Goal: Information Seeking & Learning: Learn about a topic

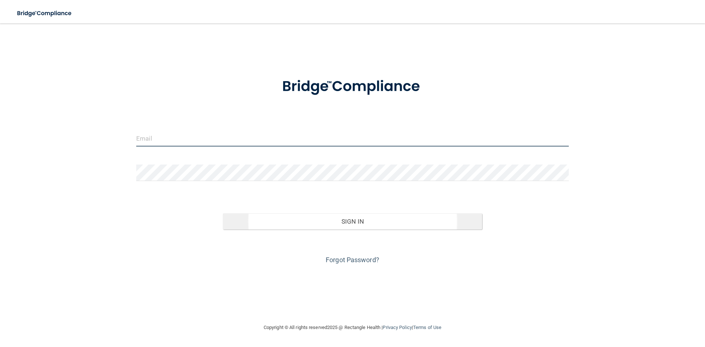
type input "[EMAIL_ADDRESS][DOMAIN_NAME]"
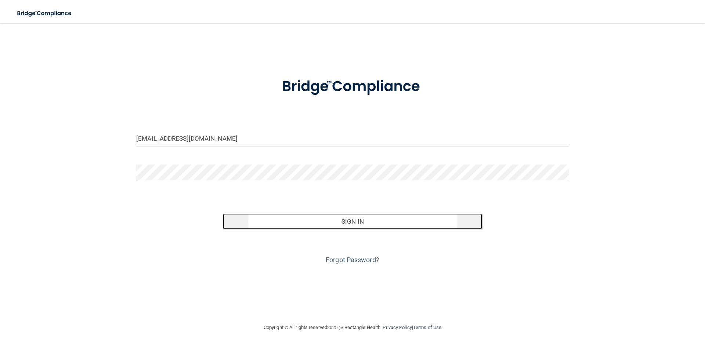
drag, startPoint x: 340, startPoint y: 220, endPoint x: 334, endPoint y: 219, distance: 6.1
click at [340, 220] on button "Sign In" at bounding box center [353, 221] width 260 height 16
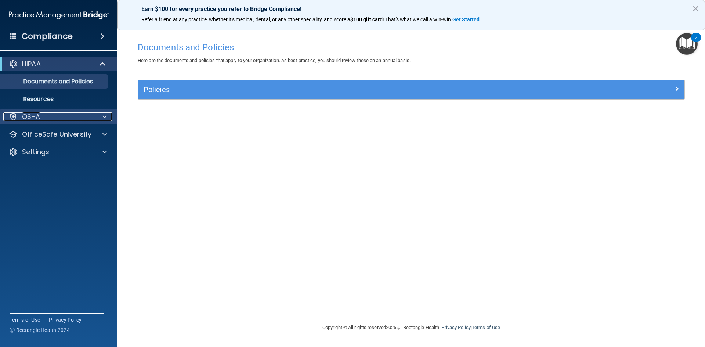
click at [111, 120] on div at bounding box center [103, 116] width 18 height 9
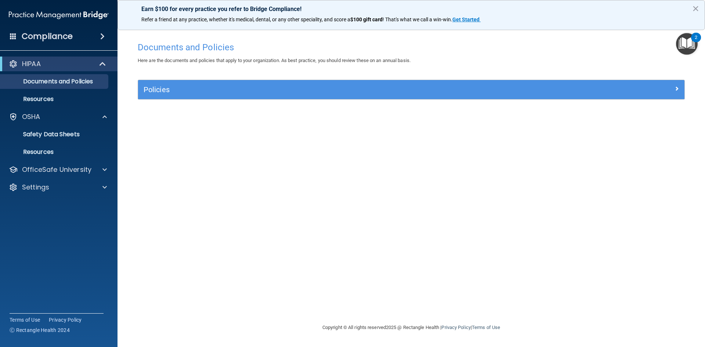
click at [105, 33] on span at bounding box center [102, 36] width 4 height 9
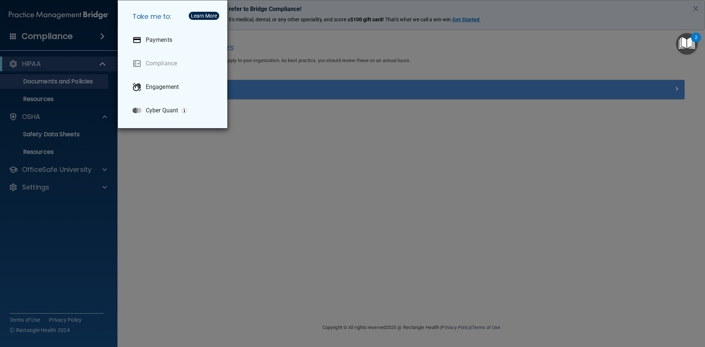
click at [93, 33] on div "Take me to: Payments Compliance Engagement Cyber Quant" at bounding box center [352, 173] width 705 height 347
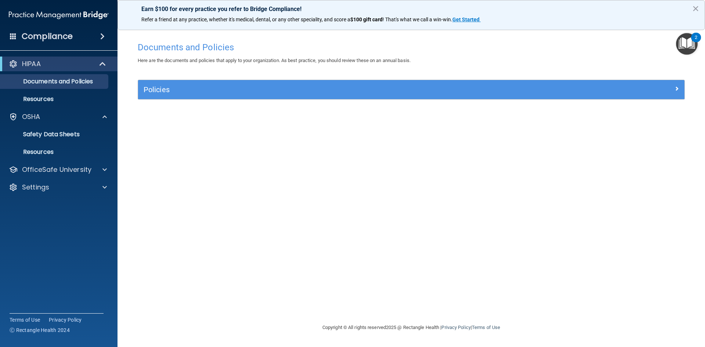
click at [9, 38] on div "Compliance" at bounding box center [59, 36] width 118 height 16
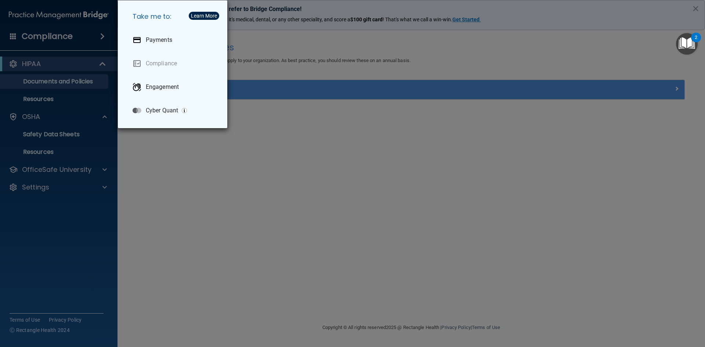
click at [29, 33] on div "Take me to: Payments Compliance Engagement Cyber Quant" at bounding box center [352, 173] width 705 height 347
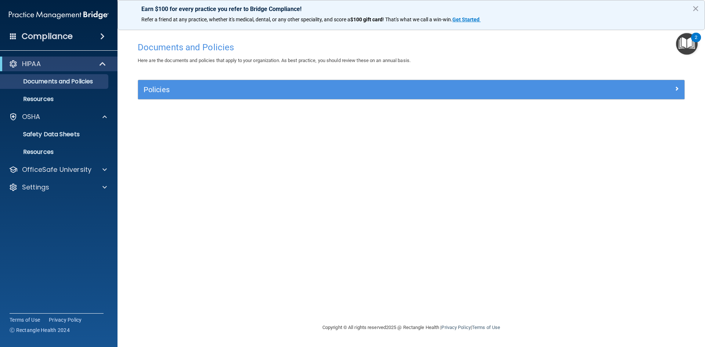
click at [690, 46] on img "Open Resource Center, 2 new notifications" at bounding box center [687, 44] width 22 height 22
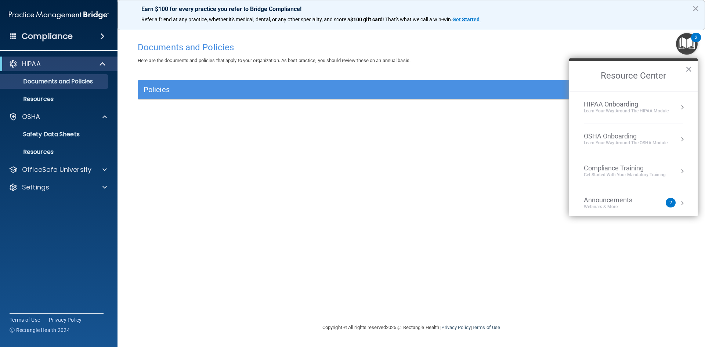
click at [657, 208] on div "Announcements Webinars & More" at bounding box center [623, 203] width 78 height 14
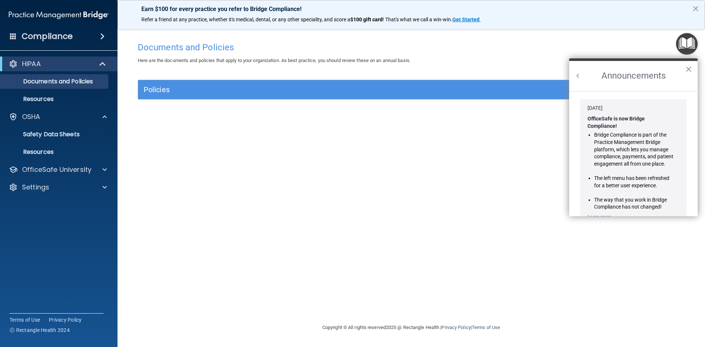
click at [577, 71] on h2 "Announcements" at bounding box center [633, 76] width 129 height 30
click at [583, 77] on h2 "Announcements" at bounding box center [633, 76] width 129 height 30
click at [579, 76] on button "Back to Resource Center Home" at bounding box center [578, 75] width 7 height 7
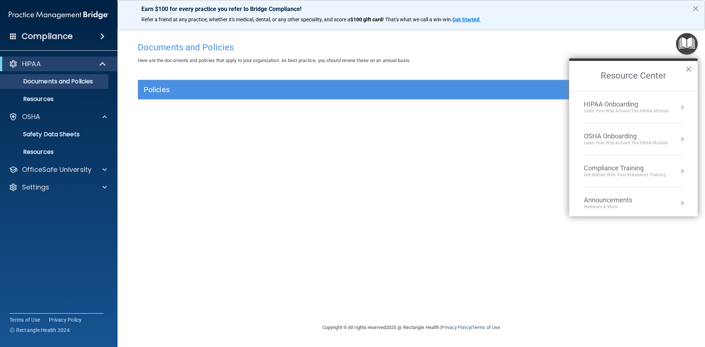
click at [689, 66] on button "×" at bounding box center [689, 69] width 7 height 12
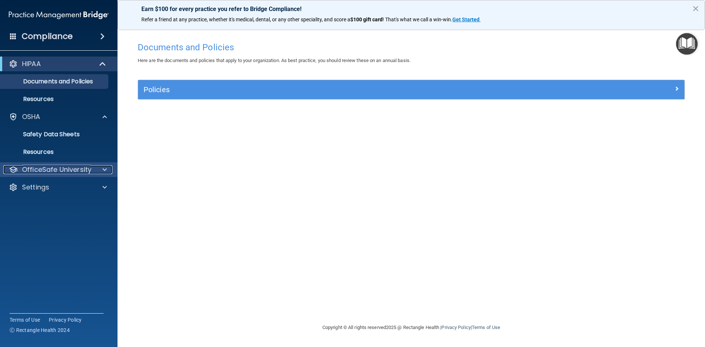
click at [56, 168] on p "OfficeSafe University" at bounding box center [56, 169] width 69 height 9
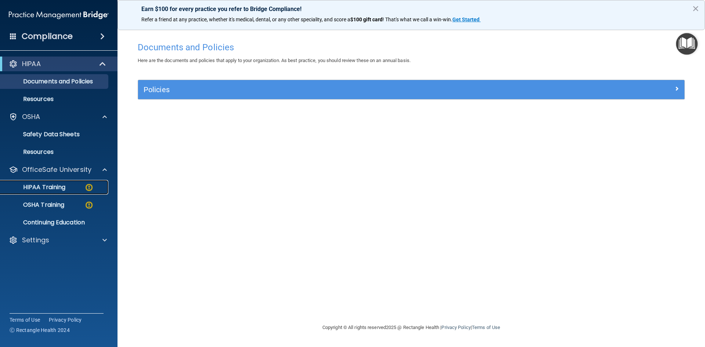
click at [56, 184] on p "HIPAA Training" at bounding box center [35, 187] width 61 height 7
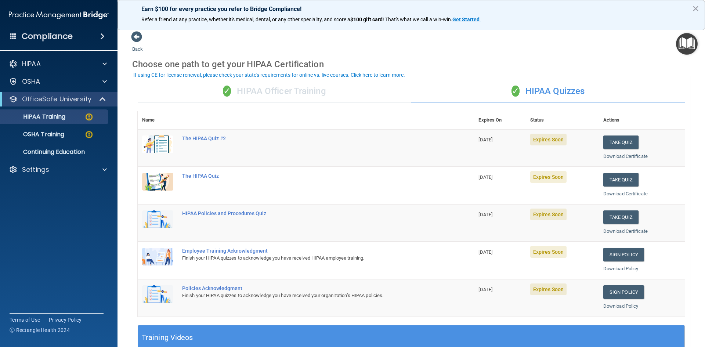
click at [281, 95] on div "✓ HIPAA Officer Training" at bounding box center [275, 91] width 274 height 22
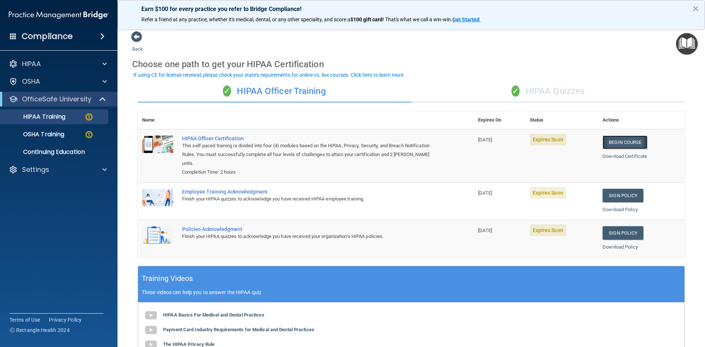
click at [612, 141] on link "Begin Course" at bounding box center [625, 143] width 45 height 14
click at [620, 158] on link "Download Certificate" at bounding box center [625, 157] width 44 height 6
click at [613, 141] on link "Begin Course" at bounding box center [625, 143] width 45 height 14
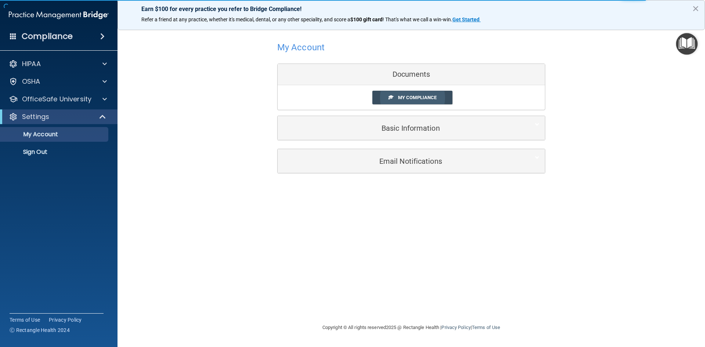
click at [428, 97] on span "My Compliance" at bounding box center [417, 98] width 39 height 6
click at [403, 100] on span "My Compliance" at bounding box center [417, 98] width 39 height 6
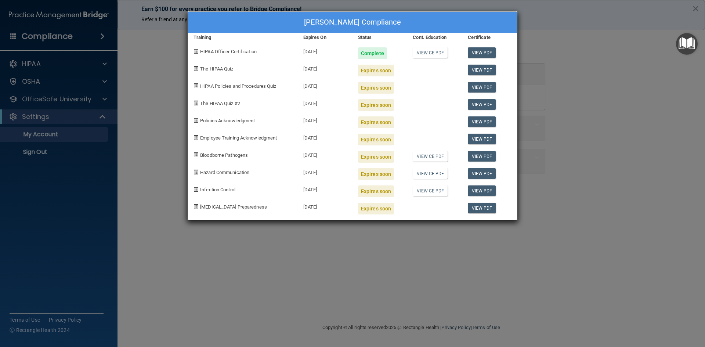
click at [429, 254] on div "Rebecca Borchardt's Compliance Training Expires On Status Cont. Education Certi…" at bounding box center [352, 173] width 705 height 347
click at [550, 169] on div "Rebecca Borchardt's Compliance Training Expires On Status Cont. Education Certi…" at bounding box center [352, 173] width 705 height 347
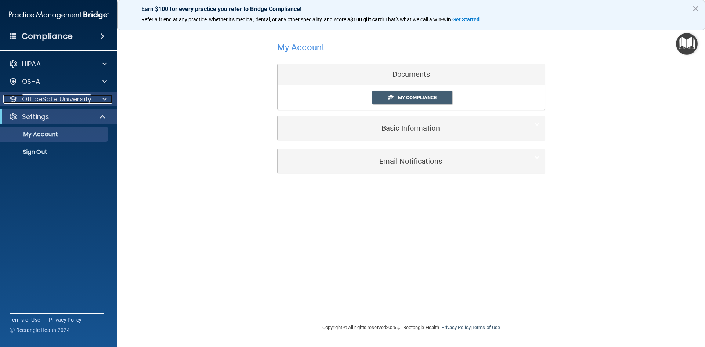
click at [104, 100] on span at bounding box center [105, 99] width 4 height 9
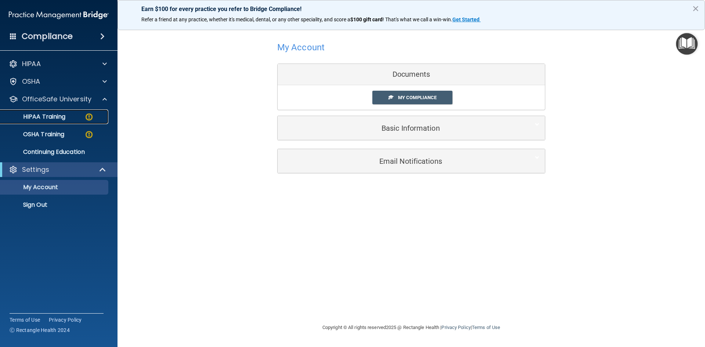
click at [78, 121] on link "HIPAA Training" at bounding box center [51, 116] width 116 height 15
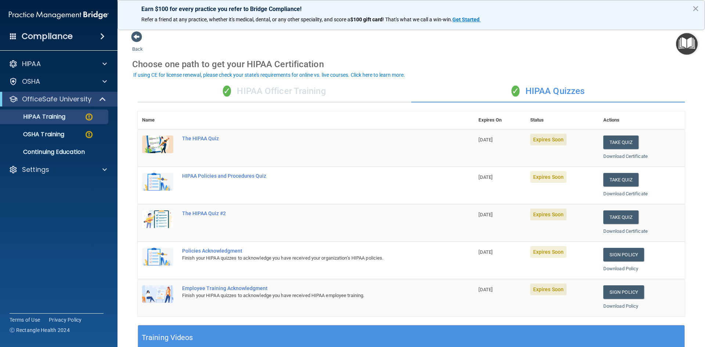
click at [314, 94] on div "✓ HIPAA Officer Training" at bounding box center [275, 91] width 274 height 22
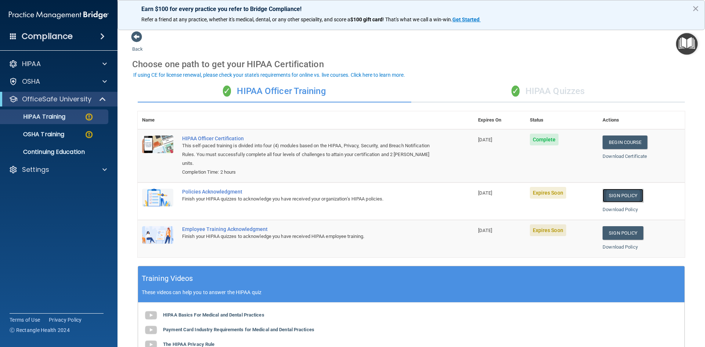
click at [609, 195] on link "Sign Policy" at bounding box center [623, 196] width 41 height 14
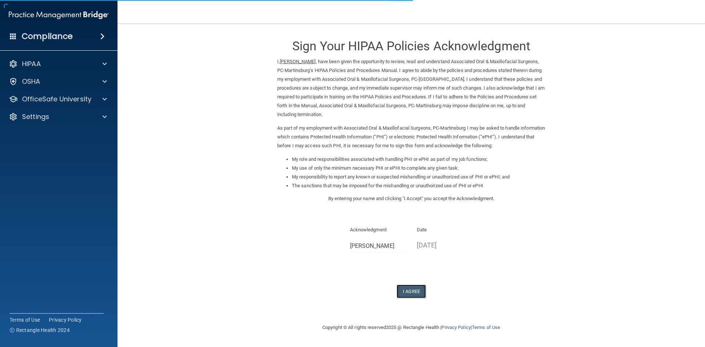
click at [414, 294] on button "I Agree" at bounding box center [411, 292] width 29 height 14
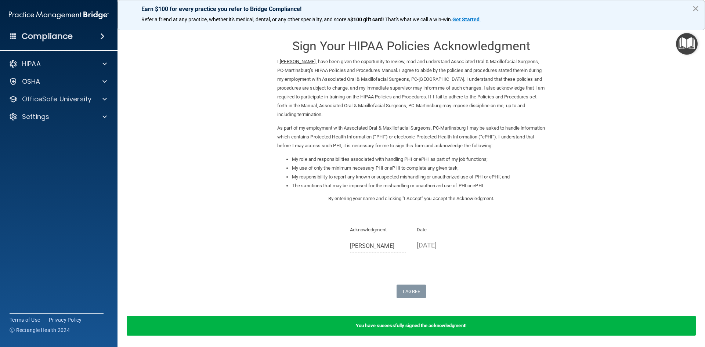
click at [697, 10] on button "×" at bounding box center [696, 9] width 7 height 12
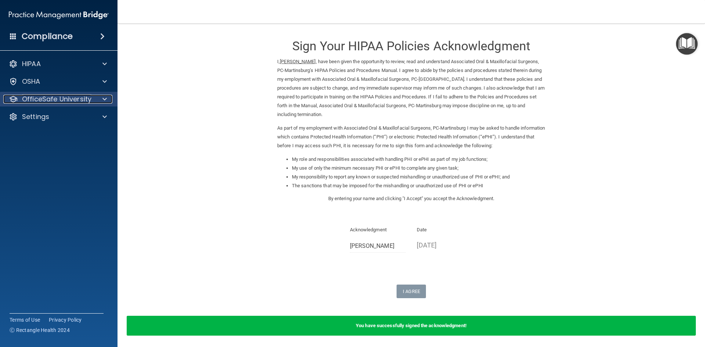
click at [107, 99] on span at bounding box center [105, 99] width 4 height 9
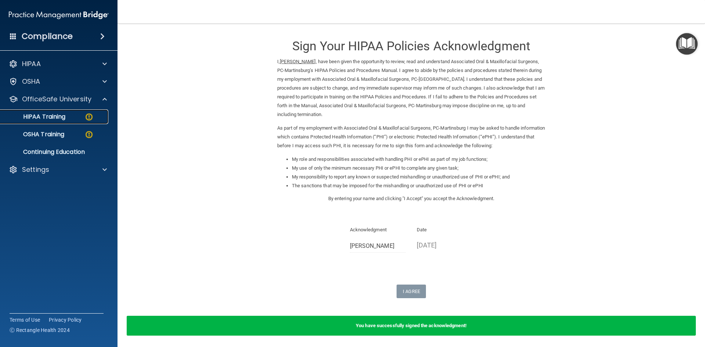
click at [62, 117] on p "HIPAA Training" at bounding box center [35, 116] width 61 height 7
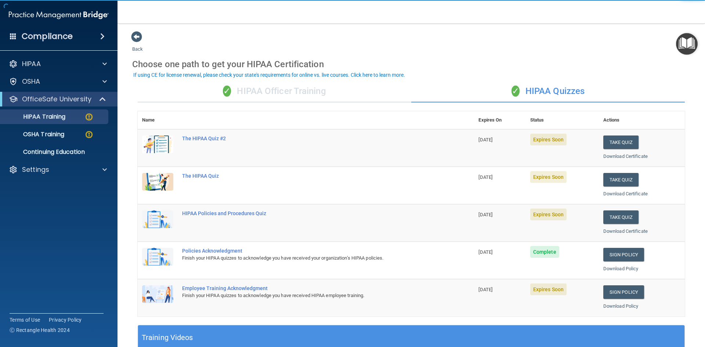
click at [241, 86] on div "✓ HIPAA Officer Training" at bounding box center [275, 91] width 274 height 22
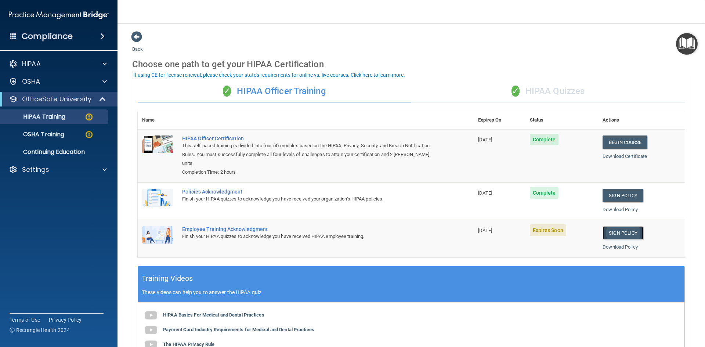
click at [617, 230] on link "Sign Policy" at bounding box center [623, 233] width 41 height 14
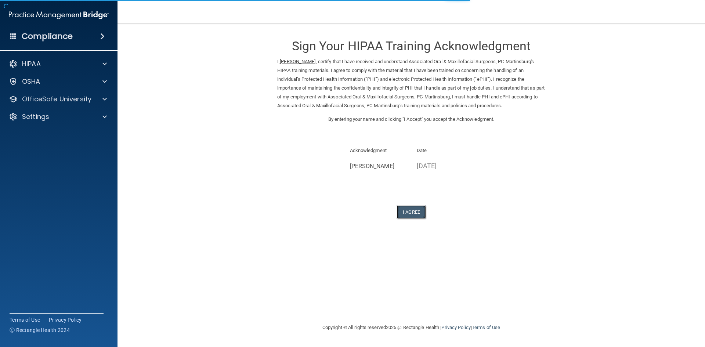
click at [417, 206] on button "I Agree" at bounding box center [411, 212] width 29 height 14
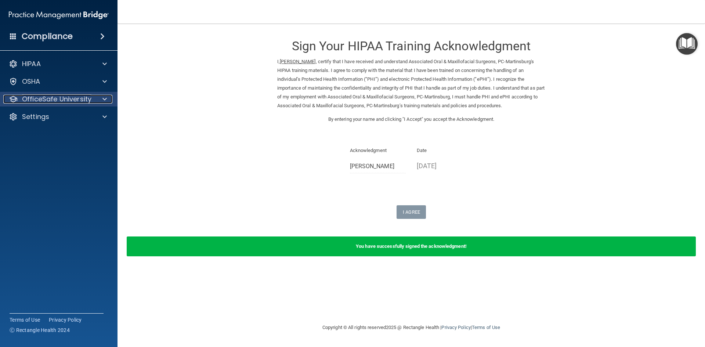
click at [69, 102] on p "OfficeSafe University" at bounding box center [56, 99] width 69 height 9
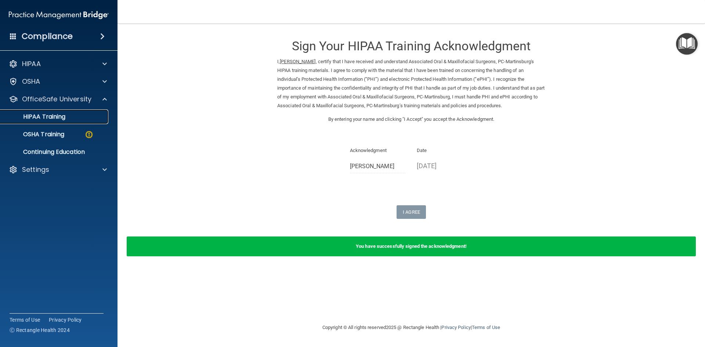
click at [63, 118] on p "HIPAA Training" at bounding box center [35, 116] width 61 height 7
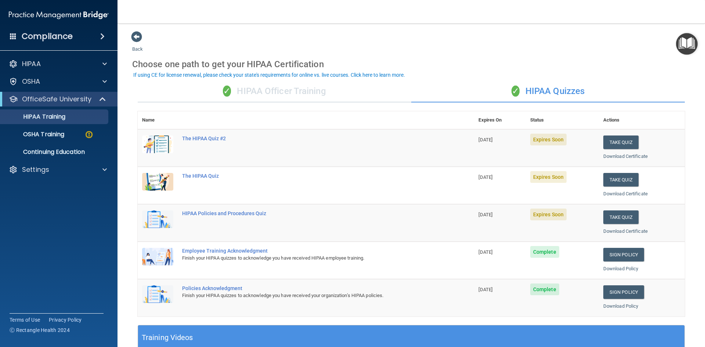
click at [266, 87] on div "✓ HIPAA Officer Training" at bounding box center [275, 91] width 274 height 22
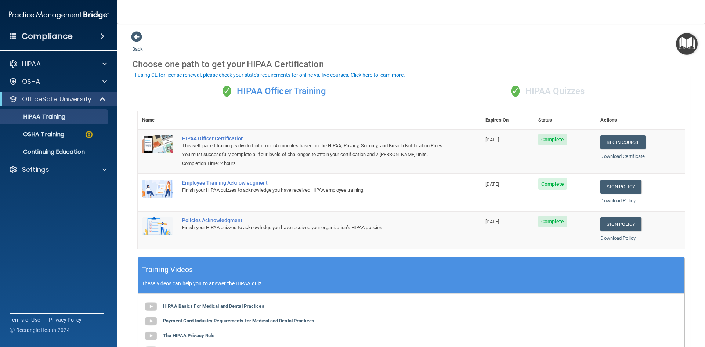
click at [558, 92] on div "✓ HIPAA Quizzes" at bounding box center [548, 91] width 274 height 22
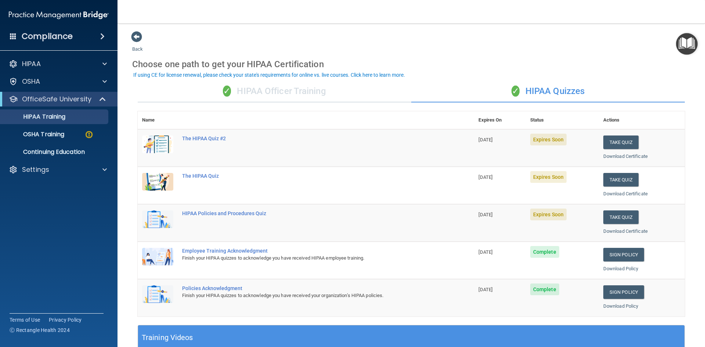
click at [241, 90] on div "✓ HIPAA Officer Training" at bounding box center [275, 91] width 274 height 22
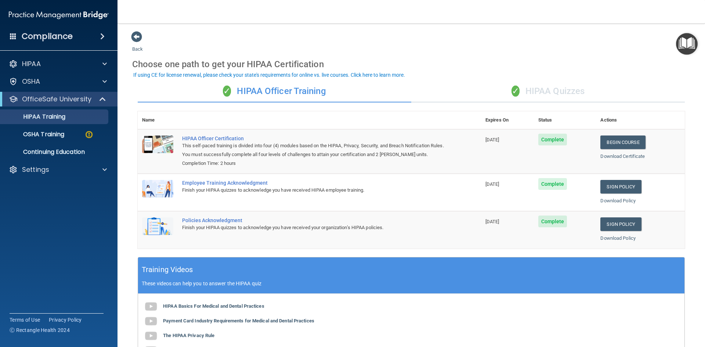
click at [547, 89] on div "✓ HIPAA Quizzes" at bounding box center [548, 91] width 274 height 22
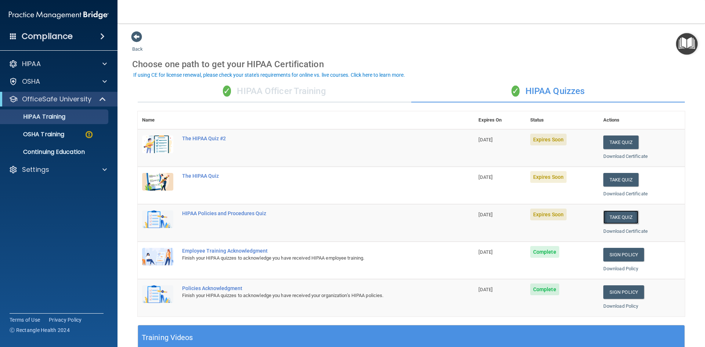
click at [631, 220] on button "Take Quiz" at bounding box center [621, 218] width 35 height 14
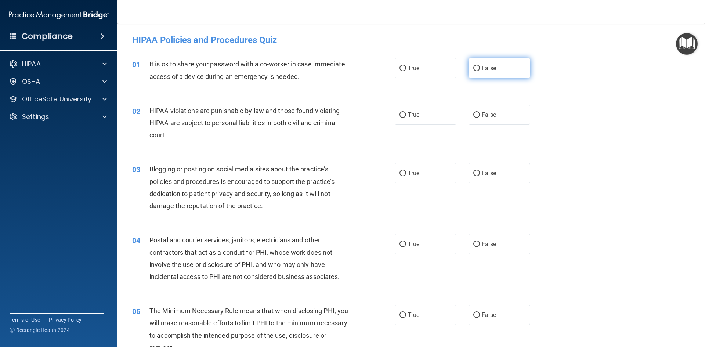
click at [497, 64] on label "False" at bounding box center [500, 68] width 62 height 20
click at [480, 66] on input "False" at bounding box center [477, 69] width 7 height 6
radio input "true"
click at [414, 115] on span "True" at bounding box center [413, 114] width 11 height 7
click at [406, 115] on input "True" at bounding box center [403, 115] width 7 height 6
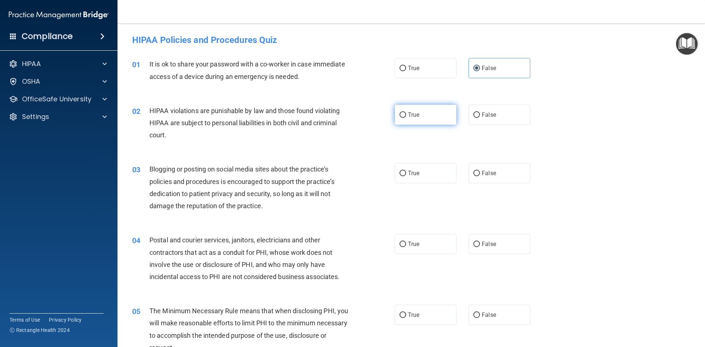
radio input "true"
click at [474, 176] on input "False" at bounding box center [477, 174] width 7 height 6
radio input "true"
click at [427, 248] on label "True" at bounding box center [426, 244] width 62 height 20
click at [406, 247] on input "True" at bounding box center [403, 245] width 7 height 6
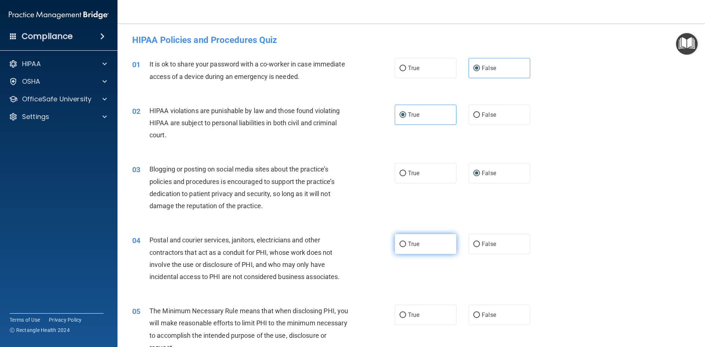
radio input "true"
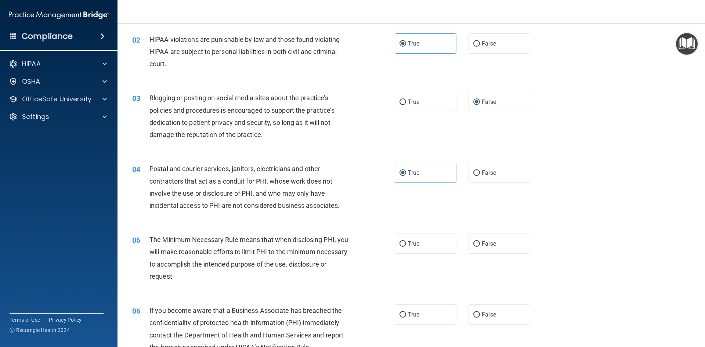
scroll to position [73, 0]
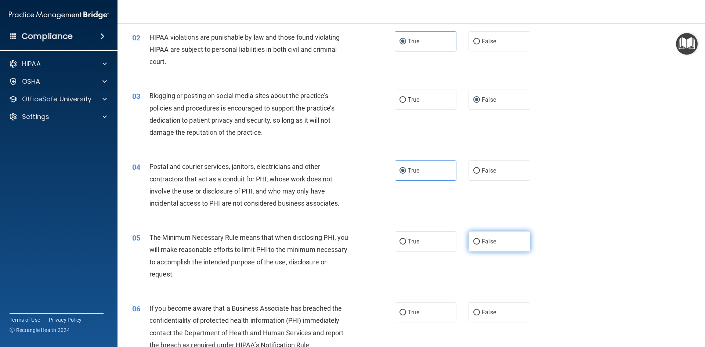
drag, startPoint x: 410, startPoint y: 243, endPoint x: 513, endPoint y: 248, distance: 103.0
click at [411, 243] on span "True" at bounding box center [413, 241] width 11 height 7
click at [406, 243] on input "True" at bounding box center [403, 242] width 7 height 6
radio input "true"
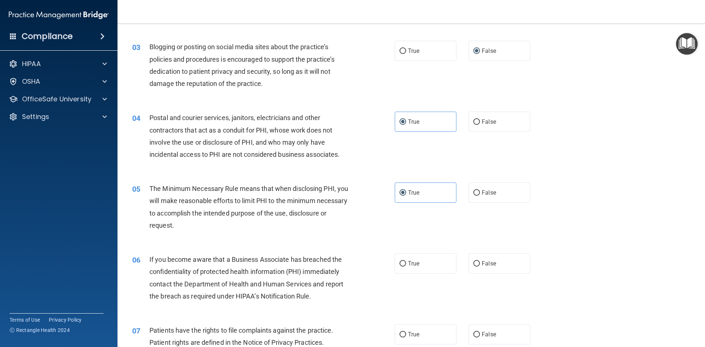
scroll to position [147, 0]
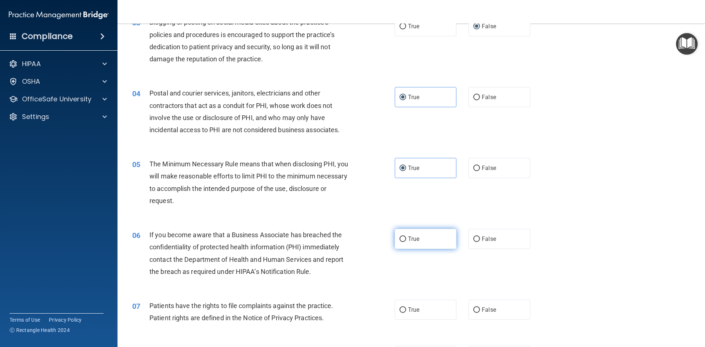
click at [428, 247] on label "True" at bounding box center [426, 239] width 62 height 20
click at [406, 242] on input "True" at bounding box center [403, 240] width 7 height 6
radio input "true"
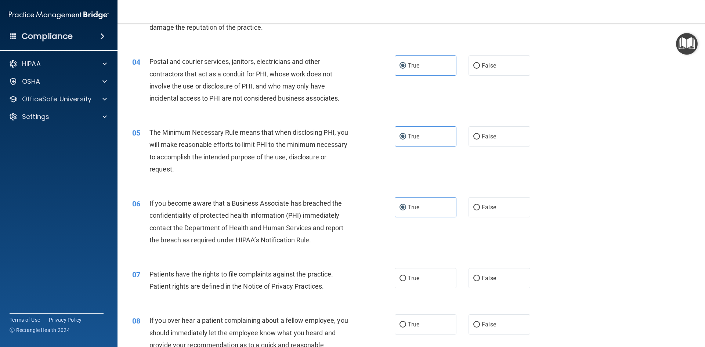
scroll to position [184, 0]
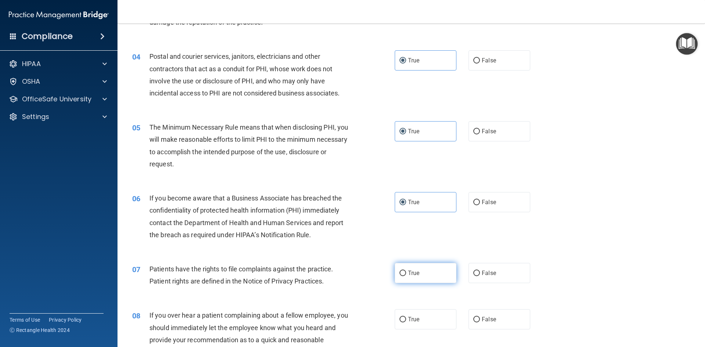
drag, startPoint x: 411, startPoint y: 277, endPoint x: 439, endPoint y: 274, distance: 28.2
click at [413, 277] on label "True" at bounding box center [426, 273] width 62 height 20
drag, startPoint x: 567, startPoint y: 254, endPoint x: 551, endPoint y: 263, distance: 18.9
click at [564, 256] on div "07 Patients have the rights to file complaints against the practice. Patient ri…" at bounding box center [411, 277] width 569 height 46
drag, startPoint x: 436, startPoint y: 281, endPoint x: 450, endPoint y: 277, distance: 14.1
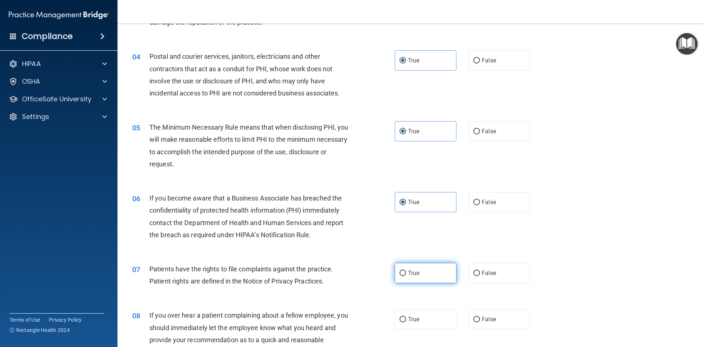
click at [436, 281] on label "True" at bounding box center [426, 273] width 62 height 20
click at [406, 276] on input "True" at bounding box center [403, 274] width 7 height 6
radio input "true"
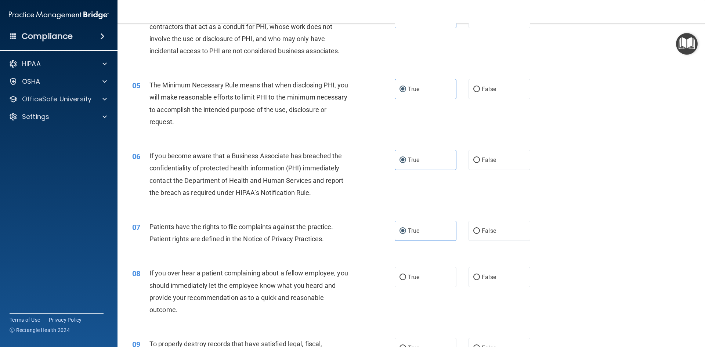
scroll to position [257, 0]
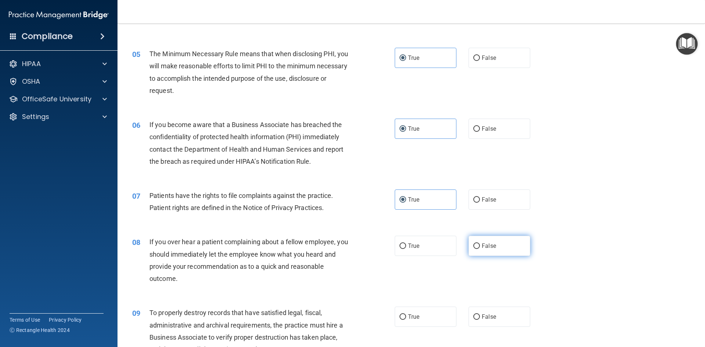
click at [488, 245] on span "False" at bounding box center [489, 245] width 14 height 7
click at [480, 245] on input "False" at bounding box center [477, 247] width 7 height 6
radio input "true"
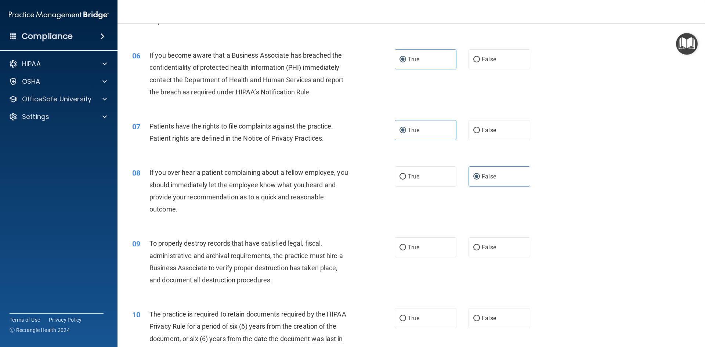
scroll to position [331, 0]
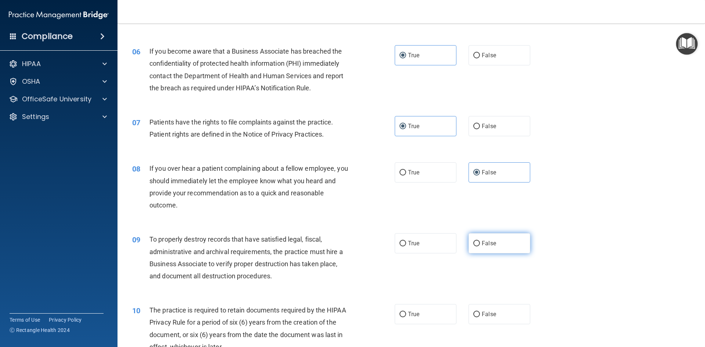
drag, startPoint x: 405, startPoint y: 250, endPoint x: 517, endPoint y: 251, distance: 112.1
click at [406, 250] on label "True" at bounding box center [426, 243] width 62 height 20
click at [406, 247] on input "True" at bounding box center [403, 244] width 7 height 6
radio input "true"
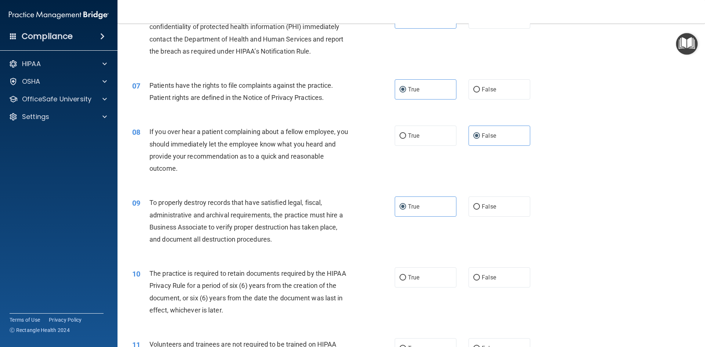
scroll to position [404, 0]
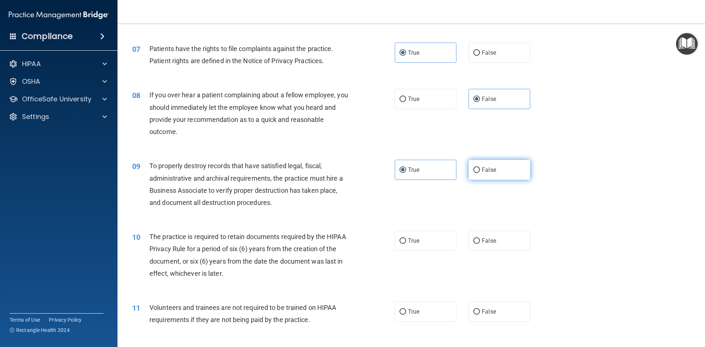
click at [491, 173] on span "False" at bounding box center [489, 169] width 14 height 7
click at [480, 173] on input "False" at bounding box center [477, 171] width 7 height 6
radio input "true"
radio input "false"
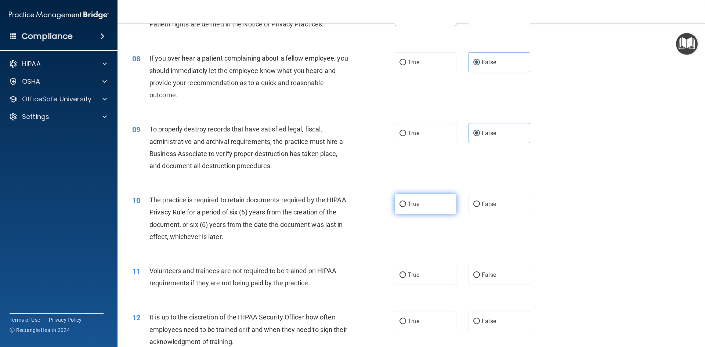
click at [410, 204] on span "True" at bounding box center [413, 204] width 11 height 7
click at [406, 204] on input "True" at bounding box center [403, 205] width 7 height 6
radio input "true"
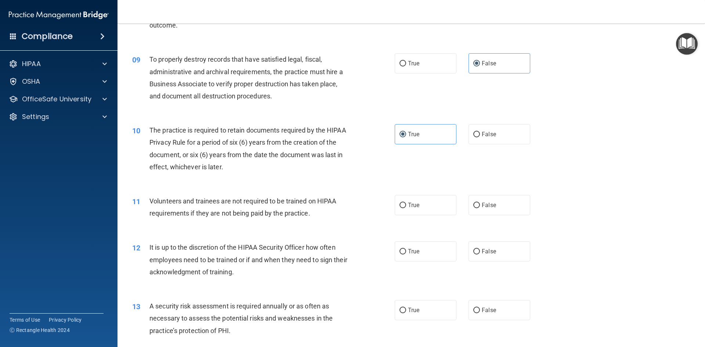
scroll to position [514, 0]
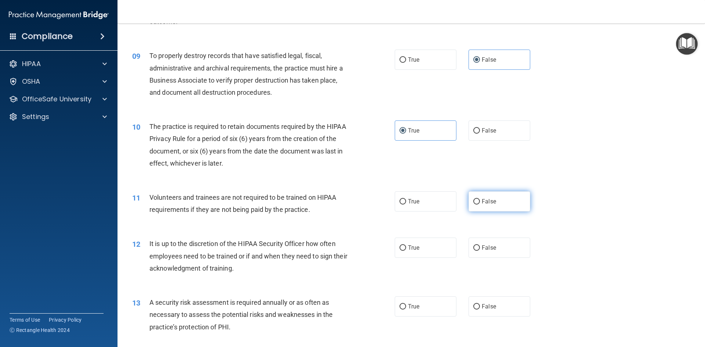
click at [489, 209] on label "False" at bounding box center [500, 201] width 62 height 20
click at [480, 205] on input "False" at bounding box center [477, 202] width 7 height 6
radio input "true"
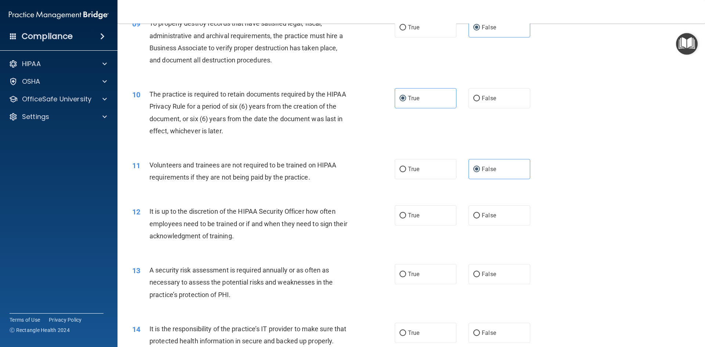
scroll to position [551, 0]
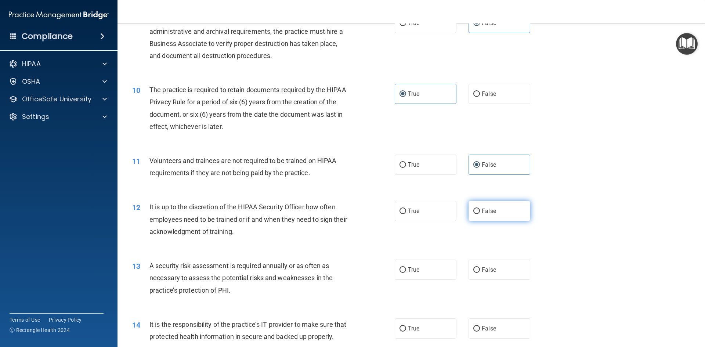
click at [494, 220] on label "False" at bounding box center [500, 211] width 62 height 20
click at [480, 214] on input "False" at bounding box center [477, 212] width 7 height 6
radio input "true"
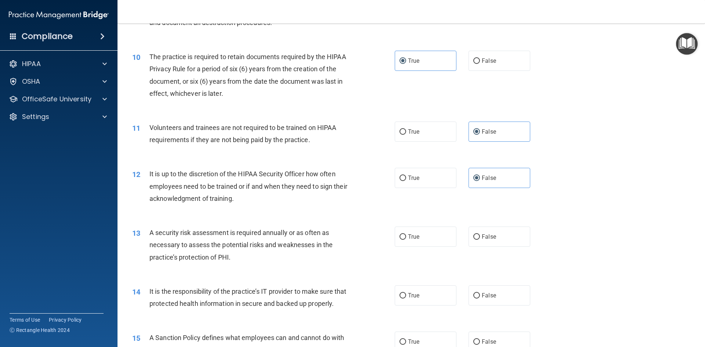
scroll to position [588, 0]
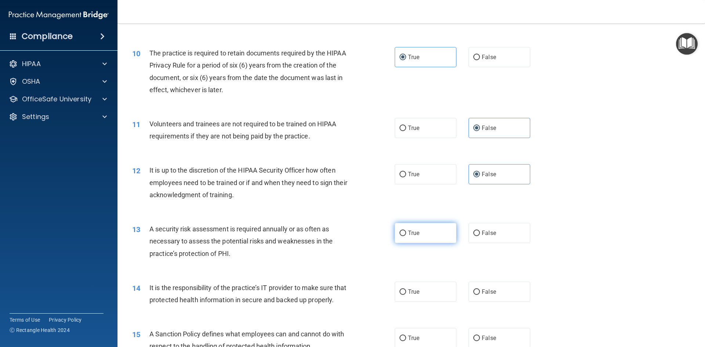
click at [416, 233] on span "True" at bounding box center [413, 233] width 11 height 7
click at [406, 233] on input "True" at bounding box center [403, 234] width 7 height 6
radio input "true"
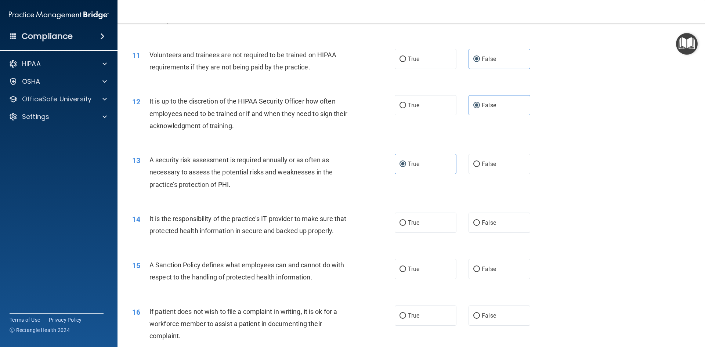
scroll to position [661, 0]
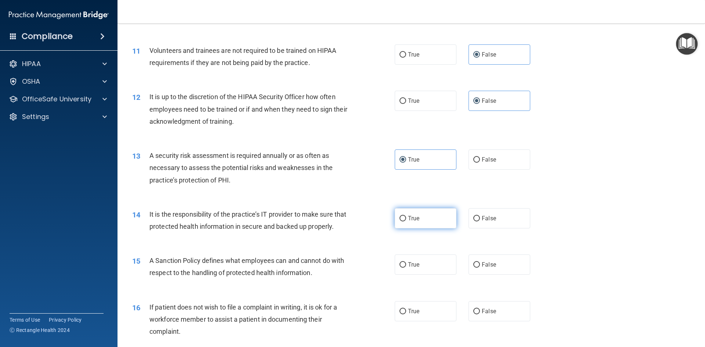
click at [408, 219] on span "True" at bounding box center [413, 218] width 11 height 7
click at [406, 219] on input "True" at bounding box center [403, 219] width 7 height 6
radio input "true"
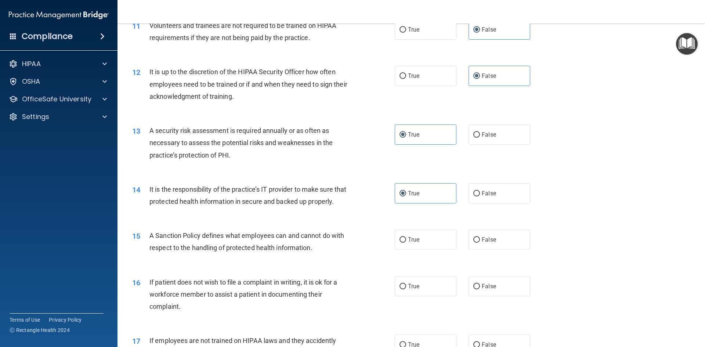
scroll to position [698, 0]
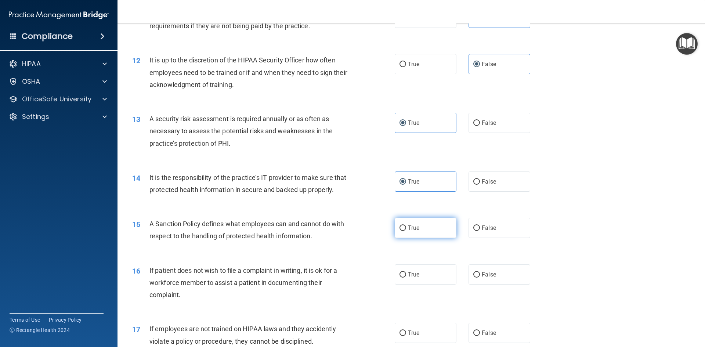
click at [425, 237] on label "True" at bounding box center [426, 228] width 62 height 20
click at [406, 231] on input "True" at bounding box center [403, 229] width 7 height 6
radio input "true"
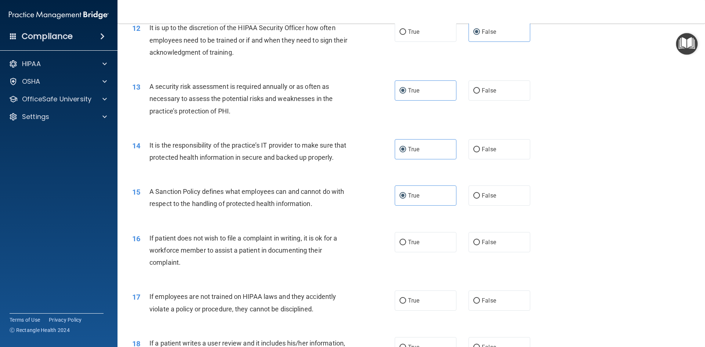
scroll to position [735, 0]
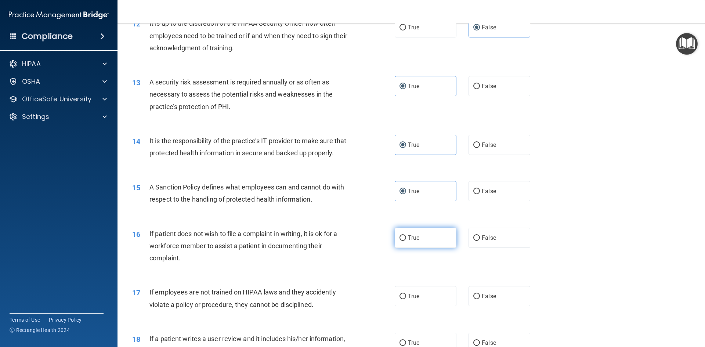
click at [421, 248] on label "True" at bounding box center [426, 238] width 62 height 20
click at [406, 241] on input "True" at bounding box center [403, 238] width 7 height 6
radio input "true"
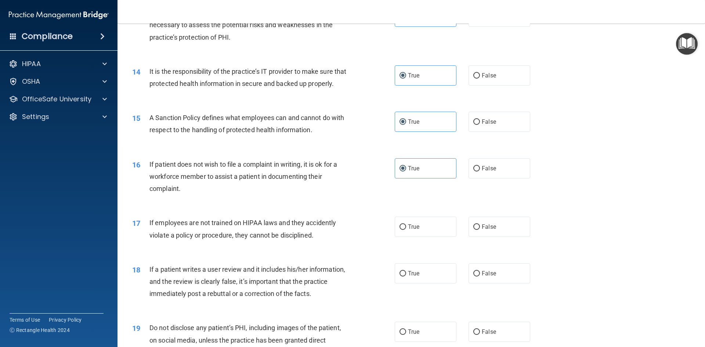
scroll to position [808, 0]
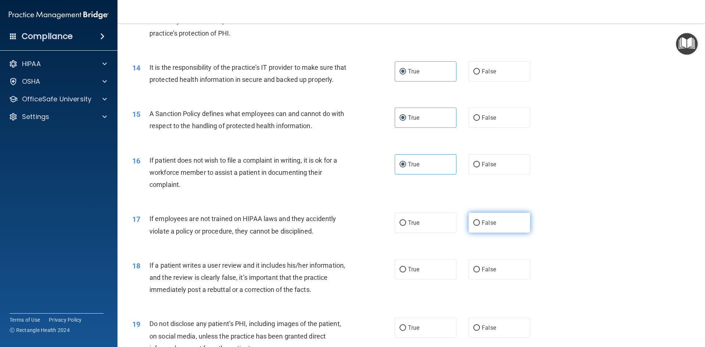
click at [503, 233] on label "False" at bounding box center [500, 223] width 62 height 20
click at [480, 226] on input "False" at bounding box center [477, 223] width 7 height 6
radio input "true"
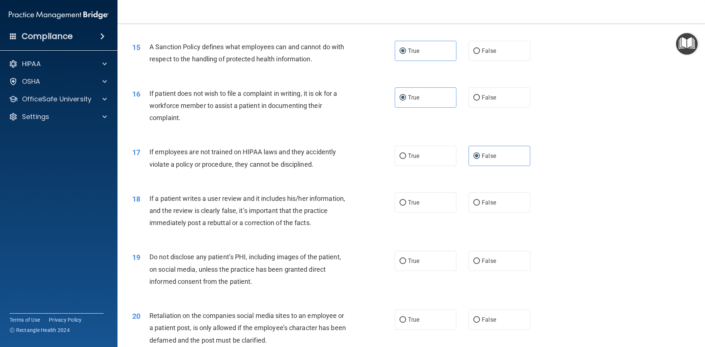
scroll to position [882, 0]
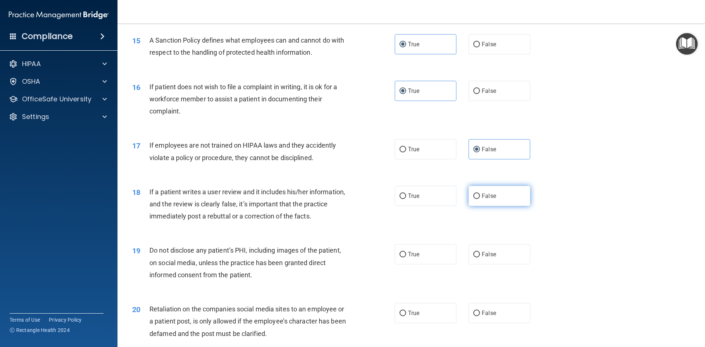
click at [486, 206] on label "False" at bounding box center [500, 196] width 62 height 20
click at [480, 199] on input "False" at bounding box center [477, 197] width 7 height 6
radio input "true"
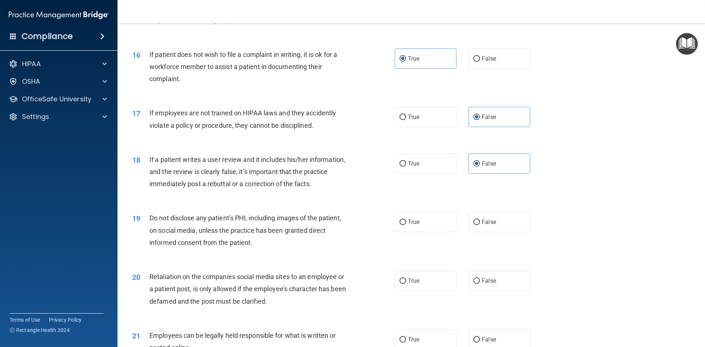
scroll to position [918, 0]
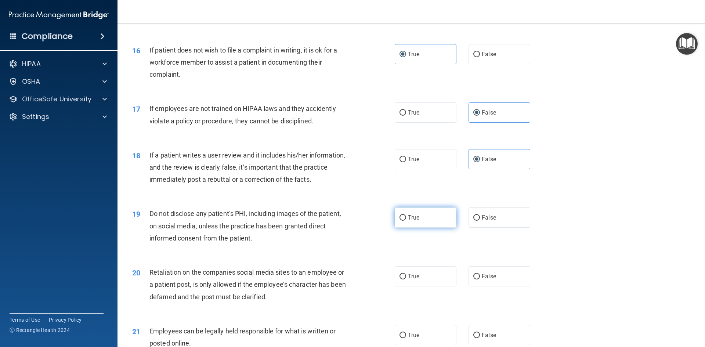
click at [434, 228] on label "True" at bounding box center [426, 218] width 62 height 20
click at [406, 221] on input "True" at bounding box center [403, 218] width 7 height 6
radio input "true"
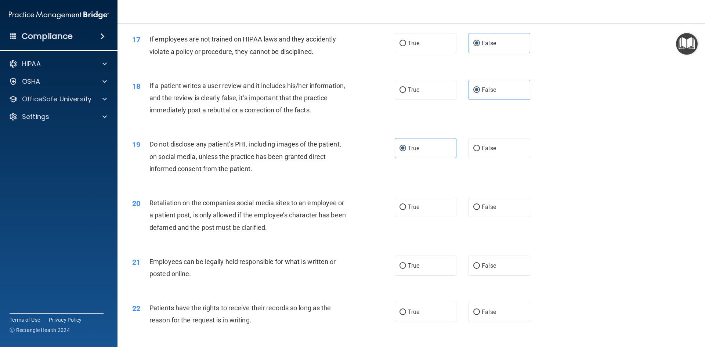
scroll to position [992, 0]
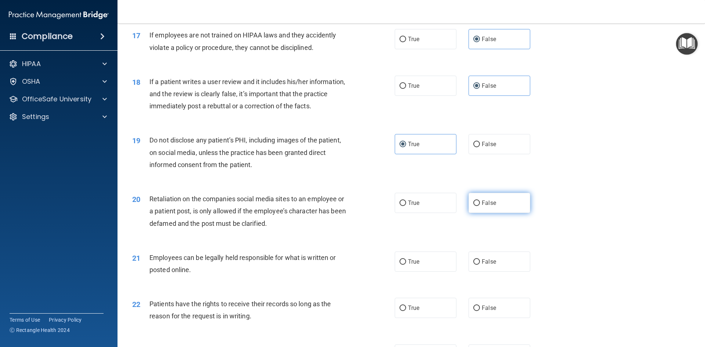
click at [486, 206] on span "False" at bounding box center [489, 202] width 14 height 7
click at [480, 206] on input "False" at bounding box center [477, 204] width 7 height 6
radio input "true"
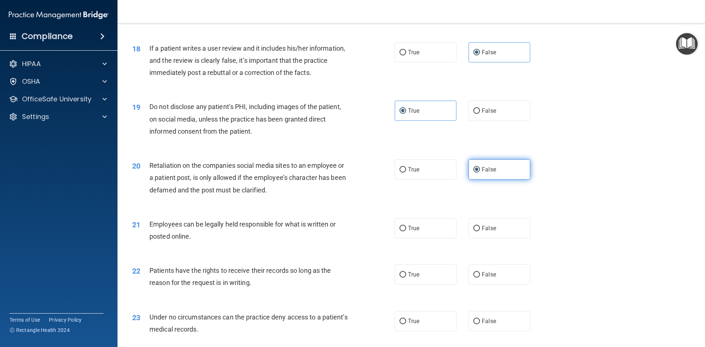
scroll to position [1029, 0]
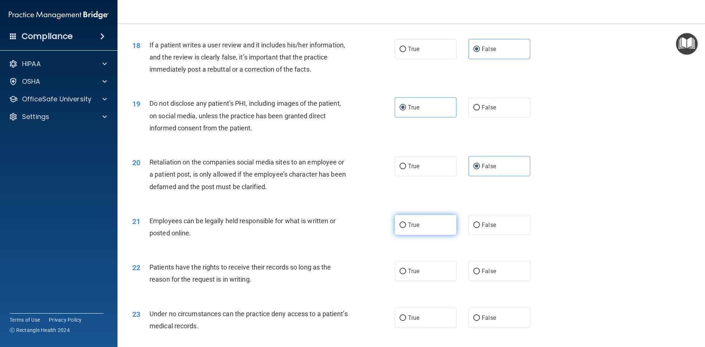
click at [411, 229] on span "True" at bounding box center [413, 225] width 11 height 7
click at [406, 228] on input "True" at bounding box center [403, 226] width 7 height 6
radio input "true"
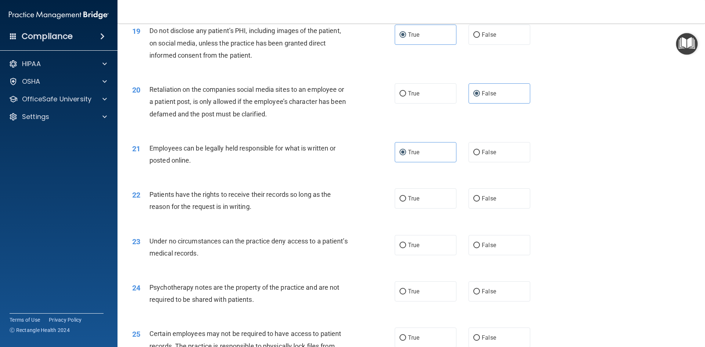
scroll to position [1102, 0]
click at [501, 208] on label "False" at bounding box center [500, 198] width 62 height 20
click at [480, 201] on input "False" at bounding box center [477, 198] width 7 height 6
radio input "true"
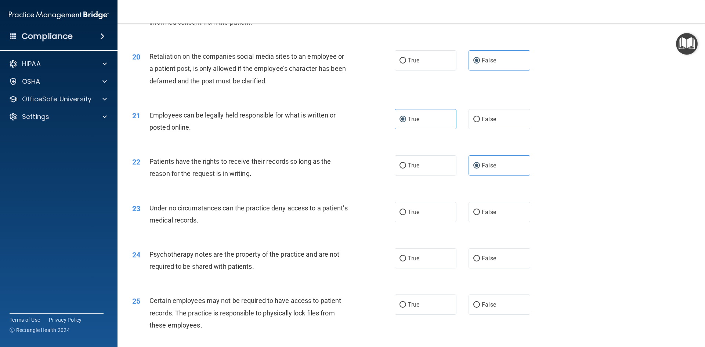
scroll to position [1139, 0]
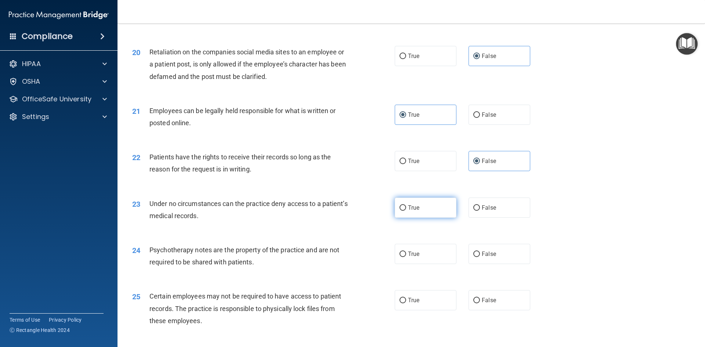
click at [450, 218] on div "True False" at bounding box center [469, 208] width 148 height 20
click at [450, 218] on label "True" at bounding box center [426, 208] width 62 height 20
click at [406, 211] on input "True" at bounding box center [403, 208] width 7 height 6
radio input "true"
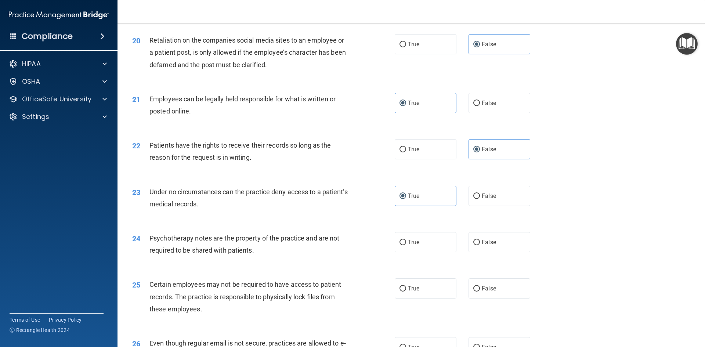
scroll to position [1176, 0]
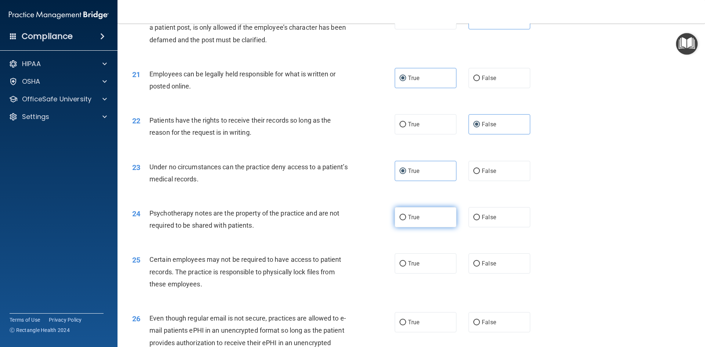
click at [430, 223] on label "True" at bounding box center [426, 217] width 62 height 20
click at [406, 220] on input "True" at bounding box center [403, 218] width 7 height 6
radio input "true"
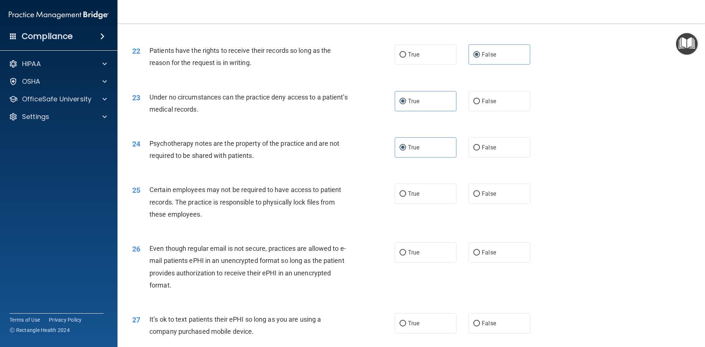
scroll to position [1249, 0]
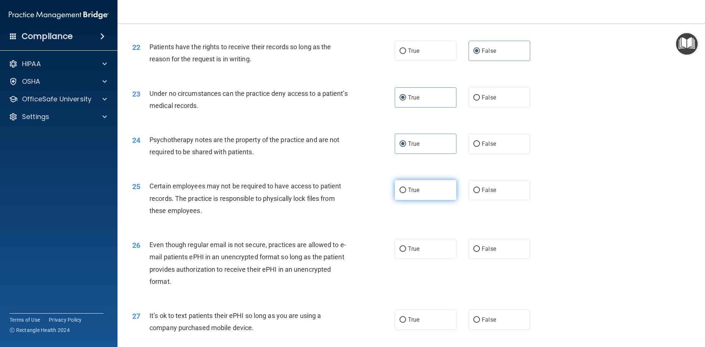
click at [407, 200] on label "True" at bounding box center [426, 190] width 62 height 20
click at [406, 193] on input "True" at bounding box center [403, 191] width 7 height 6
radio input "true"
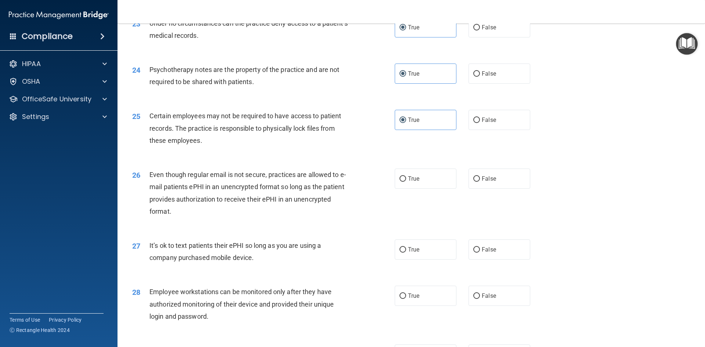
scroll to position [1323, 0]
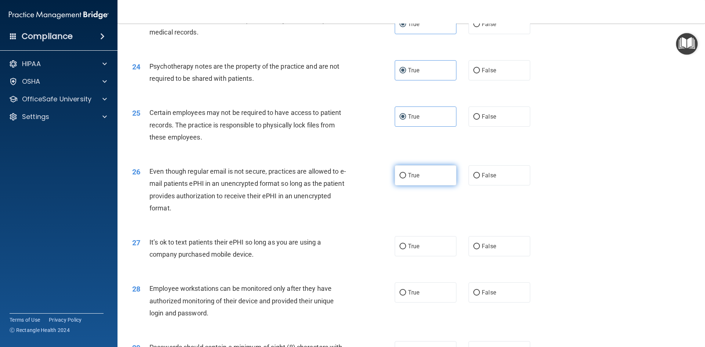
click at [407, 186] on label "True" at bounding box center [426, 175] width 62 height 20
click at [406, 179] on input "True" at bounding box center [403, 176] width 7 height 6
radio input "true"
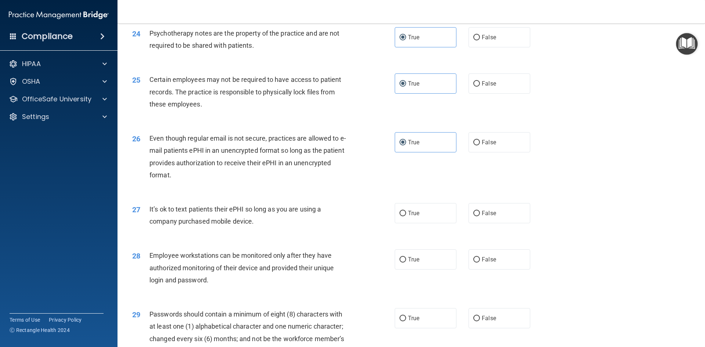
scroll to position [1359, 0]
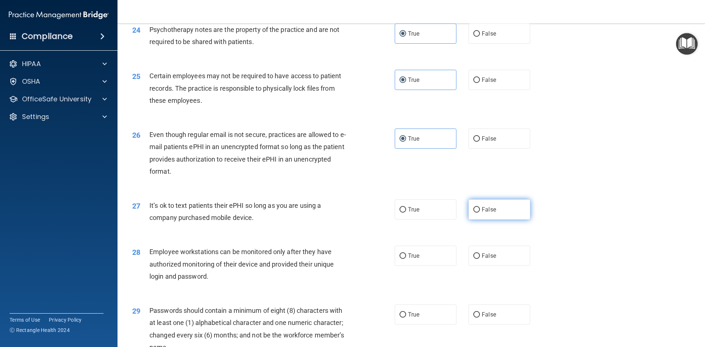
click at [501, 220] on label "False" at bounding box center [500, 209] width 62 height 20
click at [480, 213] on input "False" at bounding box center [477, 210] width 7 height 6
radio input "true"
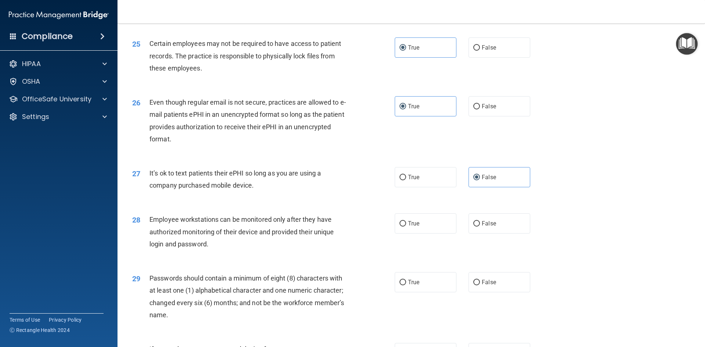
scroll to position [1396, 0]
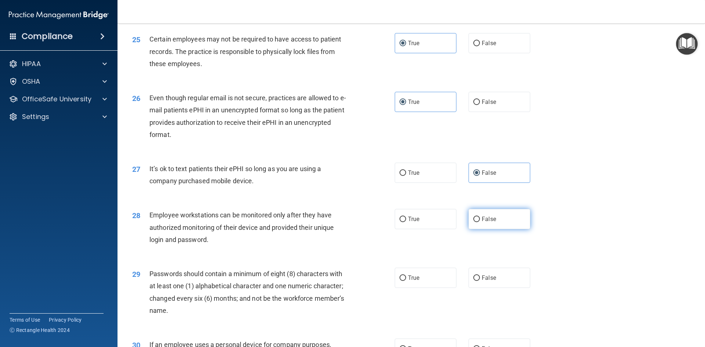
drag, startPoint x: 466, startPoint y: 226, endPoint x: 479, endPoint y: 228, distance: 12.9
click at [469, 228] on label "False" at bounding box center [500, 219] width 62 height 20
click at [474, 222] on input "False" at bounding box center [477, 220] width 7 height 6
radio input "true"
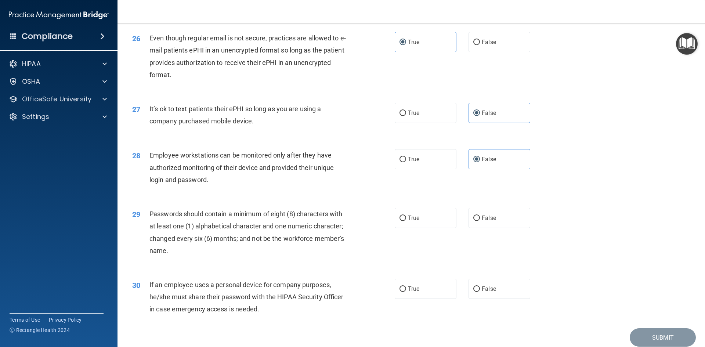
scroll to position [1470, 0]
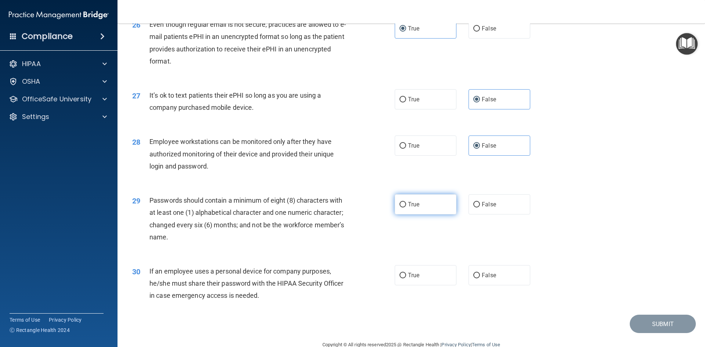
click at [438, 215] on label "True" at bounding box center [426, 204] width 62 height 20
click at [406, 208] on input "True" at bounding box center [403, 205] width 7 height 6
radio input "true"
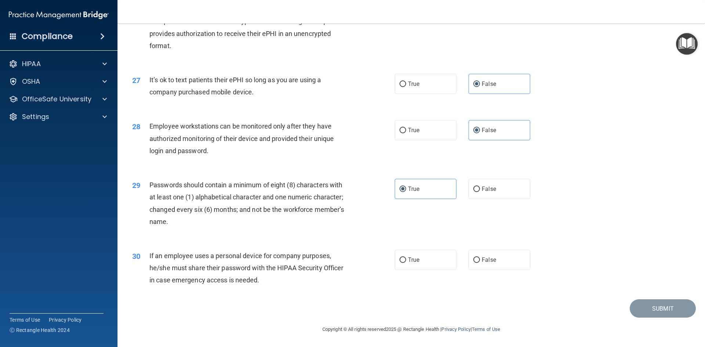
scroll to position [1497, 0]
click at [489, 267] on label "False" at bounding box center [500, 260] width 62 height 20
click at [480, 263] on input "False" at bounding box center [477, 261] width 7 height 6
radio input "true"
click at [642, 314] on button "Submit" at bounding box center [663, 308] width 66 height 19
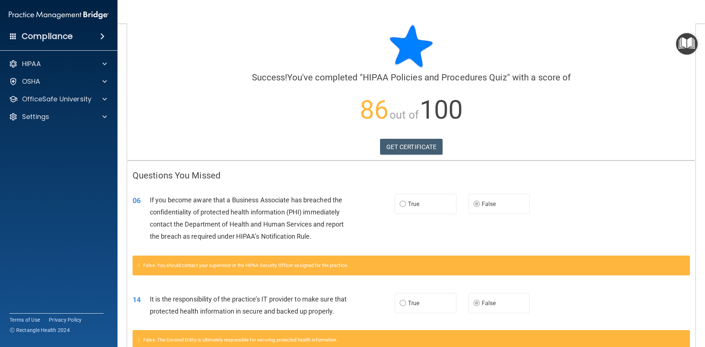
scroll to position [0, 0]
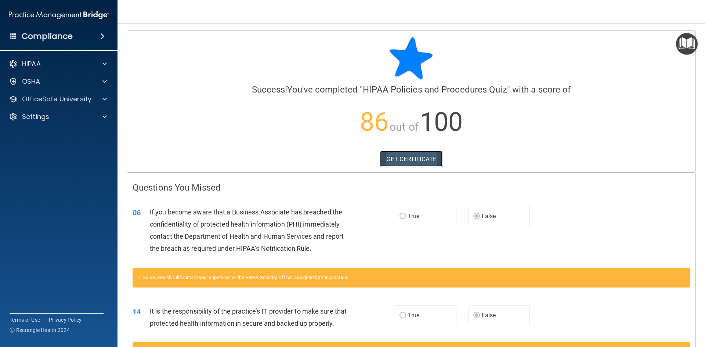
click at [404, 155] on link "GET CERTIFICATE" at bounding box center [411, 159] width 63 height 16
click at [107, 102] on div at bounding box center [103, 99] width 18 height 9
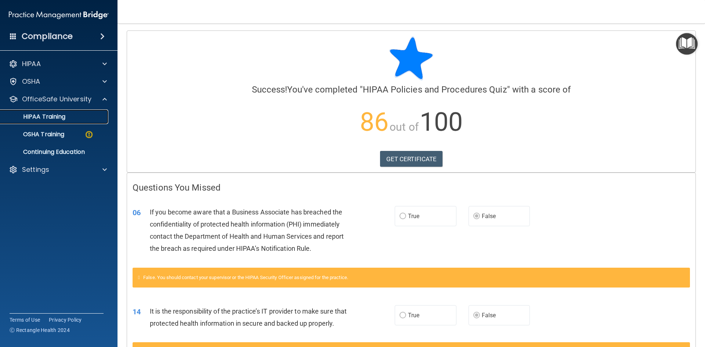
drag, startPoint x: 64, startPoint y: 119, endPoint x: 71, endPoint y: 121, distance: 7.4
click at [64, 119] on p "HIPAA Training" at bounding box center [35, 116] width 61 height 7
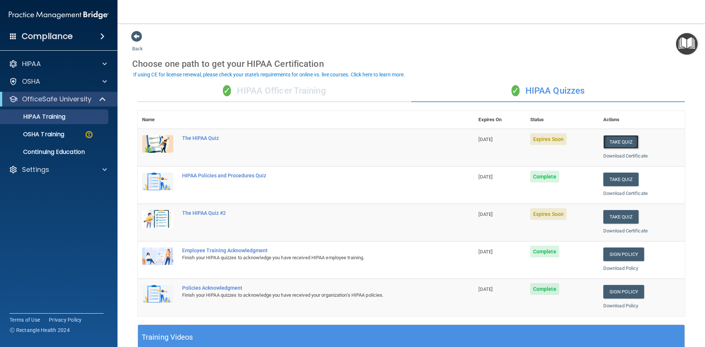
click at [615, 137] on button "Take Quiz" at bounding box center [621, 142] width 35 height 14
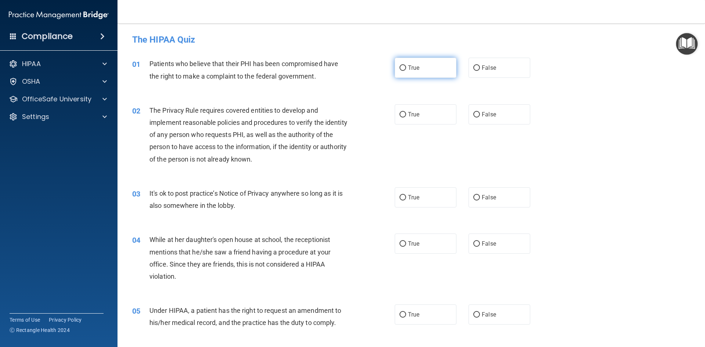
click at [428, 69] on label "True" at bounding box center [426, 68] width 62 height 20
click at [406, 69] on input "True" at bounding box center [403, 68] width 7 height 6
radio input "true"
click at [429, 118] on label "True" at bounding box center [426, 114] width 62 height 20
click at [406, 118] on input "True" at bounding box center [403, 115] width 7 height 6
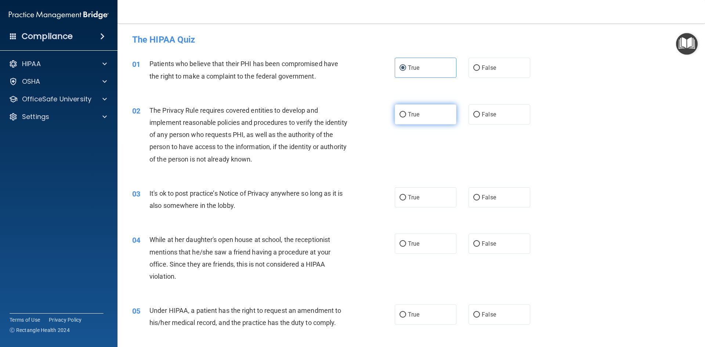
radio input "true"
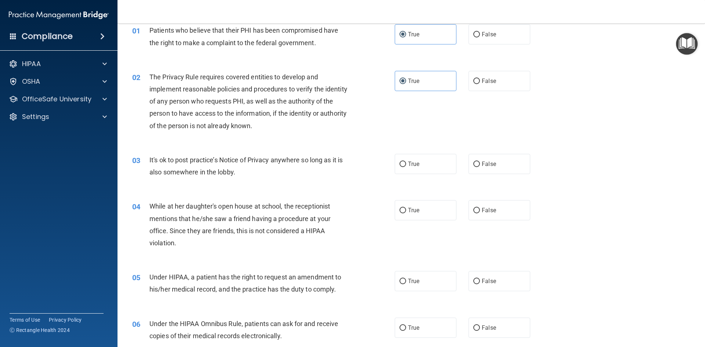
scroll to position [37, 0]
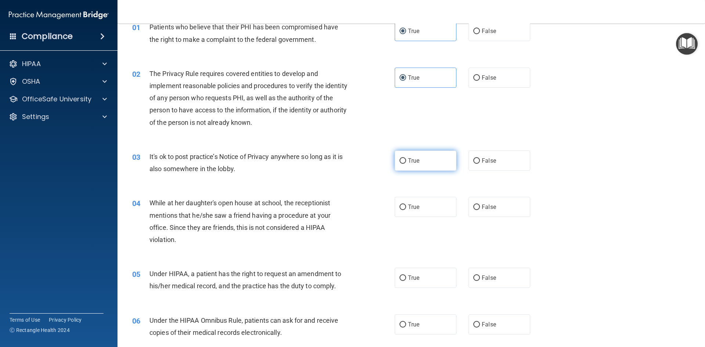
click at [410, 166] on label "True" at bounding box center [426, 161] width 62 height 20
click at [406, 164] on input "True" at bounding box center [403, 161] width 7 height 6
radio input "true"
click at [499, 169] on label "False" at bounding box center [500, 161] width 62 height 20
click at [480, 164] on input "False" at bounding box center [477, 161] width 7 height 6
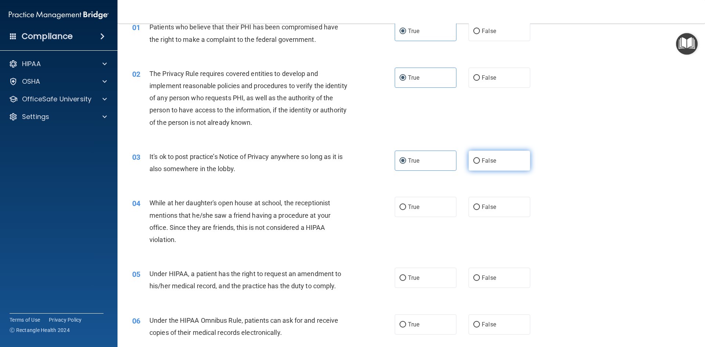
radio input "true"
radio input "false"
click at [497, 215] on label "False" at bounding box center [500, 207] width 62 height 20
click at [480, 210] on input "False" at bounding box center [477, 208] width 7 height 6
radio input "true"
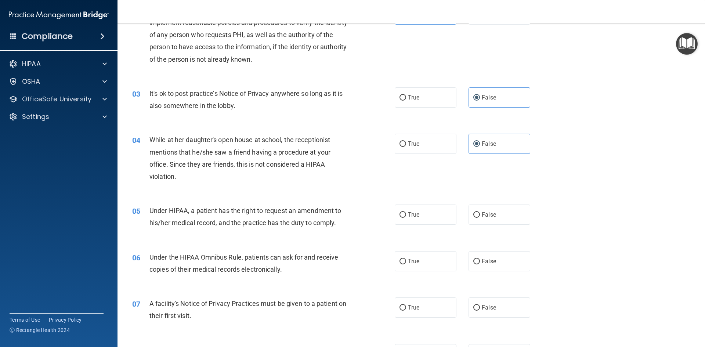
scroll to position [111, 0]
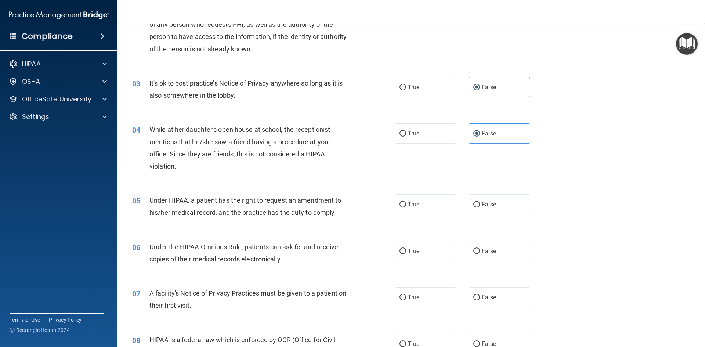
click at [583, 219] on div "05 Under HIPAA, a patient has the right to request an amendment to his/her medi…" at bounding box center [411, 208] width 569 height 46
click at [424, 205] on label "True" at bounding box center [426, 204] width 62 height 20
click at [406, 205] on input "True" at bounding box center [403, 205] width 7 height 6
radio input "true"
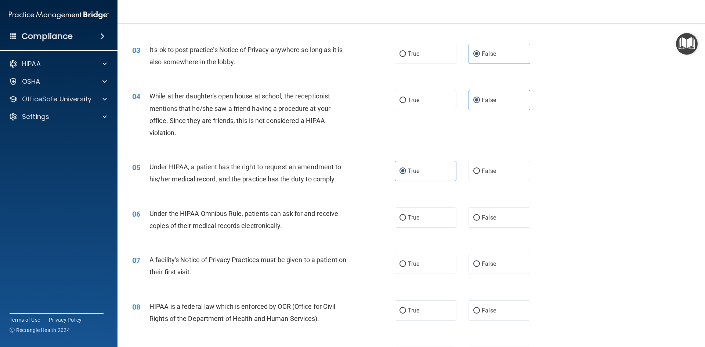
scroll to position [147, 0]
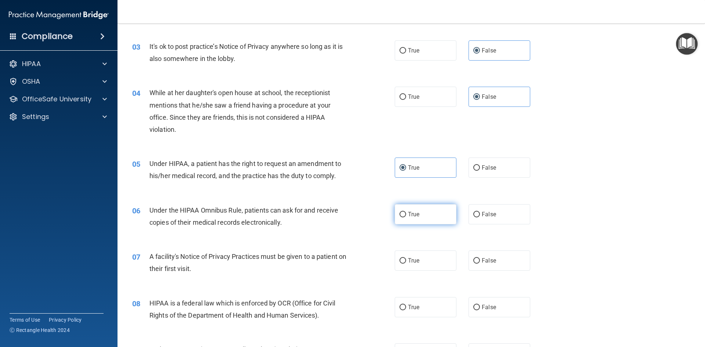
click at [438, 223] on label "True" at bounding box center [426, 214] width 62 height 20
click at [406, 217] on input "True" at bounding box center [403, 215] width 7 height 6
radio input "true"
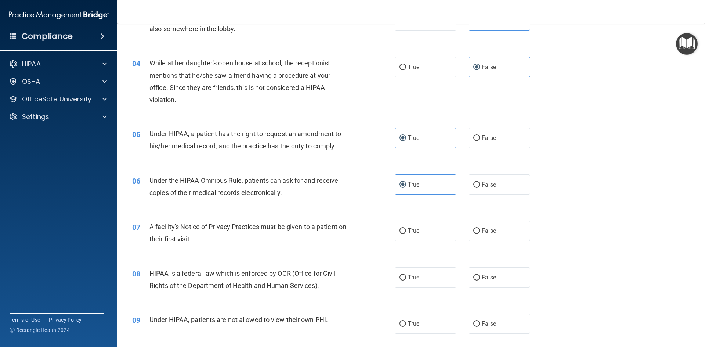
scroll to position [184, 0]
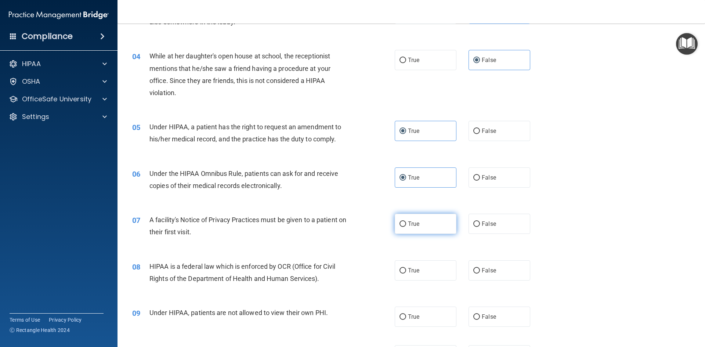
click at [438, 231] on label "True" at bounding box center [426, 224] width 62 height 20
click at [406, 227] on input "True" at bounding box center [403, 225] width 7 height 6
radio input "true"
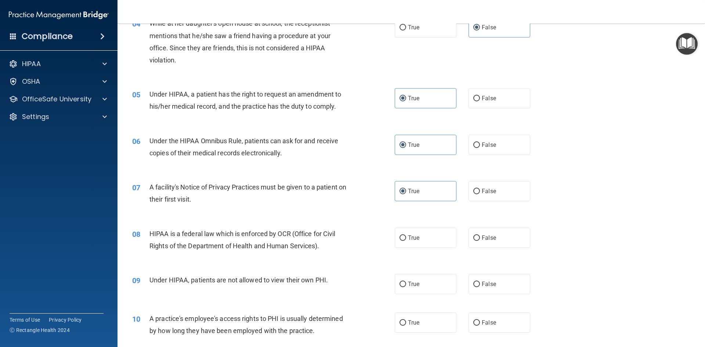
scroll to position [221, 0]
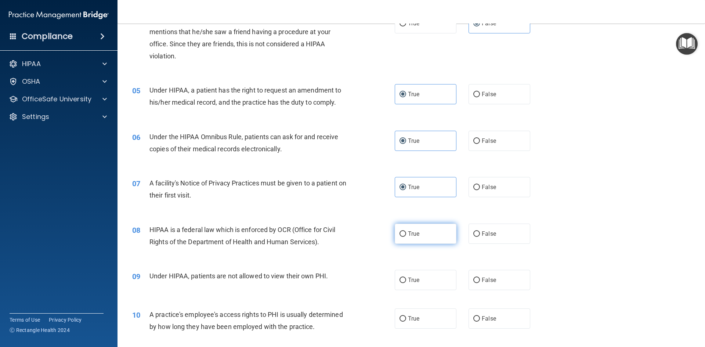
click at [420, 234] on label "True" at bounding box center [426, 234] width 62 height 20
click at [406, 234] on input "True" at bounding box center [403, 234] width 7 height 6
radio input "true"
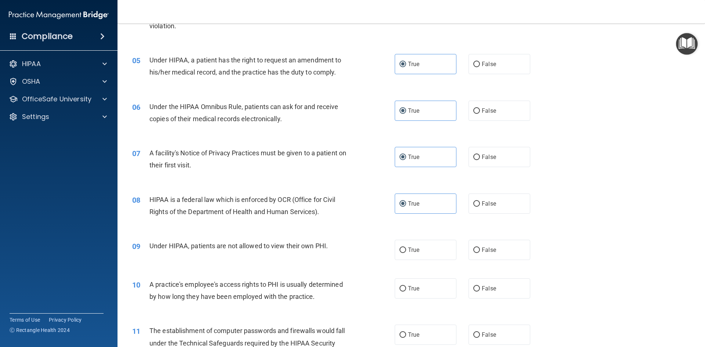
scroll to position [258, 0]
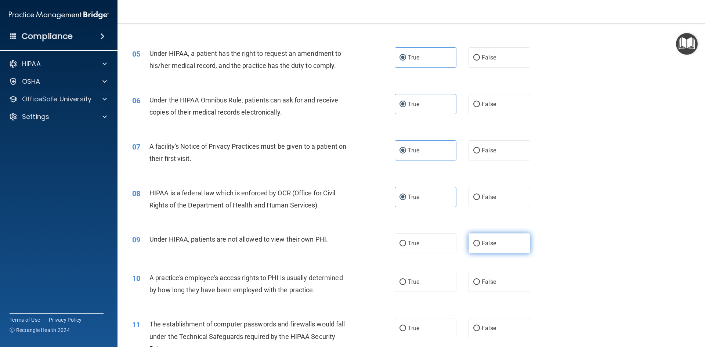
click at [492, 247] on span "False" at bounding box center [489, 243] width 14 height 7
click at [480, 247] on input "False" at bounding box center [477, 244] width 7 height 6
radio input "true"
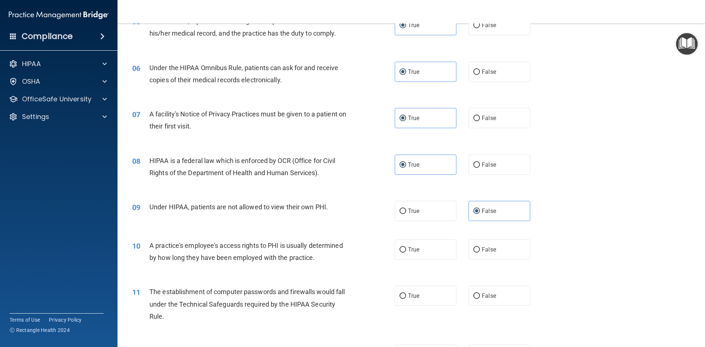
scroll to position [294, 0]
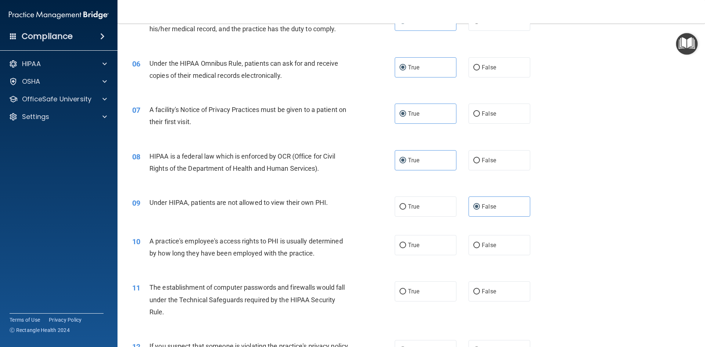
drag, startPoint x: 517, startPoint y: 244, endPoint x: 542, endPoint y: 242, distance: 25.8
click at [515, 244] on label "False" at bounding box center [500, 245] width 62 height 20
click at [480, 244] on input "False" at bounding box center [477, 246] width 7 height 6
radio input "true"
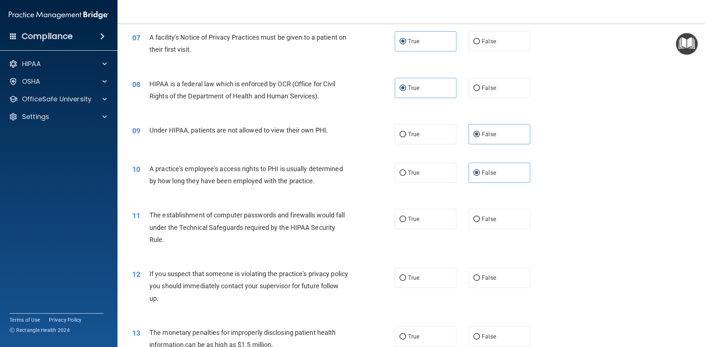
scroll to position [368, 0]
click at [436, 223] on label "True" at bounding box center [426, 218] width 62 height 20
click at [406, 221] on input "True" at bounding box center [403, 219] width 7 height 6
radio input "true"
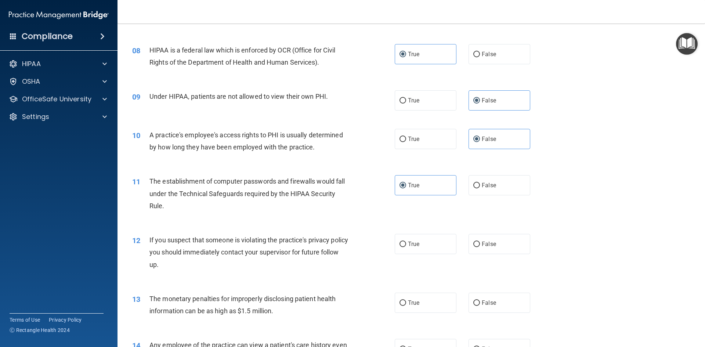
scroll to position [404, 0]
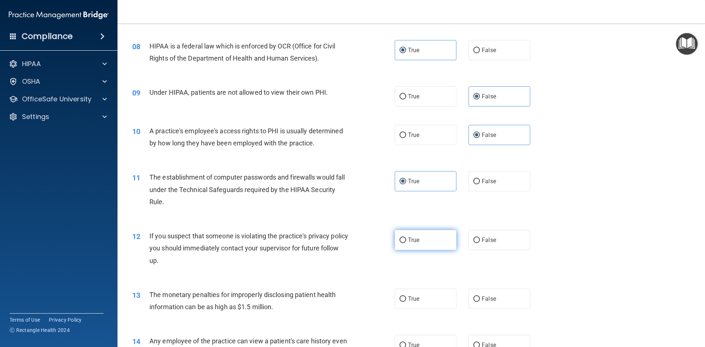
click at [402, 247] on label "True" at bounding box center [426, 240] width 62 height 20
click at [402, 243] on input "True" at bounding box center [403, 241] width 7 height 6
radio input "true"
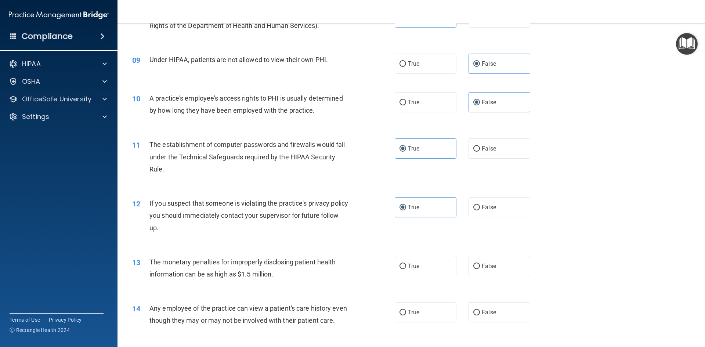
scroll to position [441, 0]
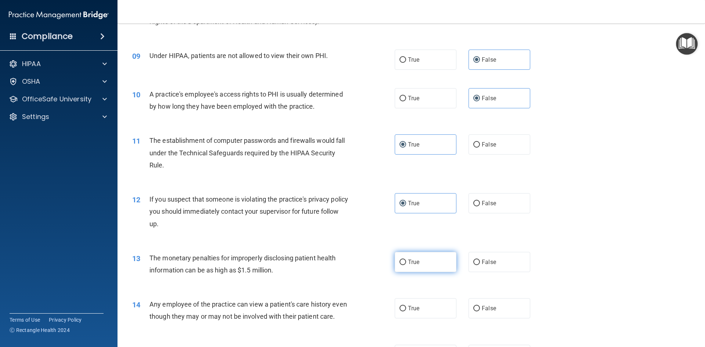
click at [417, 268] on label "True" at bounding box center [426, 262] width 62 height 20
click at [406, 265] on input "True" at bounding box center [403, 263] width 7 height 6
radio input "true"
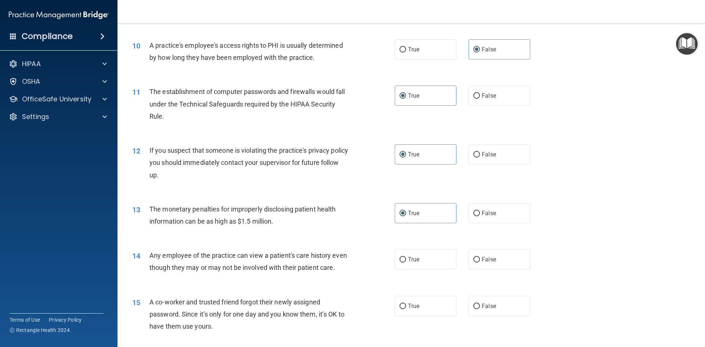
scroll to position [515, 0]
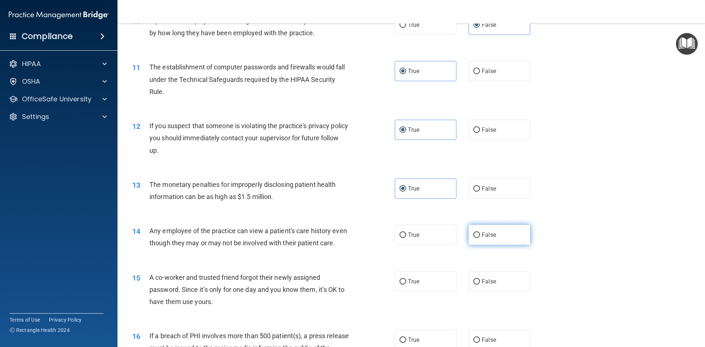
click at [511, 244] on label "False" at bounding box center [500, 235] width 62 height 20
click at [480, 238] on input "False" at bounding box center [477, 236] width 7 height 6
radio input "true"
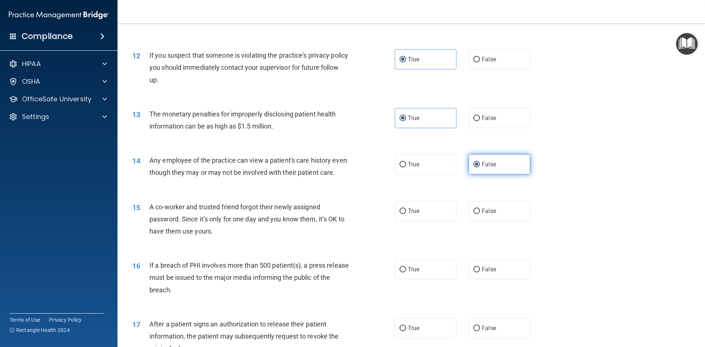
scroll to position [588, 0]
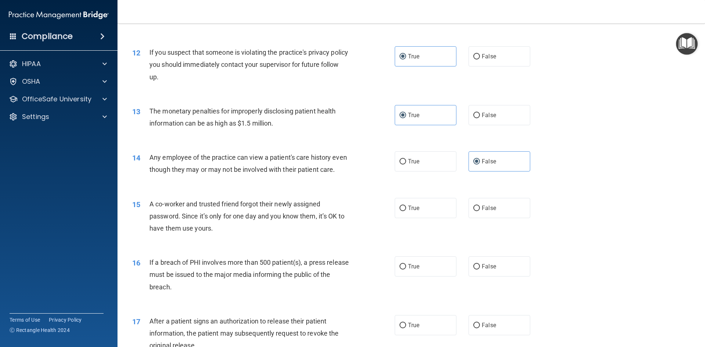
click at [502, 238] on div "15 A co-worker and trusted friend forgot their newly assigned password. Since i…" at bounding box center [411, 218] width 569 height 59
drag, startPoint x: 481, startPoint y: 228, endPoint x: 470, endPoint y: 239, distance: 15.6
click at [480, 218] on label "False" at bounding box center [500, 208] width 62 height 20
click at [500, 218] on label "False" at bounding box center [500, 208] width 62 height 20
click at [480, 211] on input "False" at bounding box center [477, 209] width 7 height 6
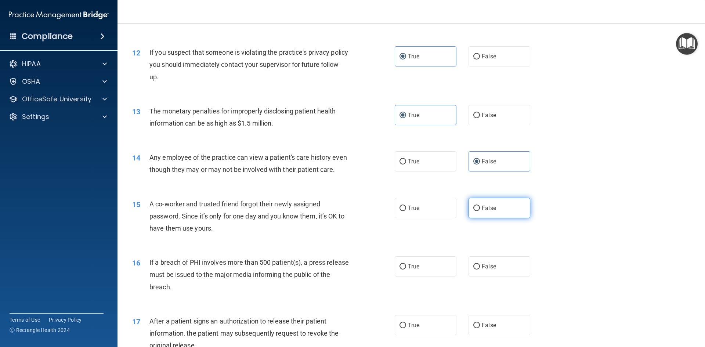
radio input "true"
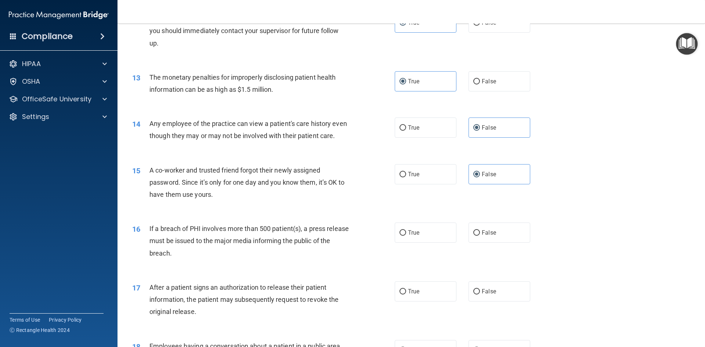
scroll to position [625, 0]
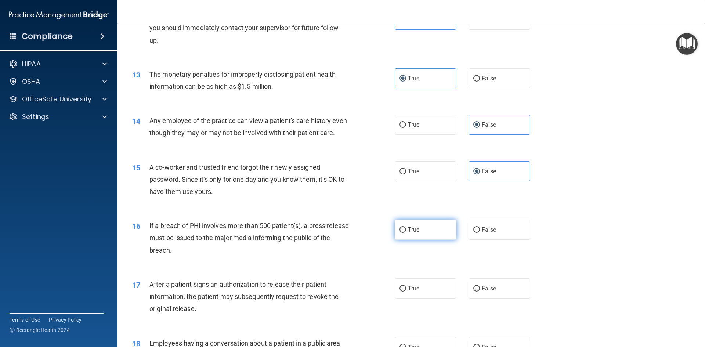
click at [429, 240] on label "True" at bounding box center [426, 230] width 62 height 20
click at [406, 233] on input "True" at bounding box center [403, 230] width 7 height 6
radio input "true"
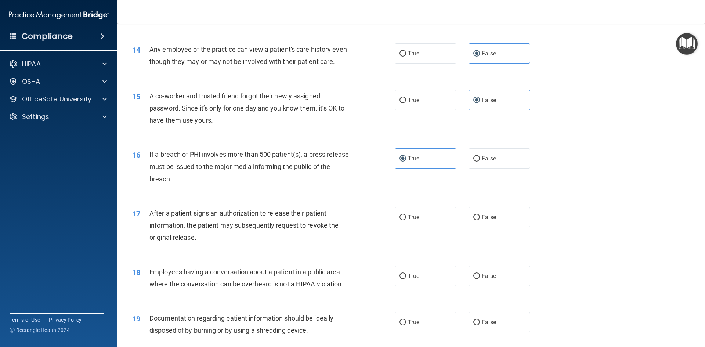
scroll to position [698, 0]
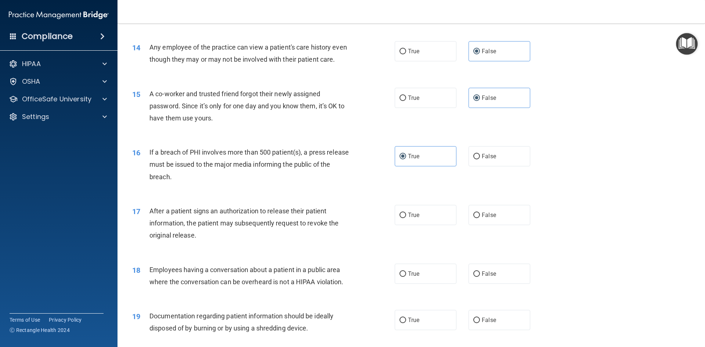
click at [420, 241] on div "17 After a patient signs an authorization to release their patient information,…" at bounding box center [411, 225] width 569 height 59
click at [420, 225] on label "True" at bounding box center [426, 215] width 62 height 20
click at [406, 218] on input "True" at bounding box center [403, 216] width 7 height 6
radio input "true"
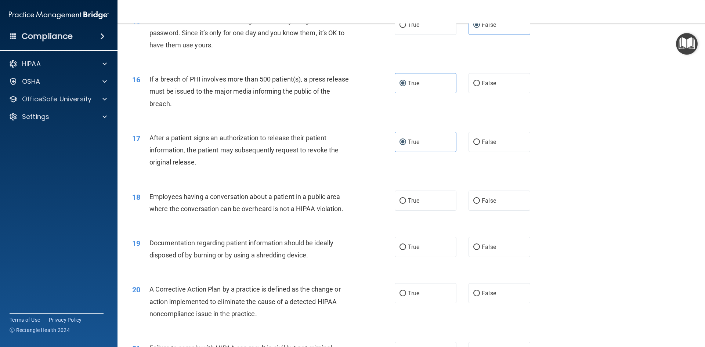
scroll to position [772, 0]
click at [438, 211] on label "True" at bounding box center [426, 200] width 62 height 20
click at [406, 204] on input "True" at bounding box center [403, 201] width 7 height 6
radio input "true"
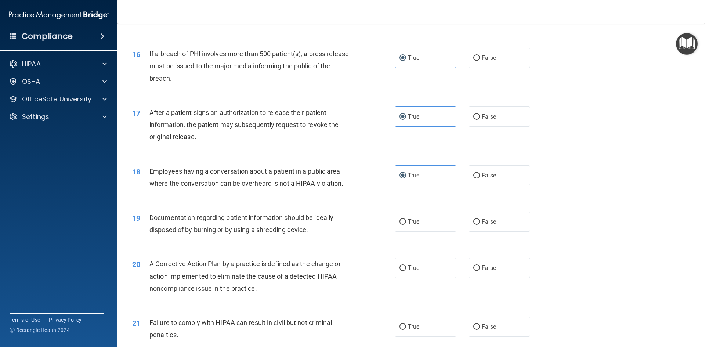
scroll to position [809, 0]
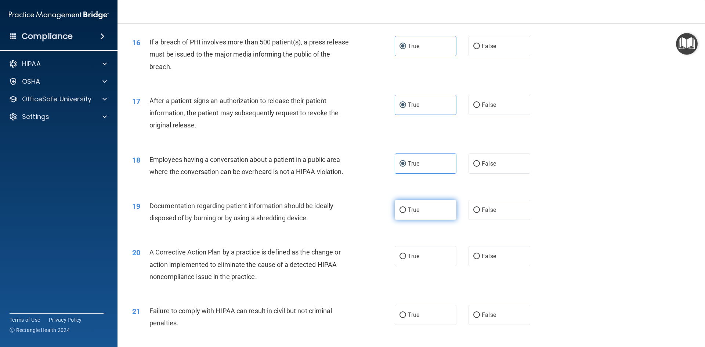
click at [424, 215] on label "True" at bounding box center [426, 210] width 62 height 20
click at [406, 213] on input "True" at bounding box center [403, 211] width 7 height 6
radio input "true"
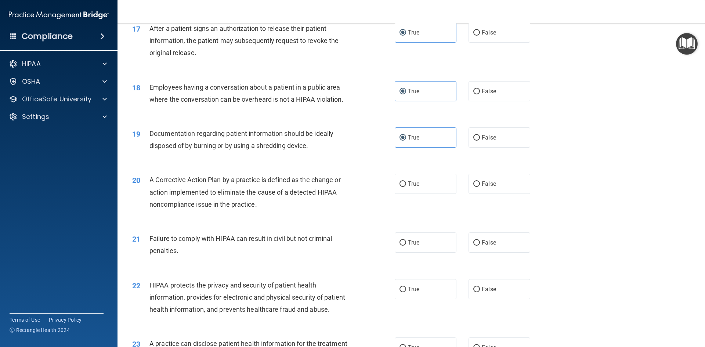
scroll to position [882, 0]
click at [441, 193] on label "True" at bounding box center [426, 183] width 62 height 20
click at [406, 186] on input "True" at bounding box center [403, 183] width 7 height 6
radio input "true"
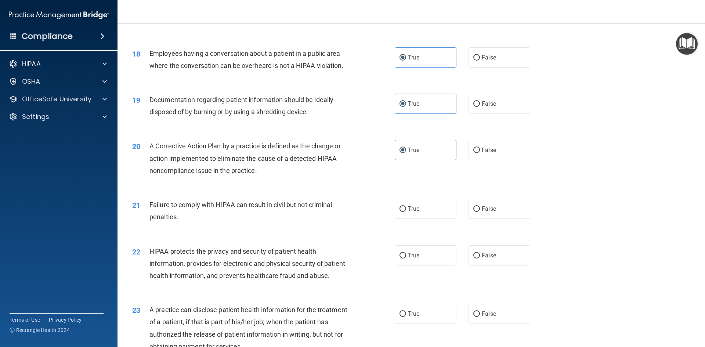
scroll to position [919, 0]
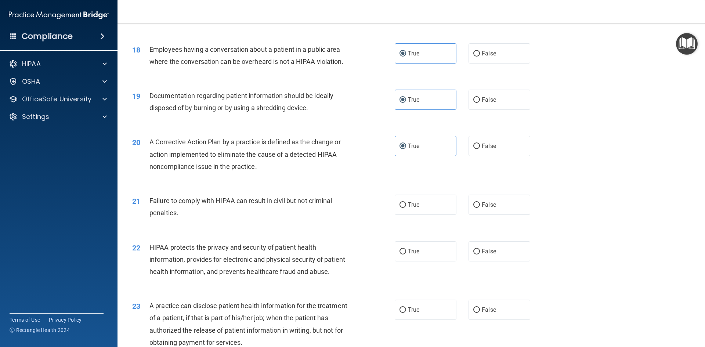
click at [515, 215] on label "False" at bounding box center [500, 205] width 62 height 20
click at [480, 208] on input "False" at bounding box center [477, 205] width 7 height 6
radio input "true"
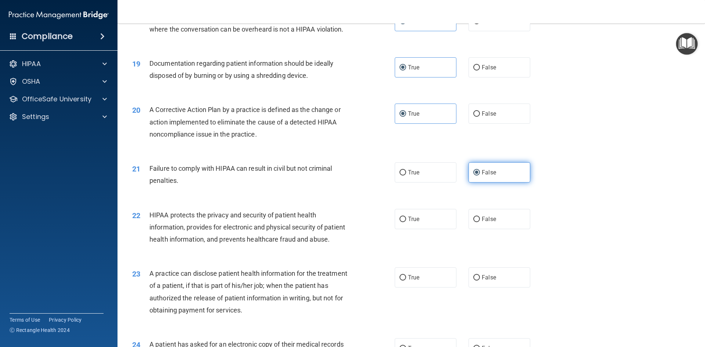
scroll to position [956, 0]
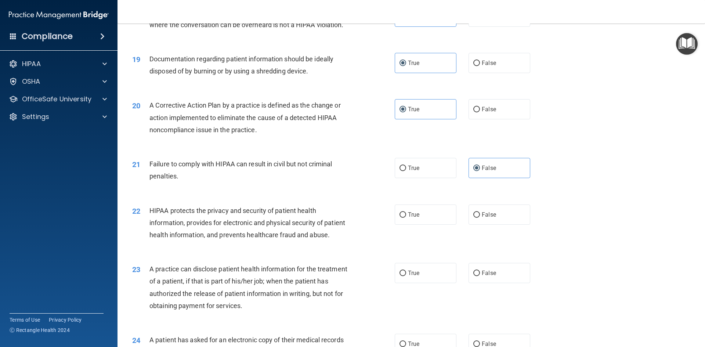
drag, startPoint x: 465, startPoint y: 229, endPoint x: 454, endPoint y: 231, distance: 11.1
click at [464, 225] on div "True False" at bounding box center [469, 215] width 148 height 20
click at [439, 225] on label "True" at bounding box center [426, 215] width 62 height 20
click at [406, 218] on input "True" at bounding box center [403, 215] width 7 height 6
radio input "true"
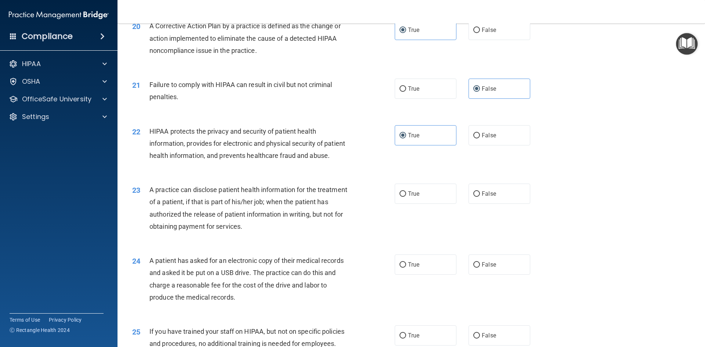
scroll to position [1066, 0]
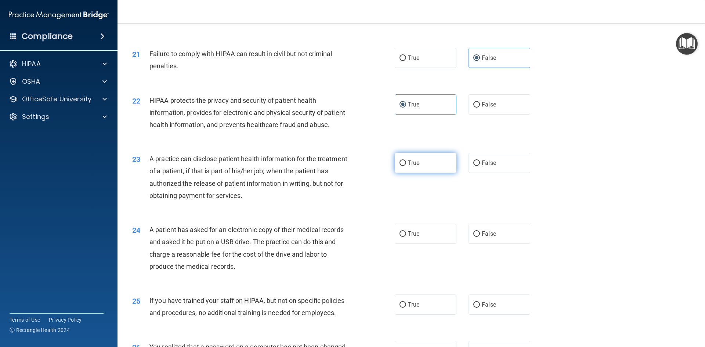
drag, startPoint x: 416, startPoint y: 195, endPoint x: 514, endPoint y: 210, distance: 98.9
click at [416, 173] on label "True" at bounding box center [426, 163] width 62 height 20
click at [406, 166] on input "True" at bounding box center [403, 164] width 7 height 6
radio input "true"
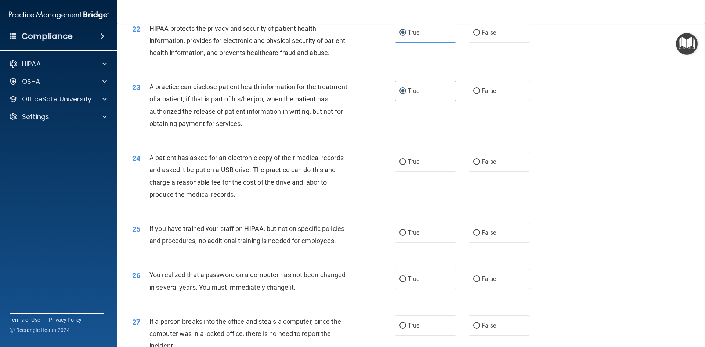
scroll to position [1139, 0]
drag, startPoint x: 432, startPoint y: 187, endPoint x: 429, endPoint y: 181, distance: 6.7
click at [432, 170] on label "True" at bounding box center [426, 160] width 62 height 20
click at [406, 163] on input "True" at bounding box center [403, 161] width 7 height 6
radio input "true"
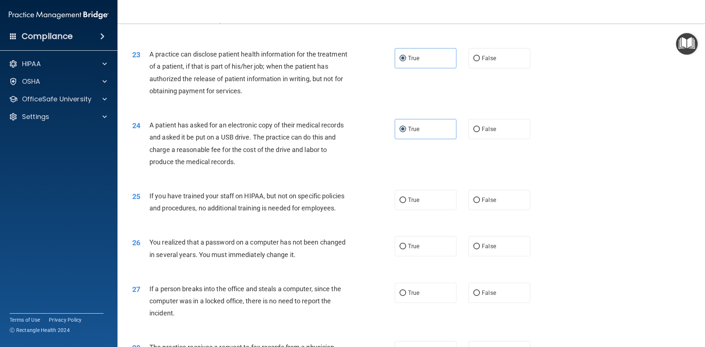
scroll to position [1176, 0]
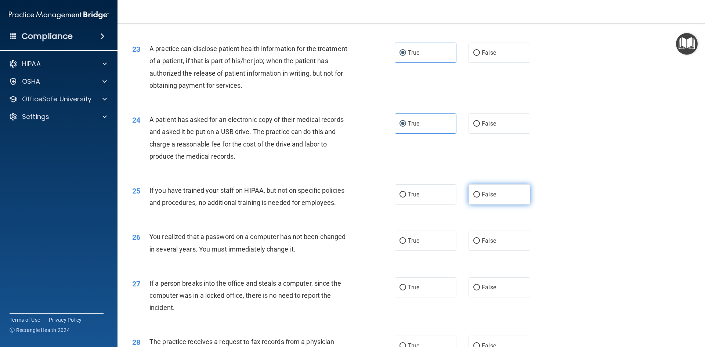
click at [485, 198] on span "False" at bounding box center [489, 194] width 14 height 7
click at [480, 198] on input "False" at bounding box center [477, 195] width 7 height 6
radio input "true"
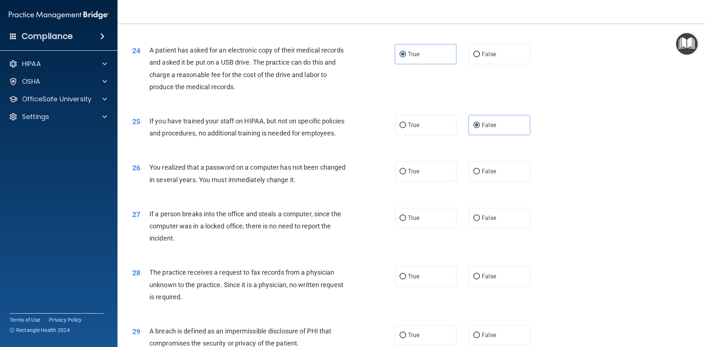
scroll to position [1250, 0]
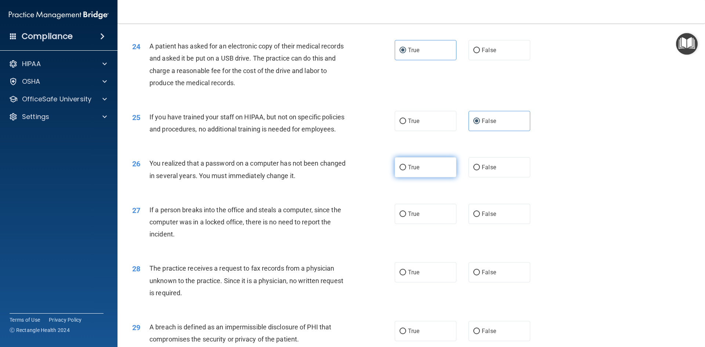
click at [418, 177] on label "True" at bounding box center [426, 167] width 62 height 20
click at [406, 170] on input "True" at bounding box center [403, 168] width 7 height 6
radio input "true"
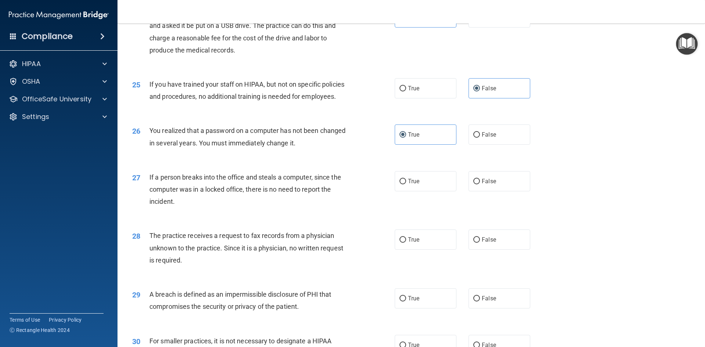
scroll to position [1286, 0]
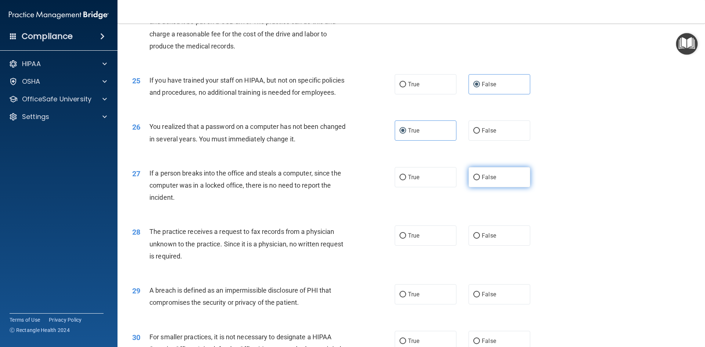
click at [510, 187] on label "False" at bounding box center [500, 177] width 62 height 20
click at [480, 180] on input "False" at bounding box center [477, 178] width 7 height 6
radio input "true"
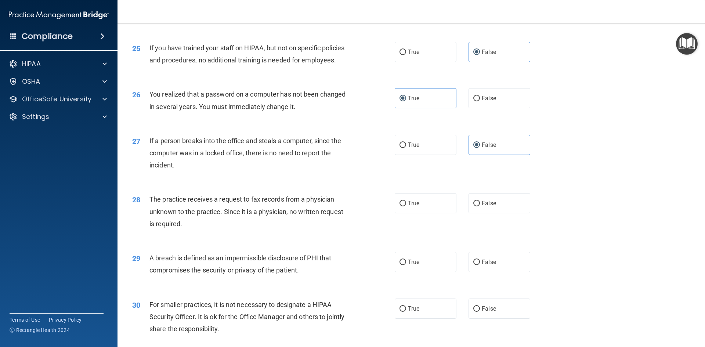
scroll to position [1323, 0]
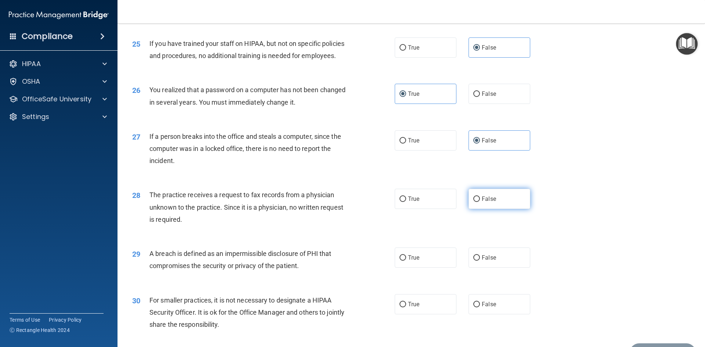
click at [493, 209] on label "False" at bounding box center [500, 199] width 62 height 20
click at [480, 202] on input "False" at bounding box center [477, 200] width 7 height 6
radio input "true"
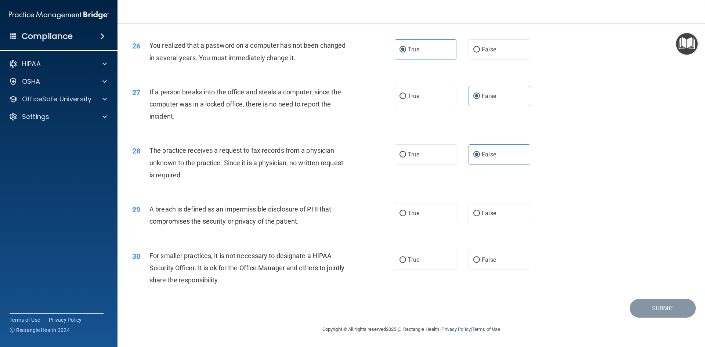
scroll to position [1392, 0]
click at [501, 258] on label "False" at bounding box center [500, 260] width 62 height 20
click at [480, 258] on input "False" at bounding box center [477, 261] width 7 height 6
radio input "true"
click at [413, 212] on span "True" at bounding box center [413, 213] width 11 height 7
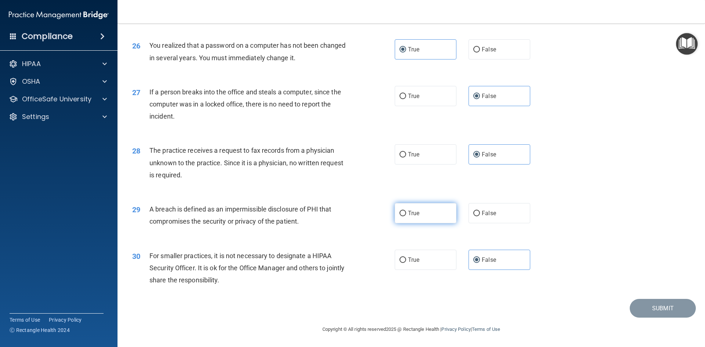
click at [406, 212] on input "True" at bounding box center [403, 214] width 7 height 6
radio input "true"
click at [652, 309] on button "Submit" at bounding box center [663, 308] width 66 height 19
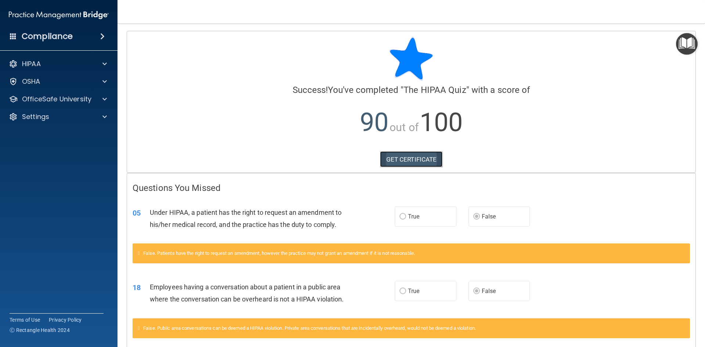
click at [406, 157] on link "GET CERTIFICATE" at bounding box center [411, 159] width 63 height 16
click at [88, 99] on p "OfficeSafe University" at bounding box center [56, 99] width 69 height 9
click at [70, 126] on ul "HIPAA Training OSHA Training Continuing Education" at bounding box center [59, 133] width 133 height 53
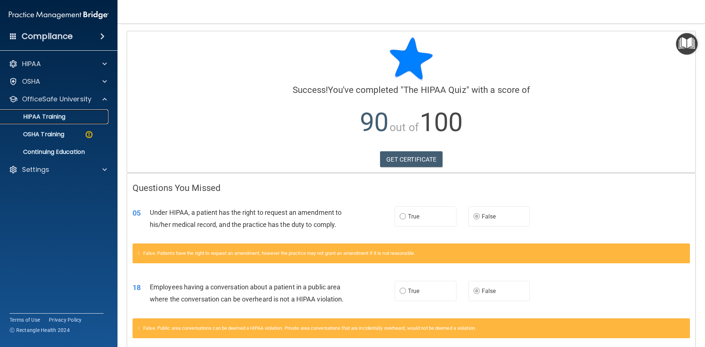
click at [73, 121] on link "HIPAA Training" at bounding box center [51, 116] width 116 height 15
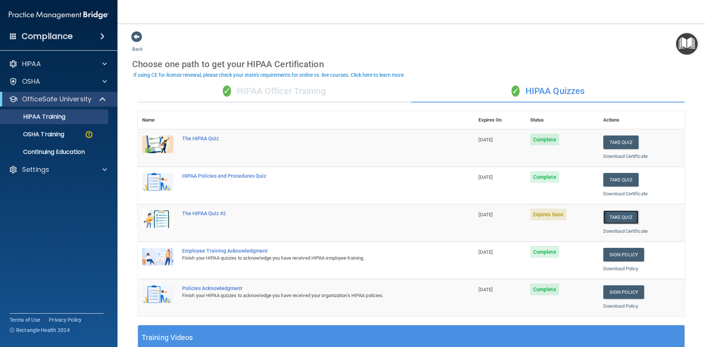
click at [619, 217] on button "Take Quiz" at bounding box center [621, 218] width 35 height 14
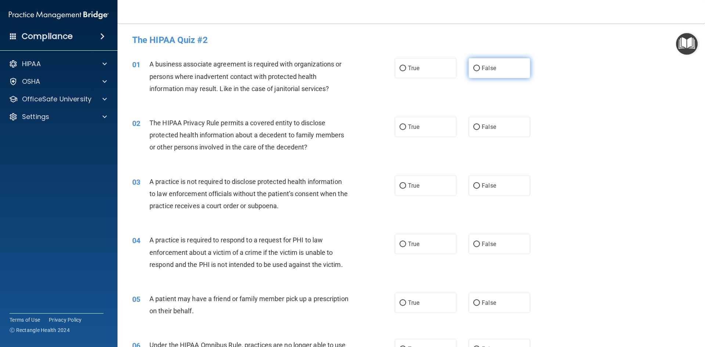
click at [505, 73] on label "False" at bounding box center [500, 68] width 62 height 20
click at [480, 71] on input "False" at bounding box center [477, 69] width 7 height 6
radio input "true"
drag, startPoint x: 383, startPoint y: 119, endPoint x: 410, endPoint y: 130, distance: 29.2
click at [543, 117] on ng-form "02 The HIPAA Privacy Rule permits a covered entity to disclose protected health…" at bounding box center [543, 117] width 0 height 0
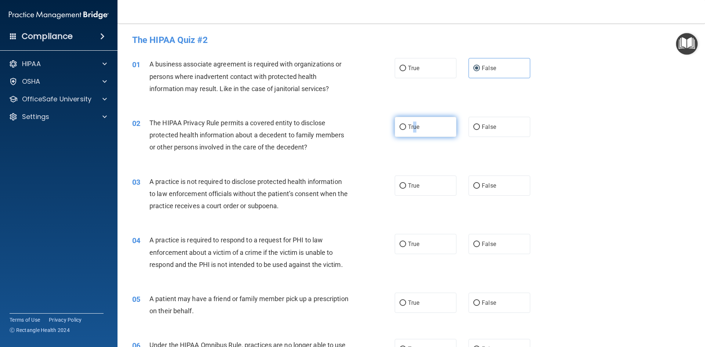
click at [413, 130] on span "True" at bounding box center [413, 126] width 11 height 7
click at [424, 130] on label "True" at bounding box center [426, 127] width 62 height 20
click at [406, 130] on input "True" at bounding box center [403, 128] width 7 height 6
radio input "true"
click at [506, 194] on label "False" at bounding box center [500, 186] width 62 height 20
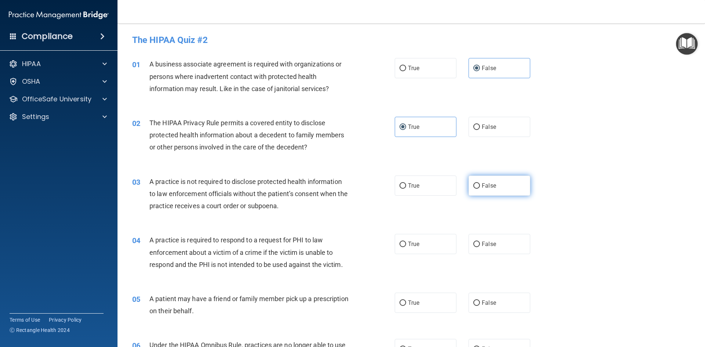
click at [480, 189] on input "False" at bounding box center [477, 186] width 7 height 6
radio input "true"
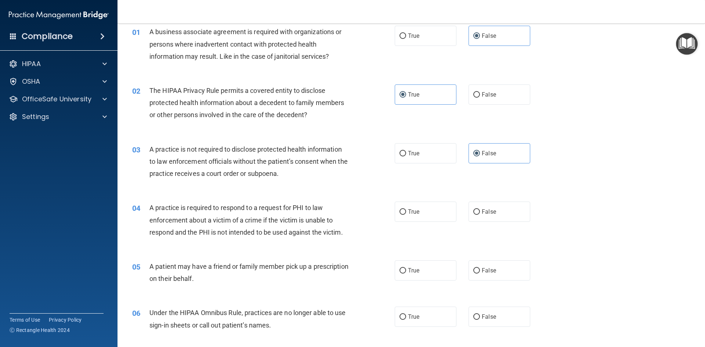
scroll to position [37, 0]
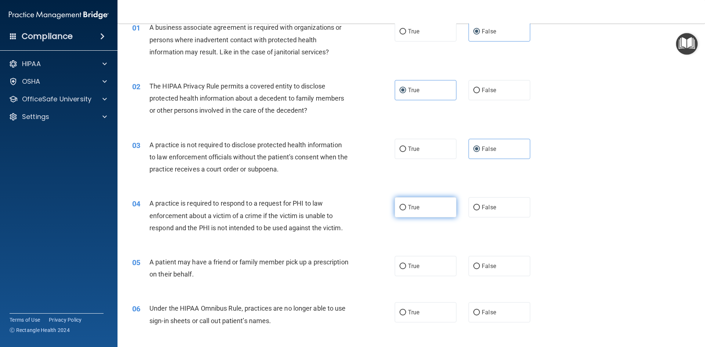
drag, startPoint x: 409, startPoint y: 195, endPoint x: 414, endPoint y: 206, distance: 11.7
click at [409, 196] on div "04 A practice is required to respond to a request for PHI to law enforcement ab…" at bounding box center [411, 217] width 569 height 59
click at [414, 206] on span "True" at bounding box center [413, 207] width 11 height 7
click at [406, 206] on input "True" at bounding box center [403, 208] width 7 height 6
radio input "true"
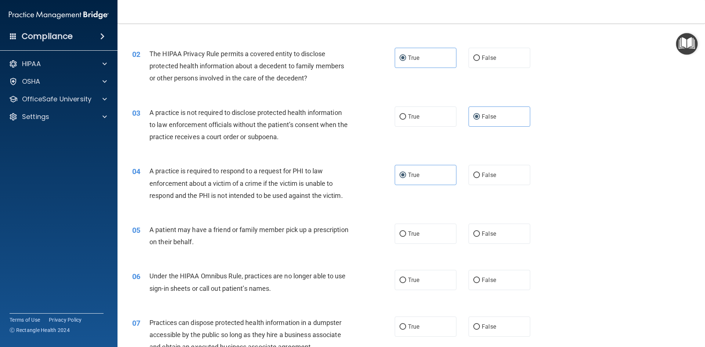
scroll to position [73, 0]
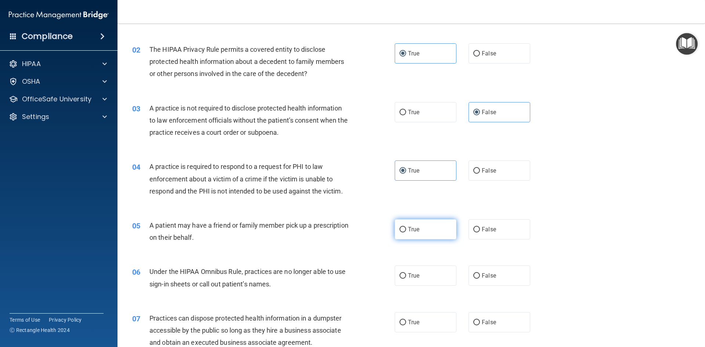
click at [418, 233] on label "True" at bounding box center [426, 229] width 62 height 20
click at [406, 233] on input "True" at bounding box center [403, 230] width 7 height 6
radio input "true"
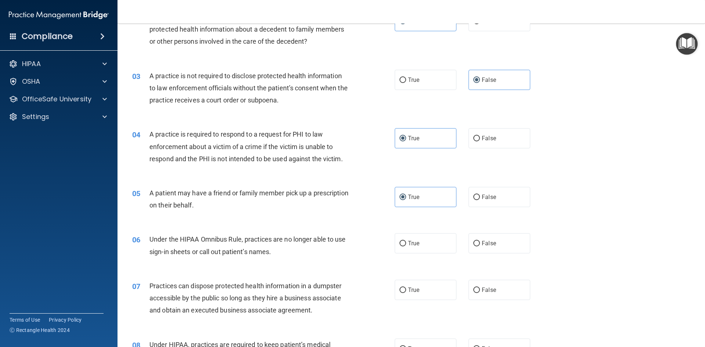
scroll to position [110, 0]
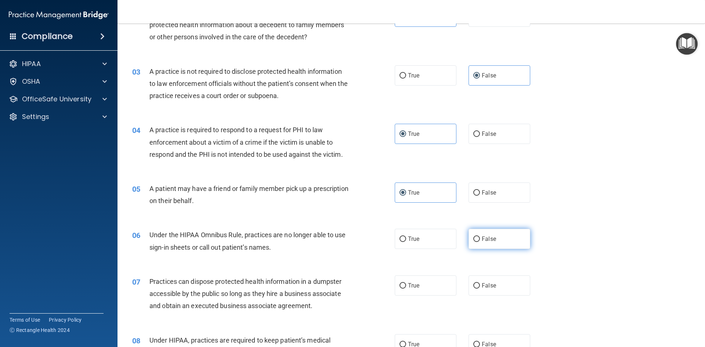
click at [500, 241] on label "False" at bounding box center [500, 239] width 62 height 20
click at [480, 241] on input "False" at bounding box center [477, 240] width 7 height 6
radio input "true"
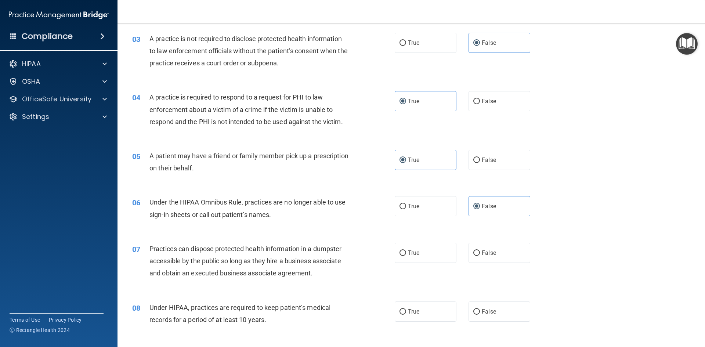
scroll to position [147, 0]
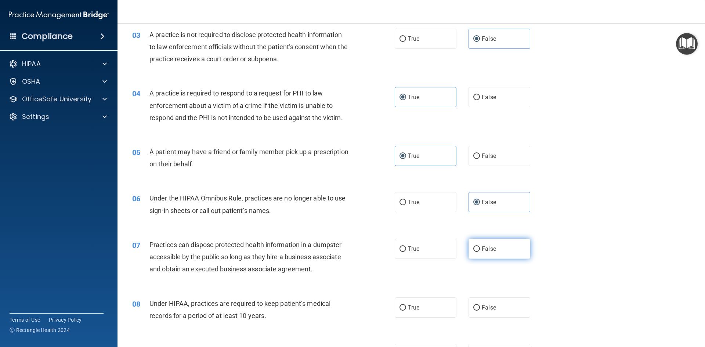
click at [506, 258] on label "False" at bounding box center [500, 249] width 62 height 20
click at [480, 252] on input "False" at bounding box center [477, 250] width 7 height 6
radio input "true"
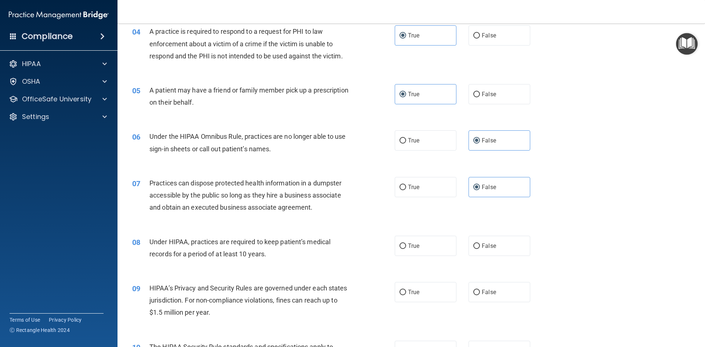
scroll to position [220, 0]
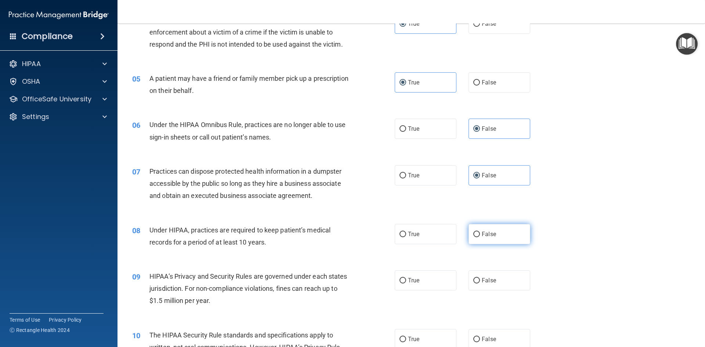
click at [492, 244] on label "False" at bounding box center [500, 234] width 62 height 20
click at [480, 237] on input "False" at bounding box center [477, 235] width 7 height 6
radio input "true"
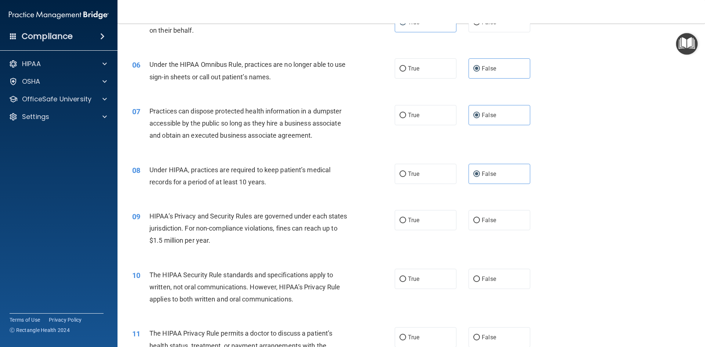
scroll to position [294, 0]
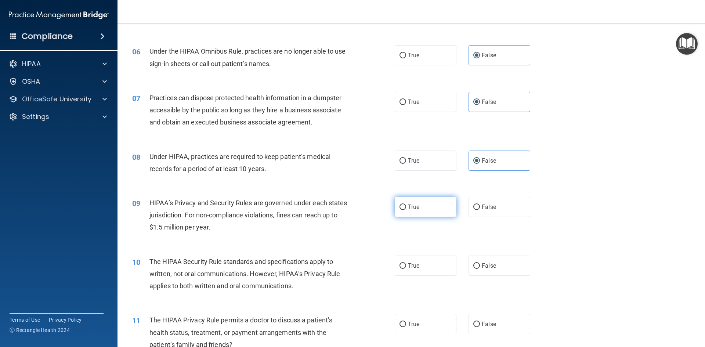
click at [408, 216] on label "True" at bounding box center [426, 207] width 62 height 20
click at [406, 210] on input "True" at bounding box center [403, 208] width 7 height 6
radio input "true"
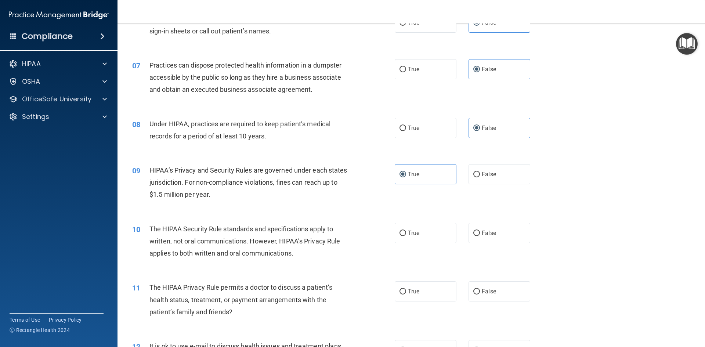
scroll to position [331, 0]
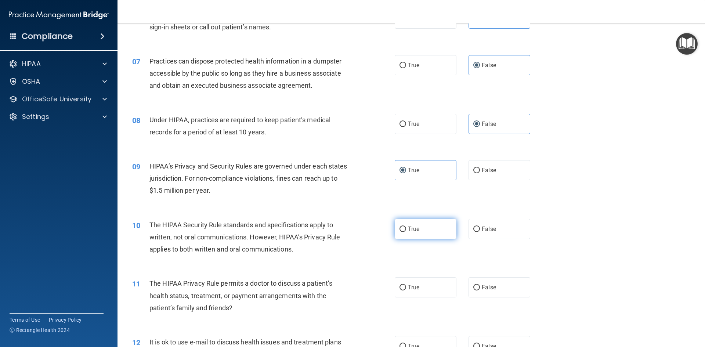
click at [437, 231] on label "True" at bounding box center [426, 229] width 62 height 20
click at [406, 231] on input "True" at bounding box center [403, 230] width 7 height 6
radio input "true"
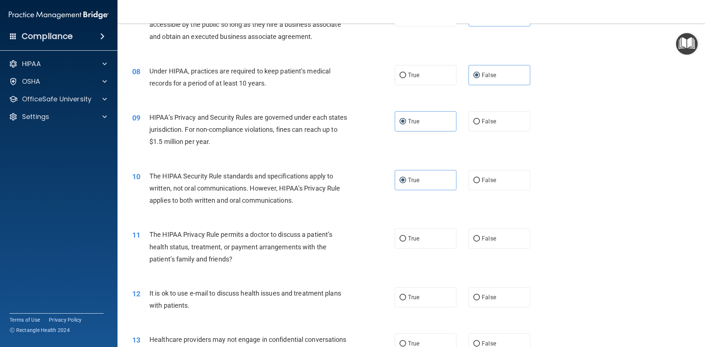
scroll to position [404, 0]
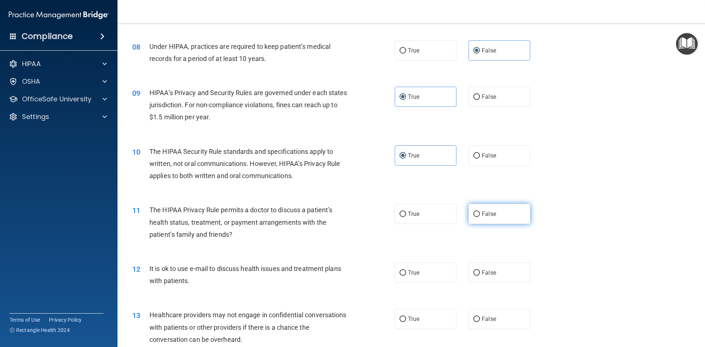
click at [477, 212] on label "False" at bounding box center [500, 214] width 62 height 20
click at [477, 212] on input "False" at bounding box center [477, 215] width 7 height 6
radio input "true"
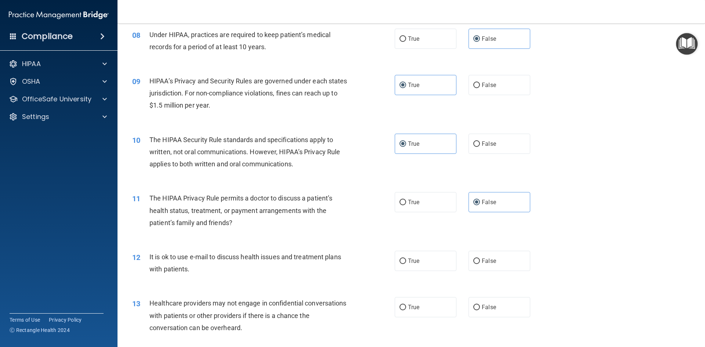
scroll to position [441, 0]
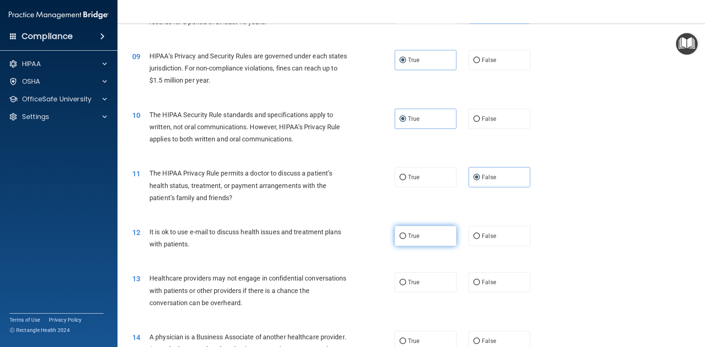
click at [429, 239] on label "True" at bounding box center [426, 236] width 62 height 20
click at [406, 239] on input "True" at bounding box center [403, 237] width 7 height 6
radio input "true"
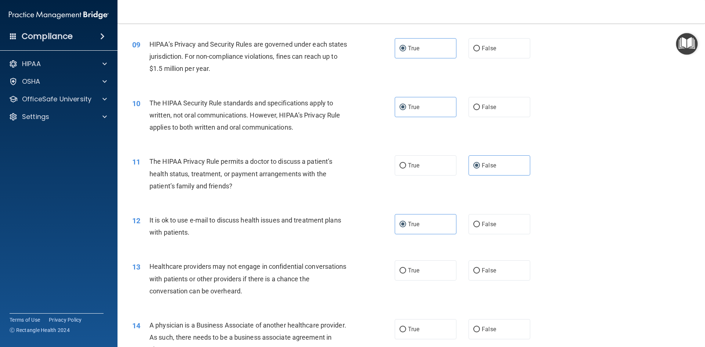
scroll to position [478, 0]
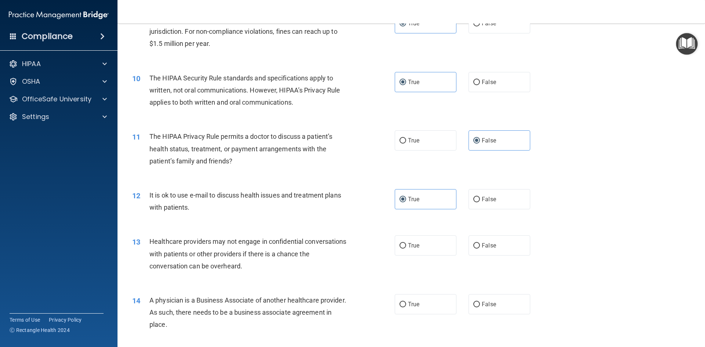
drag, startPoint x: 479, startPoint y: 206, endPoint x: 543, endPoint y: 215, distance: 64.1
click at [481, 206] on label "False" at bounding box center [500, 199] width 62 height 20
click at [506, 201] on label "False" at bounding box center [500, 199] width 62 height 20
click at [480, 201] on input "False" at bounding box center [477, 200] width 7 height 6
radio input "true"
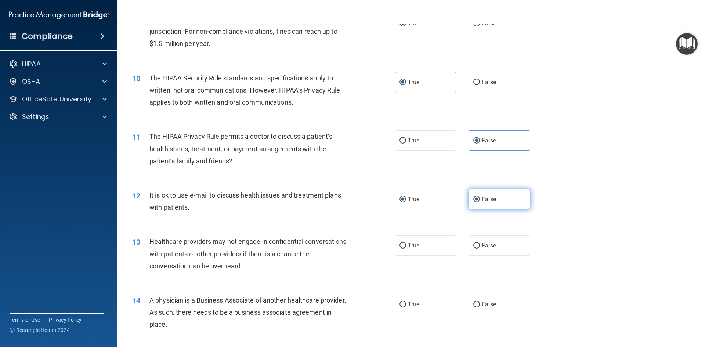
radio input "false"
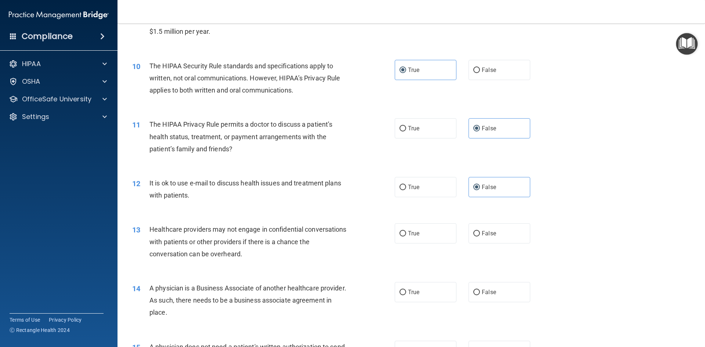
scroll to position [514, 0]
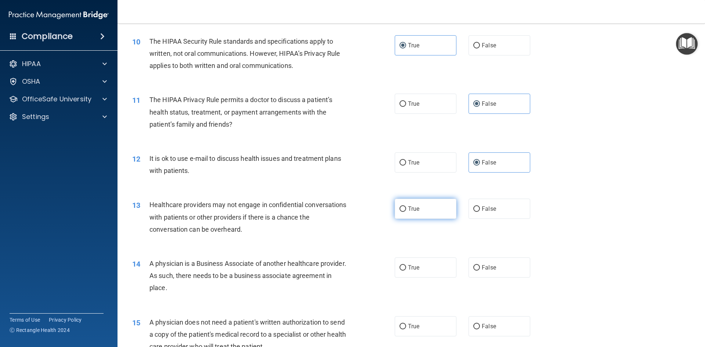
click at [425, 211] on label "True" at bounding box center [426, 209] width 62 height 20
click at [406, 211] on input "True" at bounding box center [403, 209] width 7 height 6
radio input "true"
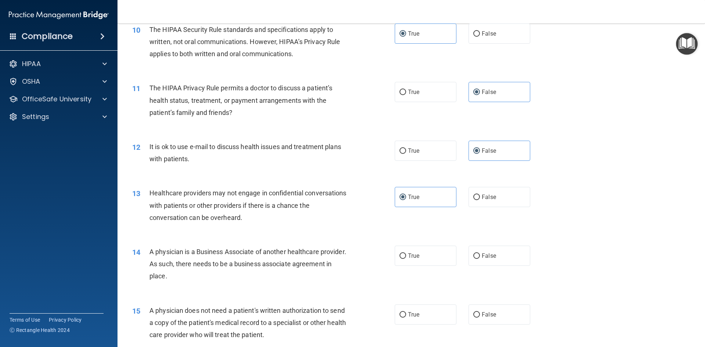
scroll to position [551, 0]
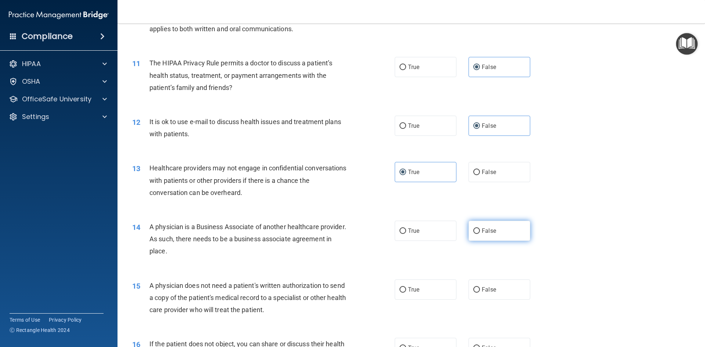
click at [506, 235] on label "False" at bounding box center [500, 231] width 62 height 20
click at [480, 234] on input "False" at bounding box center [477, 232] width 7 height 6
radio input "true"
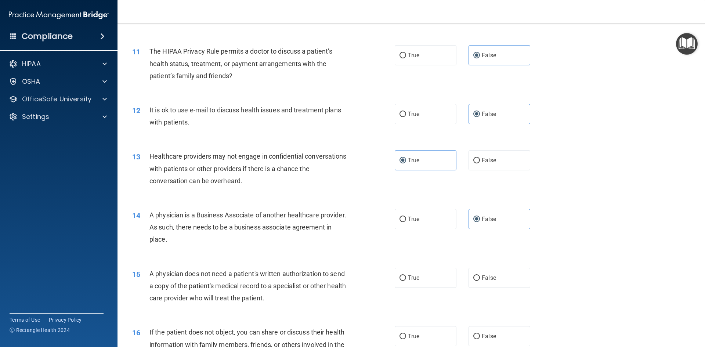
scroll to position [588, 0]
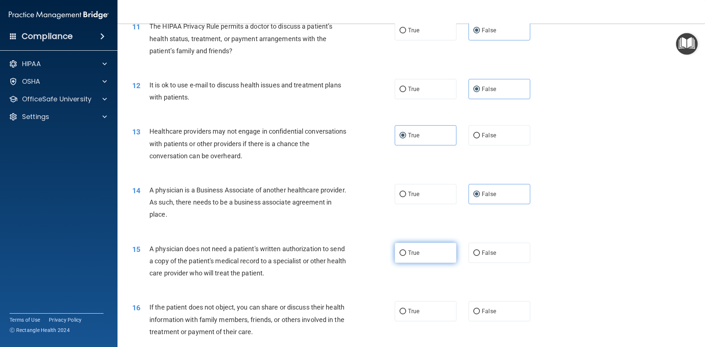
drag, startPoint x: 414, startPoint y: 259, endPoint x: 419, endPoint y: 259, distance: 4.8
click at [416, 259] on label "True" at bounding box center [426, 253] width 62 height 20
click at [411, 255] on span "True" at bounding box center [413, 252] width 11 height 7
click at [406, 255] on input "True" at bounding box center [403, 254] width 7 height 6
radio input "true"
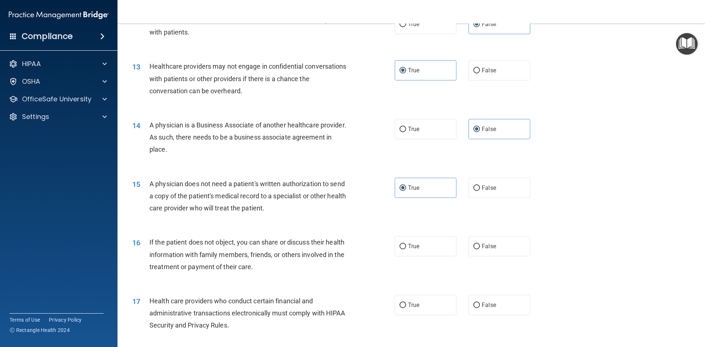
scroll to position [661, 0]
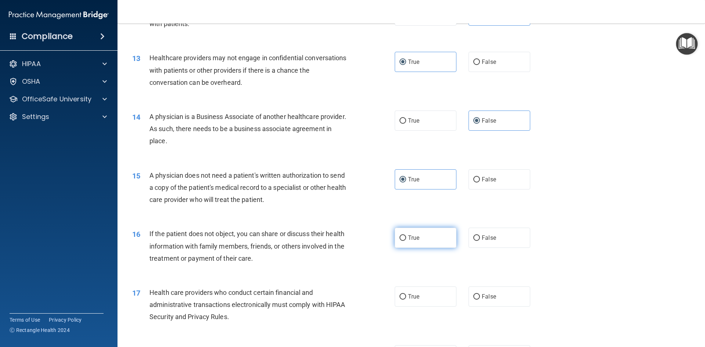
click at [402, 241] on label "True" at bounding box center [426, 238] width 62 height 20
click at [402, 241] on input "True" at bounding box center [403, 238] width 7 height 6
radio input "true"
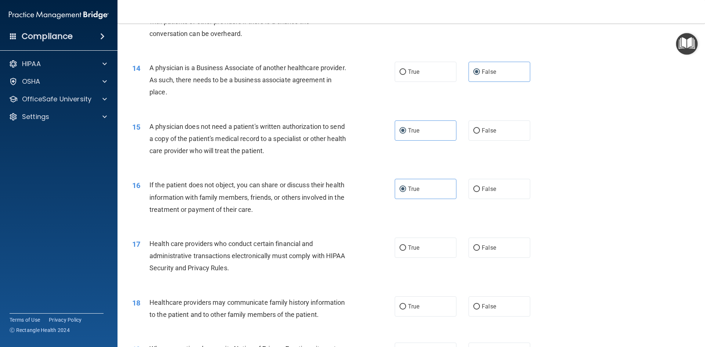
scroll to position [735, 0]
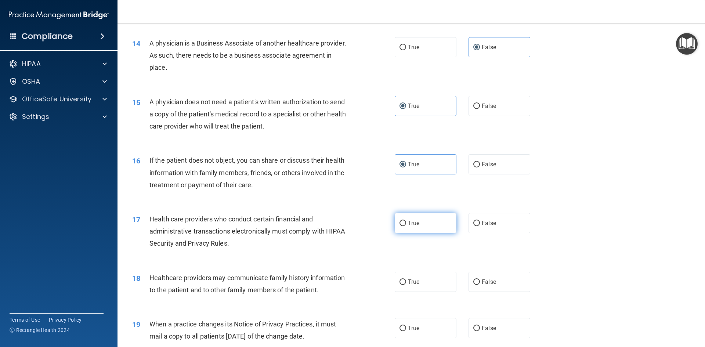
click at [408, 233] on label "True" at bounding box center [426, 223] width 62 height 20
click at [406, 226] on input "True" at bounding box center [403, 224] width 7 height 6
radio input "true"
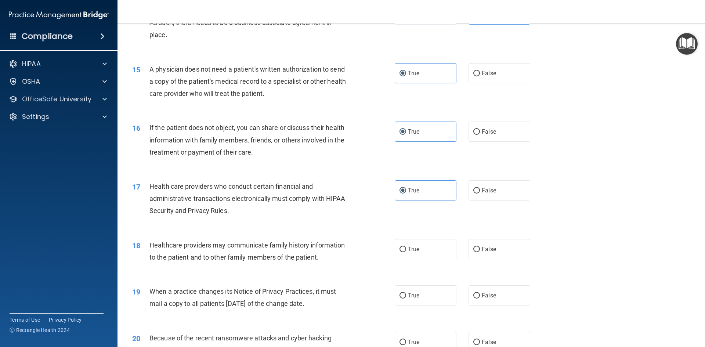
scroll to position [772, 0]
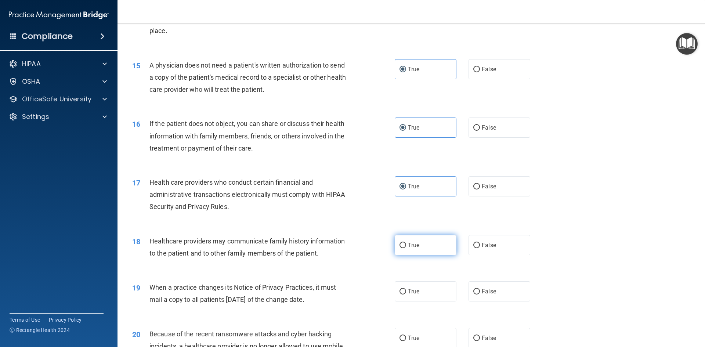
click at [428, 242] on label "True" at bounding box center [426, 245] width 62 height 20
click at [406, 243] on input "True" at bounding box center [403, 246] width 7 height 6
radio input "true"
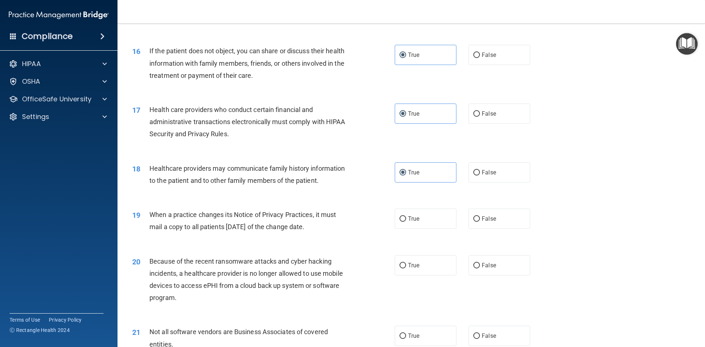
scroll to position [845, 0]
click at [427, 227] on label "True" at bounding box center [426, 218] width 62 height 20
click at [406, 221] on input "True" at bounding box center [403, 219] width 7 height 6
radio input "true"
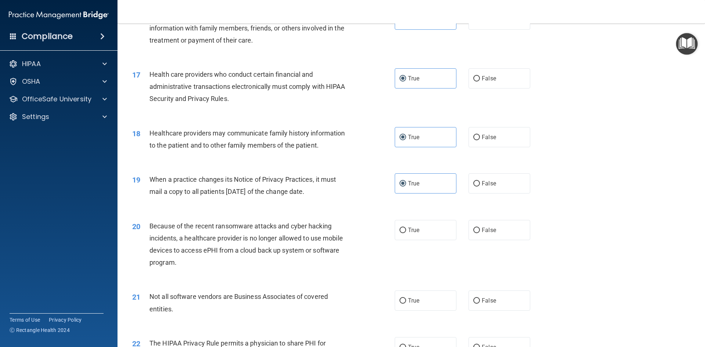
scroll to position [882, 0]
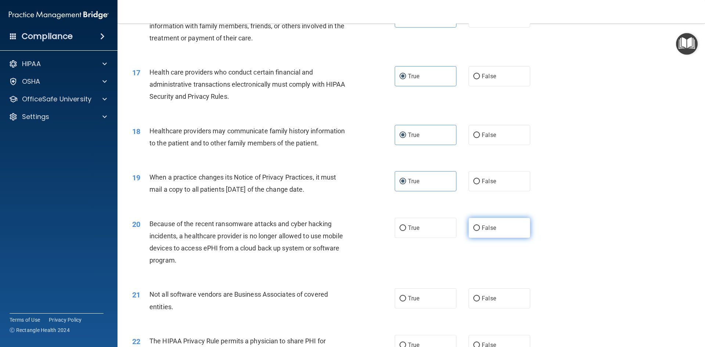
click at [503, 234] on label "False" at bounding box center [500, 228] width 62 height 20
click at [480, 231] on input "False" at bounding box center [477, 229] width 7 height 6
radio input "true"
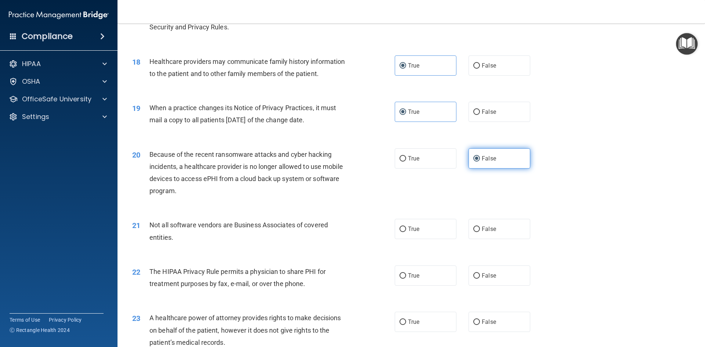
scroll to position [955, 0]
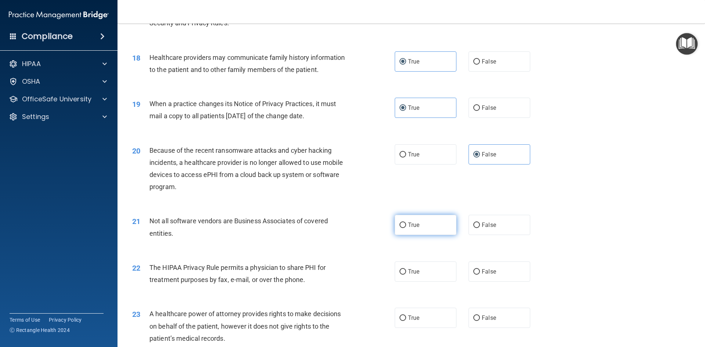
click at [431, 231] on label "True" at bounding box center [426, 225] width 62 height 20
click at [406, 228] on input "True" at bounding box center [403, 226] width 7 height 6
radio input "true"
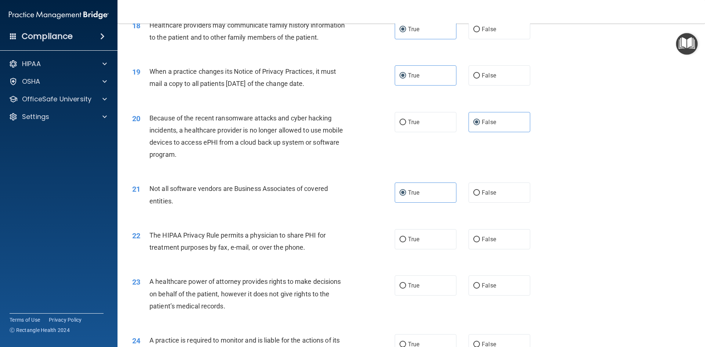
scroll to position [992, 0]
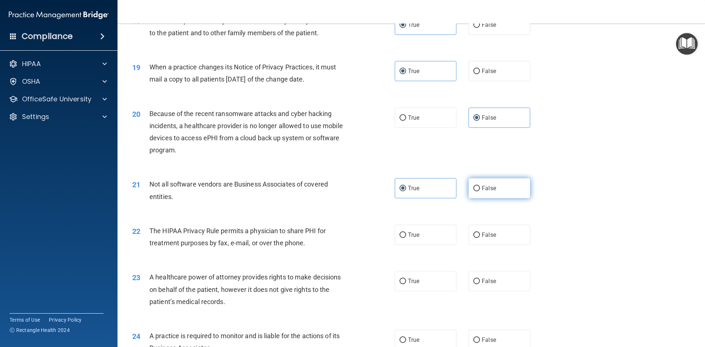
click at [485, 192] on label "False" at bounding box center [500, 188] width 62 height 20
click at [480, 191] on input "False" at bounding box center [477, 189] width 7 height 6
radio input "true"
radio input "false"
drag, startPoint x: 498, startPoint y: 233, endPoint x: 444, endPoint y: 270, distance: 65.9
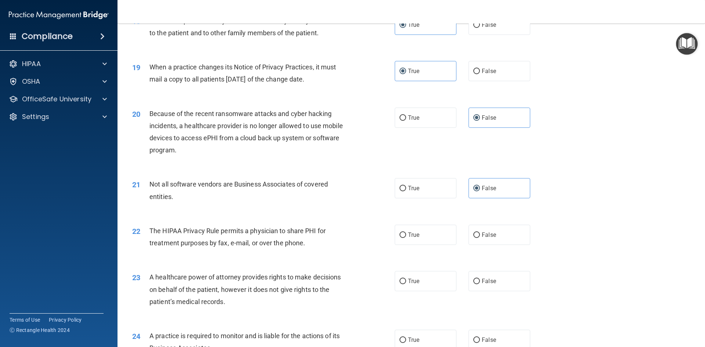
drag, startPoint x: 444, startPoint y: 270, endPoint x: 353, endPoint y: 233, distance: 99.0
click at [353, 233] on div "22 The HIPAA Privacy Rule permits a physician to share PHI for treatment purpos…" at bounding box center [263, 239] width 285 height 28
drag, startPoint x: 395, startPoint y: 236, endPoint x: 436, endPoint y: 237, distance: 41.2
click at [397, 237] on label "True" at bounding box center [426, 235] width 62 height 20
click at [453, 238] on div "True False" at bounding box center [469, 235] width 148 height 20
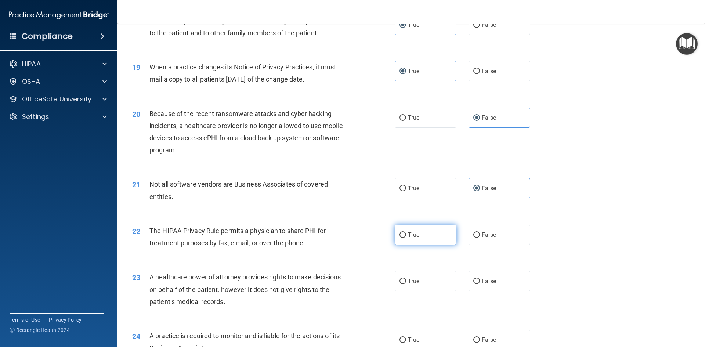
click at [448, 237] on label "True" at bounding box center [426, 235] width 62 height 20
click at [406, 237] on input "True" at bounding box center [403, 236] width 7 height 6
radio input "true"
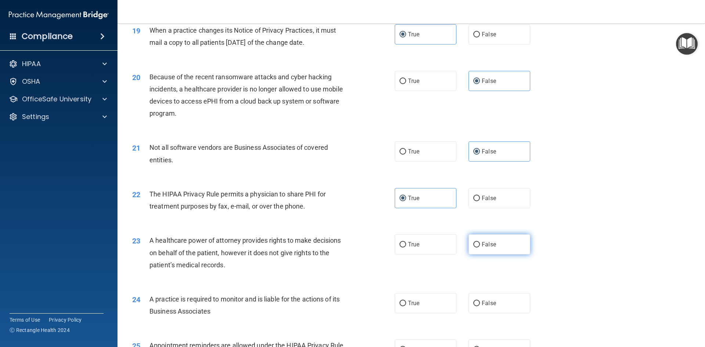
click at [499, 245] on label "False" at bounding box center [500, 244] width 62 height 20
click at [480, 245] on input "False" at bounding box center [477, 245] width 7 height 6
radio input "true"
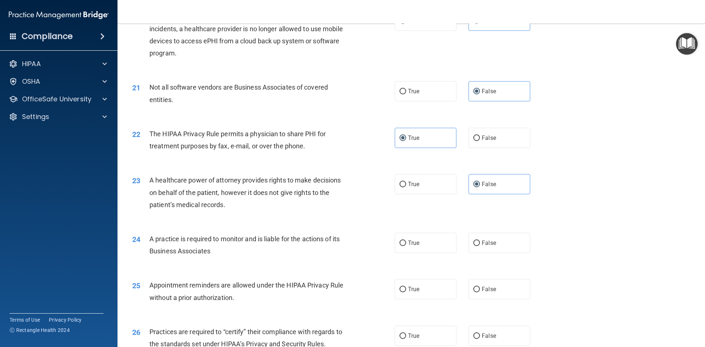
scroll to position [1102, 0]
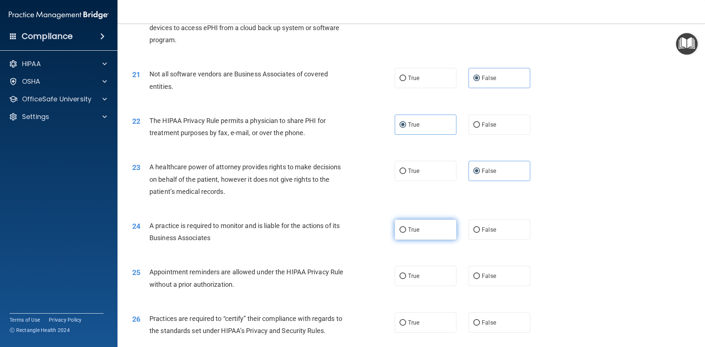
click at [430, 227] on label "True" at bounding box center [426, 230] width 62 height 20
click at [406, 227] on input "True" at bounding box center [403, 230] width 7 height 6
radio input "true"
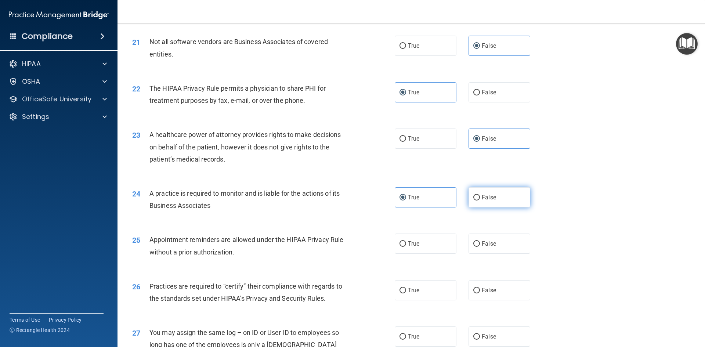
scroll to position [1139, 0]
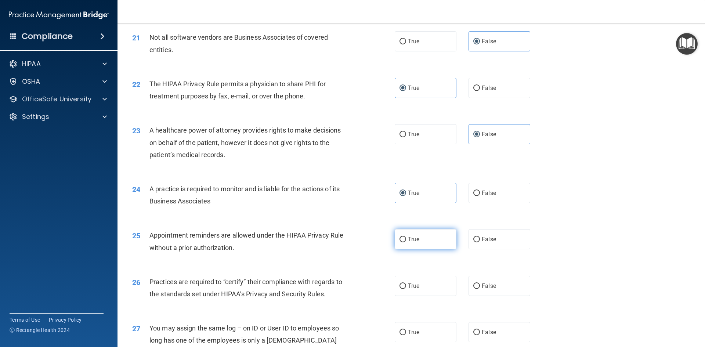
click at [425, 232] on label "True" at bounding box center [426, 239] width 62 height 20
click at [406, 237] on input "True" at bounding box center [403, 240] width 7 height 6
radio input "true"
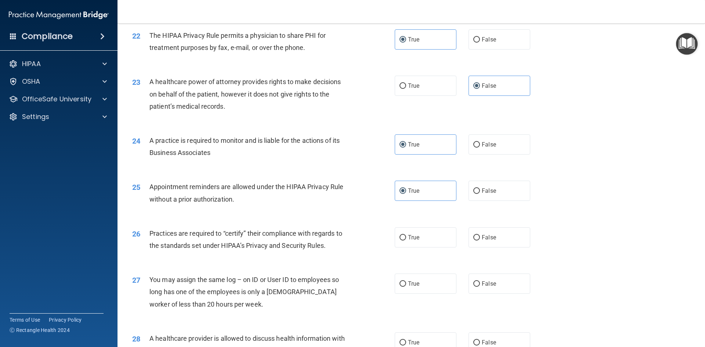
scroll to position [1212, 0]
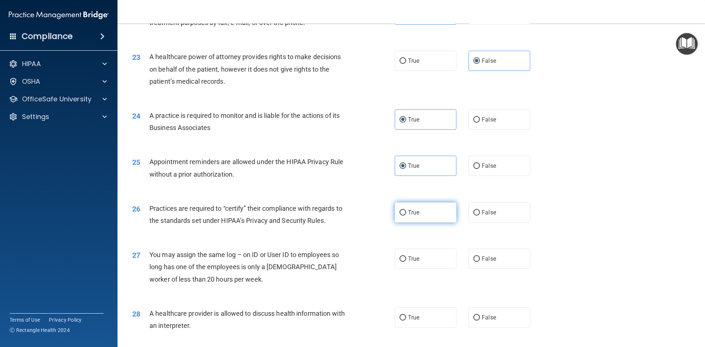
click at [428, 214] on label "True" at bounding box center [426, 212] width 62 height 20
click at [406, 214] on input "True" at bounding box center [403, 213] width 7 height 6
radio input "true"
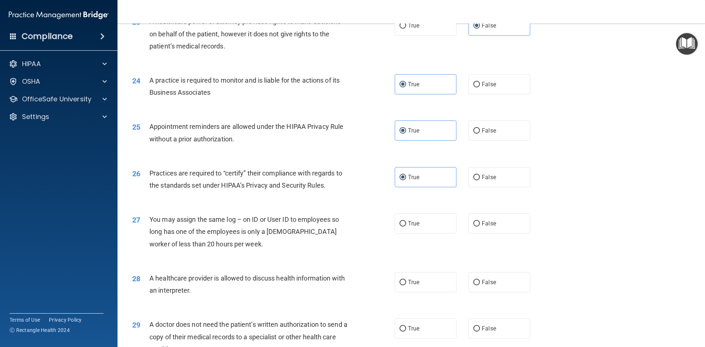
scroll to position [1249, 0]
click at [478, 226] on label "False" at bounding box center [500, 222] width 62 height 20
click at [478, 225] on input "False" at bounding box center [477, 223] width 7 height 6
radio input "true"
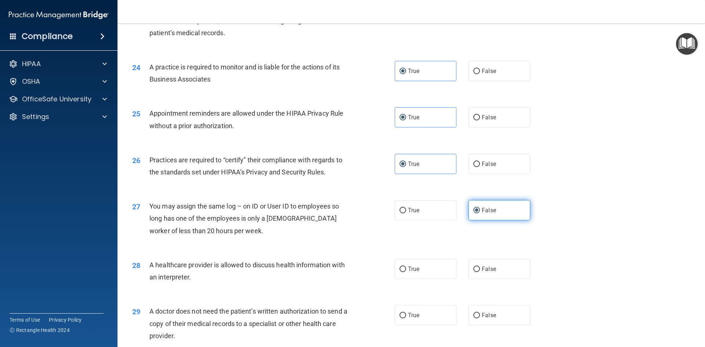
scroll to position [1286, 0]
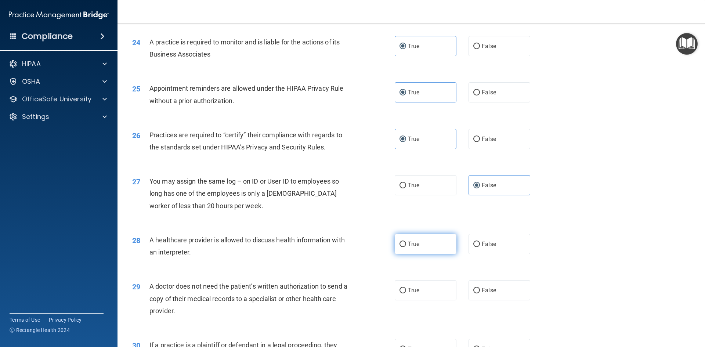
click at [423, 246] on label "True" at bounding box center [426, 244] width 62 height 20
click at [406, 246] on input "True" at bounding box center [403, 245] width 7 height 6
radio input "true"
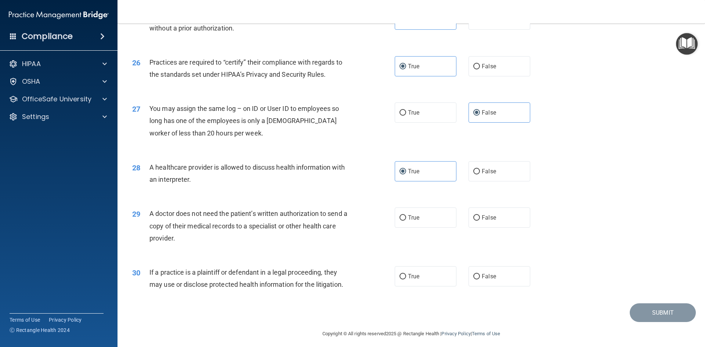
scroll to position [1359, 0]
click at [483, 223] on label "False" at bounding box center [500, 217] width 62 height 20
click at [480, 220] on input "False" at bounding box center [477, 218] width 7 height 6
radio input "true"
drag, startPoint x: 390, startPoint y: 278, endPoint x: 424, endPoint y: 283, distance: 34.1
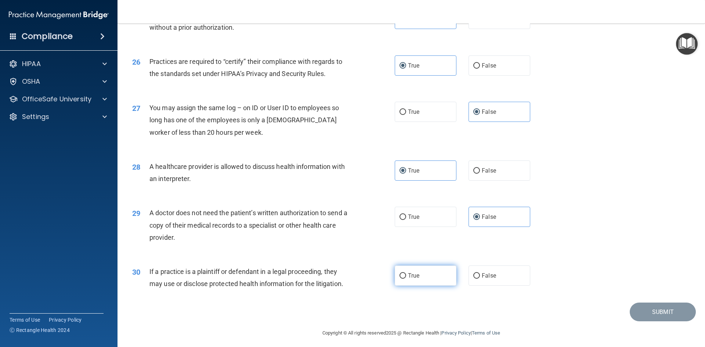
click at [543, 266] on ng-form "30 If a practice is a plaintiff or defendant in a legal proceeding, they may us…" at bounding box center [543, 266] width 0 height 0
click at [424, 283] on label "True" at bounding box center [426, 276] width 62 height 20
click at [406, 279] on input "True" at bounding box center [403, 276] width 7 height 6
radio input "true"
click at [640, 304] on button "Submit" at bounding box center [663, 312] width 66 height 19
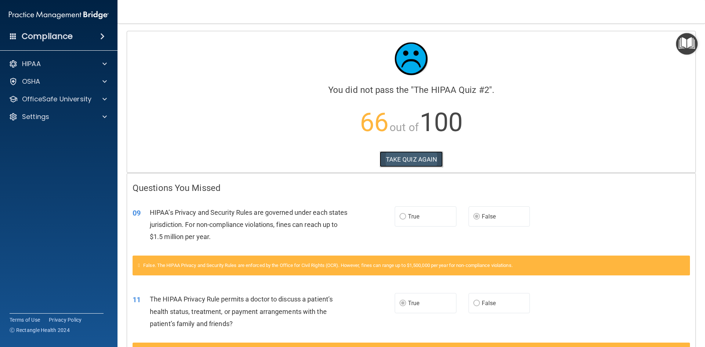
click at [404, 163] on button "TAKE QUIZ AGAIN" at bounding box center [412, 159] width 64 height 16
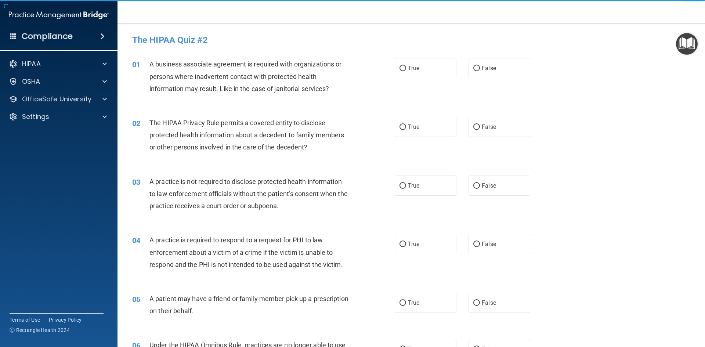
drag, startPoint x: 265, startPoint y: 217, endPoint x: 245, endPoint y: 214, distance: 20.7
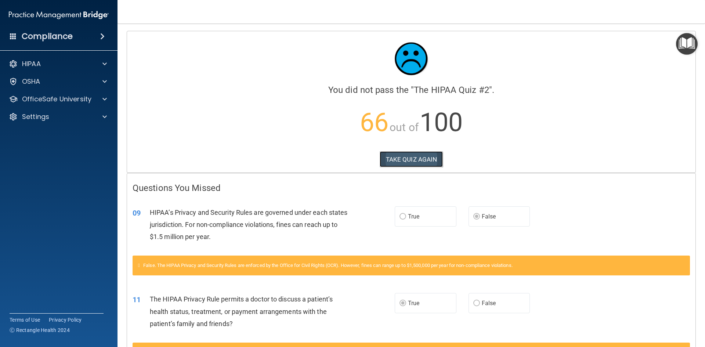
drag, startPoint x: 403, startPoint y: 163, endPoint x: 416, endPoint y: 164, distance: 12.5
click at [405, 163] on button "TAKE QUIZ AGAIN" at bounding box center [412, 159] width 64 height 16
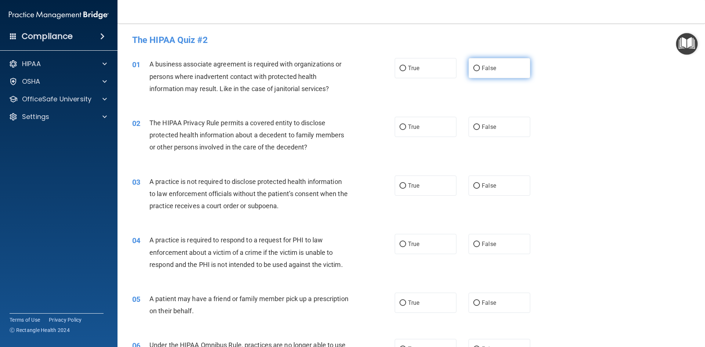
click at [482, 75] on label "False" at bounding box center [500, 68] width 62 height 20
click at [480, 71] on input "False" at bounding box center [477, 69] width 7 height 6
radio input "true"
click at [416, 130] on span "True" at bounding box center [413, 126] width 11 height 7
click at [406, 130] on input "True" at bounding box center [403, 128] width 7 height 6
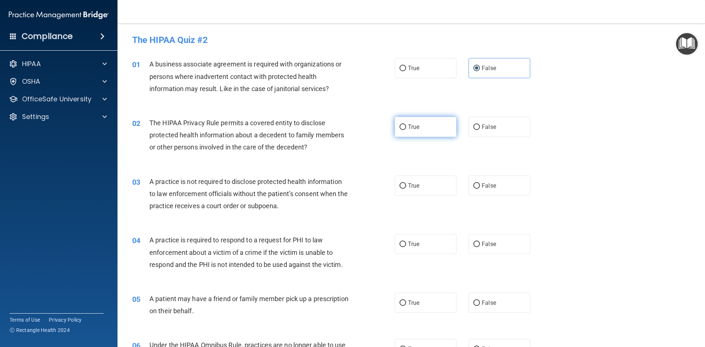
radio input "true"
click at [489, 197] on div "03 A practice is not required to disclose protected health information to law e…" at bounding box center [411, 195] width 569 height 59
click at [488, 189] on span "False" at bounding box center [489, 185] width 14 height 7
click at [480, 189] on input "False" at bounding box center [477, 186] width 7 height 6
radio input "true"
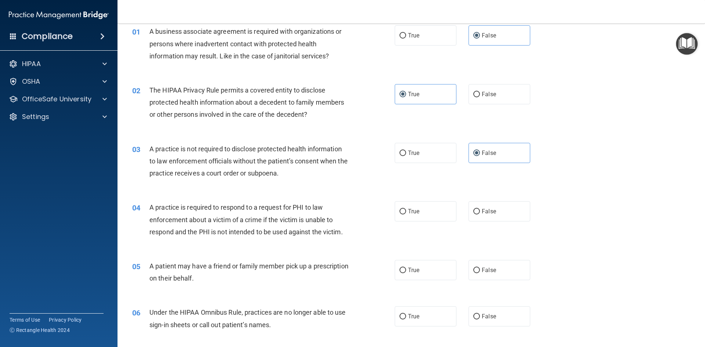
scroll to position [37, 0]
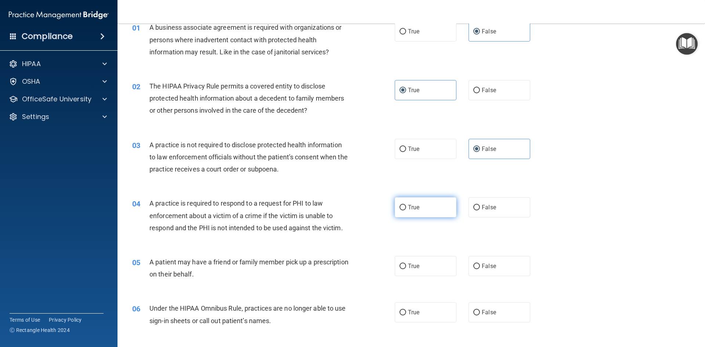
click at [409, 210] on span "True" at bounding box center [413, 207] width 11 height 7
click at [406, 210] on input "True" at bounding box center [403, 208] width 7 height 6
radio input "true"
click at [423, 260] on label "True" at bounding box center [426, 266] width 62 height 20
click at [406, 264] on input "True" at bounding box center [403, 267] width 7 height 6
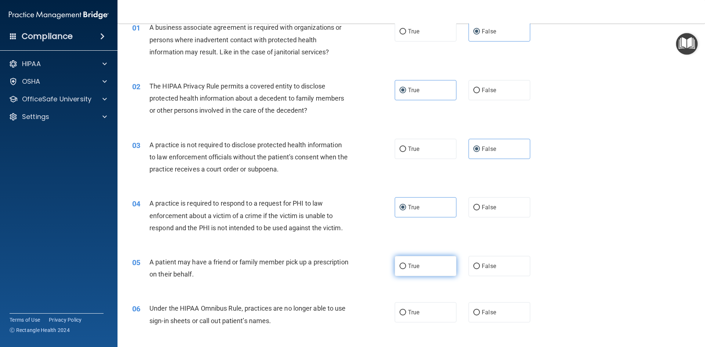
radio input "true"
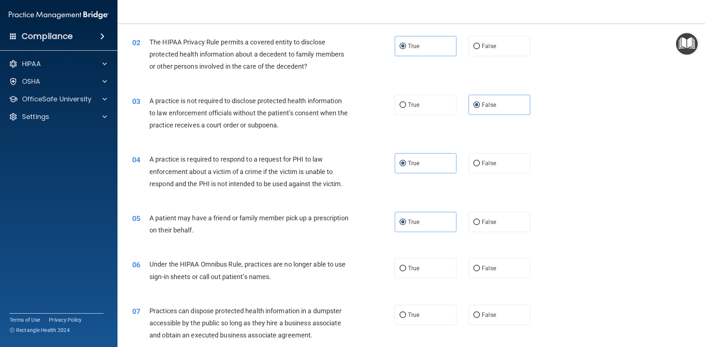
scroll to position [110, 0]
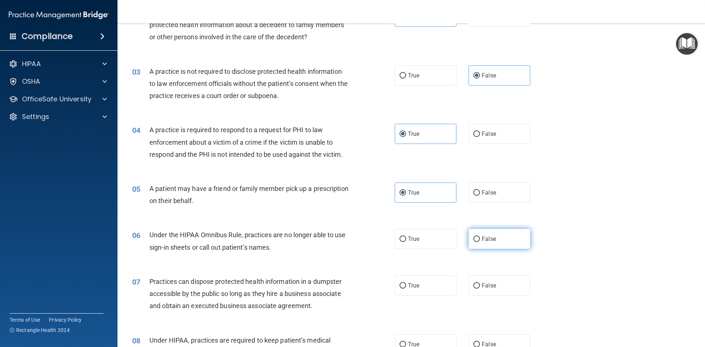
click at [469, 239] on label "False" at bounding box center [500, 239] width 62 height 20
click at [474, 239] on input "False" at bounding box center [477, 240] width 7 height 6
radio input "true"
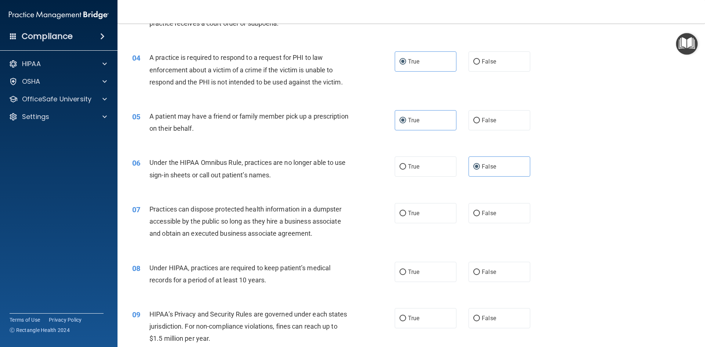
scroll to position [184, 0]
click at [492, 221] on label "False" at bounding box center [500, 212] width 62 height 20
click at [480, 215] on input "False" at bounding box center [477, 213] width 7 height 6
radio input "true"
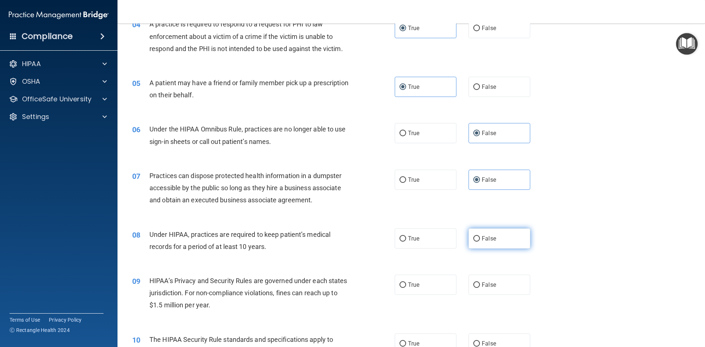
scroll to position [220, 0]
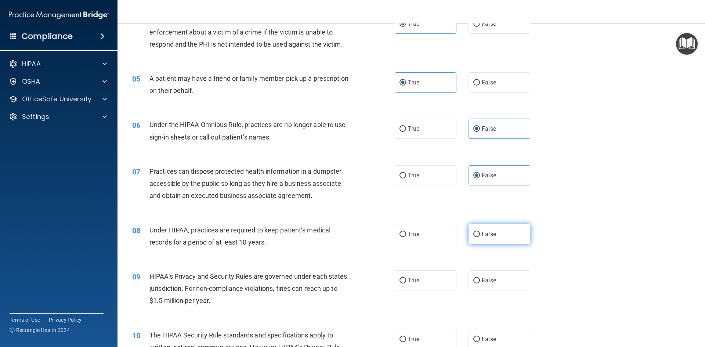
click at [508, 236] on label "False" at bounding box center [500, 234] width 62 height 20
click at [480, 236] on input "False" at bounding box center [477, 235] width 7 height 6
radio input "true"
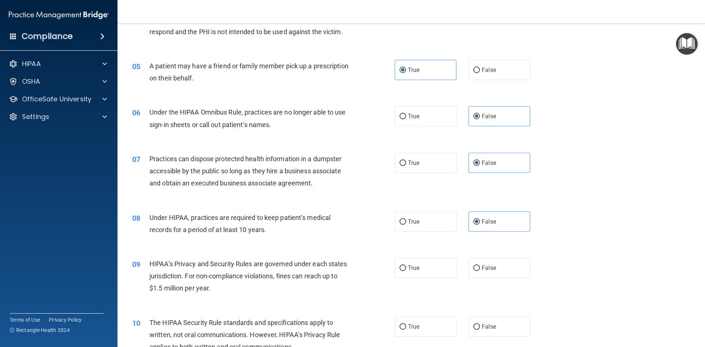
scroll to position [257, 0]
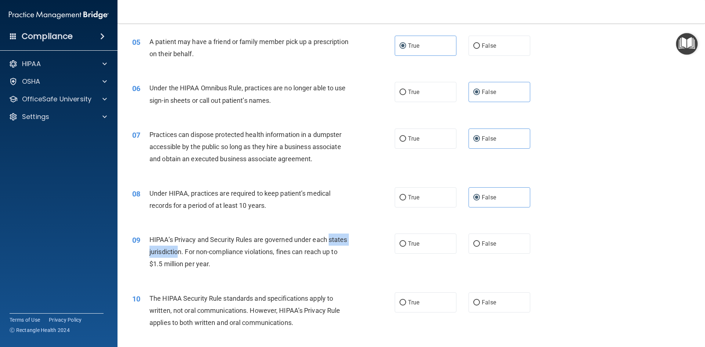
drag, startPoint x: 151, startPoint y: 255, endPoint x: 198, endPoint y: 256, distance: 46.7
click at [198, 256] on div "HIPAA’s Privacy and Security Rules are governed under each states jurisdiction.…" at bounding box center [252, 252] width 205 height 37
drag, startPoint x: 488, startPoint y: 251, endPoint x: 599, endPoint y: 269, distance: 112.7
click at [495, 251] on label "False" at bounding box center [500, 244] width 62 height 20
drag, startPoint x: 598, startPoint y: 257, endPoint x: 593, endPoint y: 255, distance: 5.8
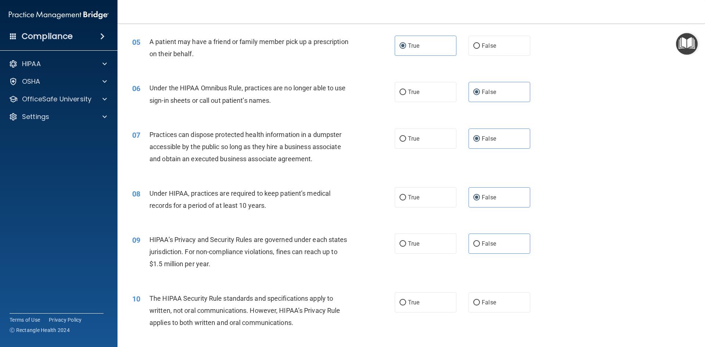
click at [597, 257] on div "09 HIPAA’s Privacy and Security Rules are governed under each states jurisdicti…" at bounding box center [411, 253] width 569 height 59
click at [507, 244] on label "False" at bounding box center [500, 244] width 62 height 20
click at [480, 244] on input "False" at bounding box center [477, 244] width 7 height 6
radio input "true"
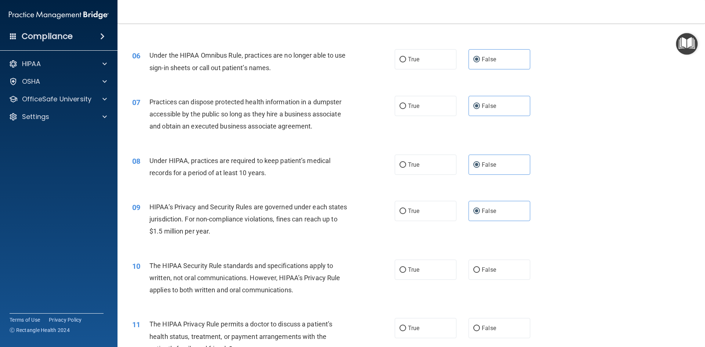
scroll to position [294, 0]
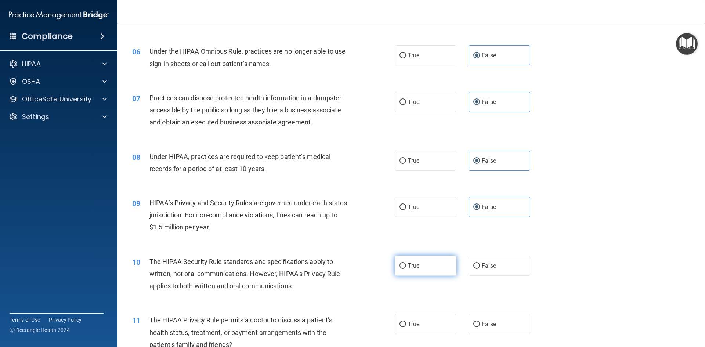
click at [402, 263] on input "True" at bounding box center [403, 266] width 7 height 6
radio input "true"
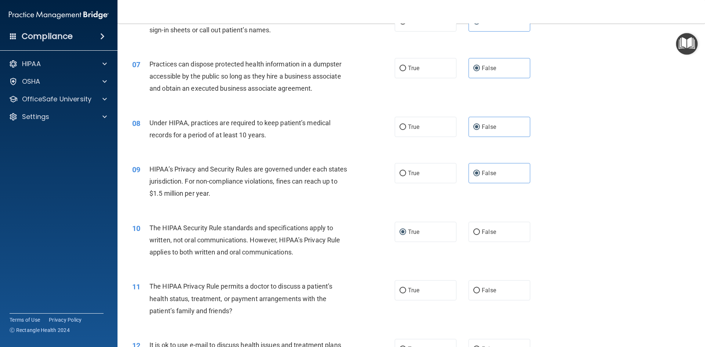
scroll to position [331, 0]
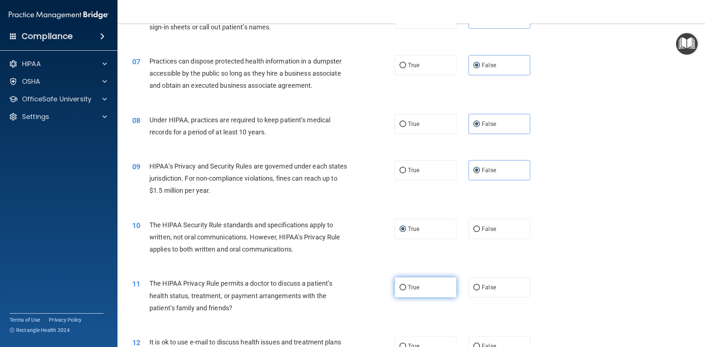
click at [422, 291] on label "True" at bounding box center [426, 287] width 62 height 20
click at [406, 291] on input "True" at bounding box center [403, 288] width 7 height 6
radio input "true"
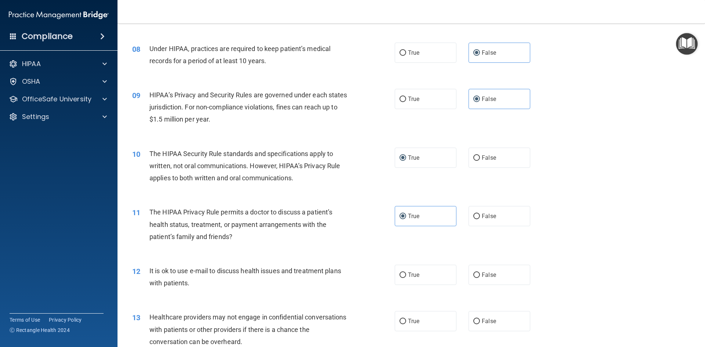
scroll to position [404, 0]
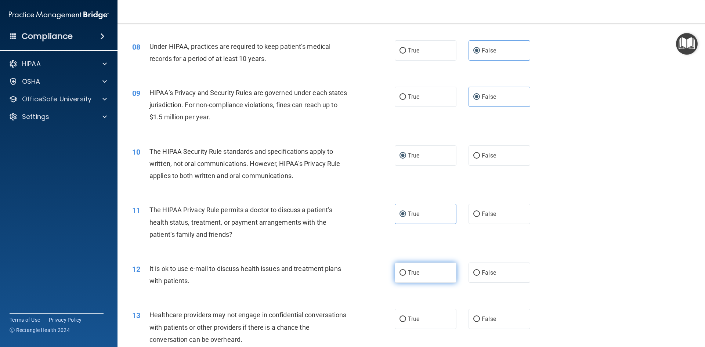
click at [402, 272] on input "True" at bounding box center [403, 273] width 7 height 6
radio input "true"
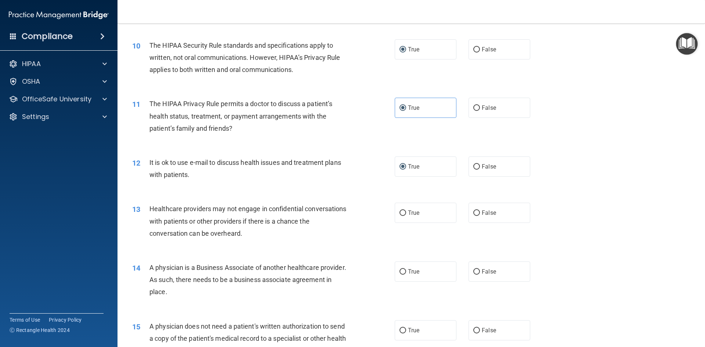
scroll to position [514, 0]
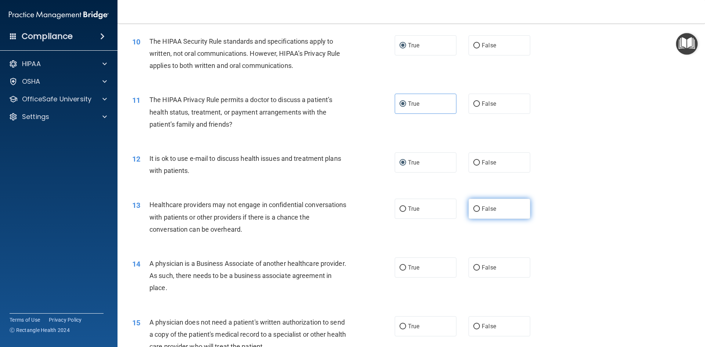
click at [477, 212] on label "False" at bounding box center [500, 209] width 62 height 20
click at [477, 212] on input "False" at bounding box center [477, 209] width 7 height 6
radio input "true"
click at [411, 219] on label "True" at bounding box center [426, 209] width 62 height 20
click at [406, 212] on input "True" at bounding box center [403, 209] width 7 height 6
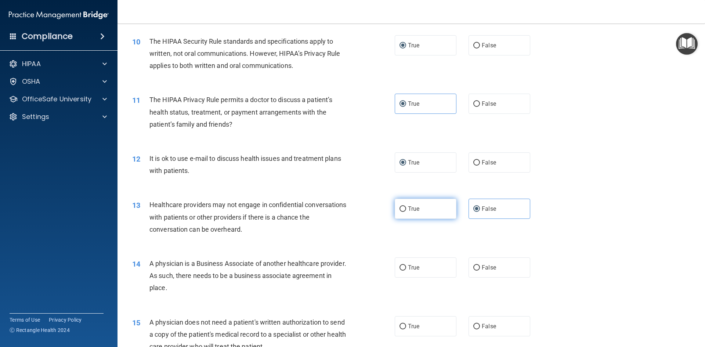
radio input "true"
radio input "false"
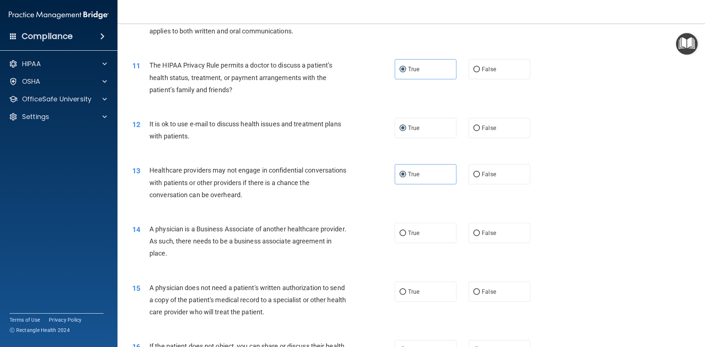
scroll to position [588, 0]
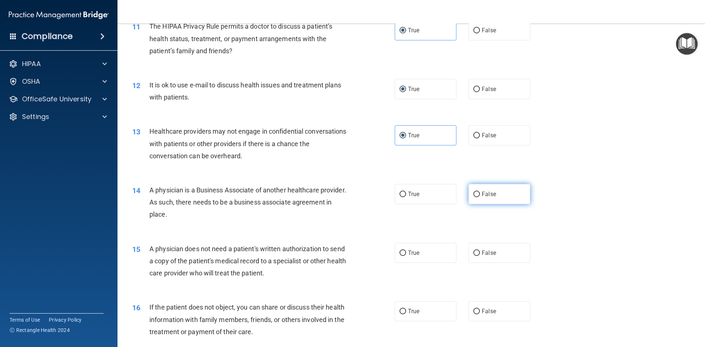
click at [482, 200] on label "False" at bounding box center [500, 194] width 62 height 20
click at [480, 197] on input "False" at bounding box center [477, 195] width 7 height 6
radio input "true"
click at [422, 257] on label "True" at bounding box center [426, 253] width 62 height 20
click at [406, 256] on input "True" at bounding box center [403, 254] width 7 height 6
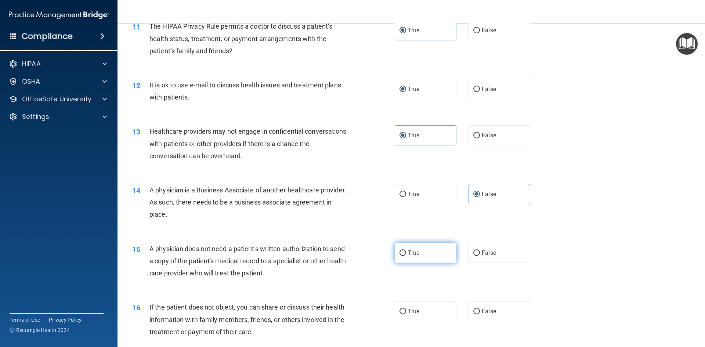
radio input "true"
click at [416, 315] on label "True" at bounding box center [426, 311] width 62 height 20
click at [406, 314] on input "True" at bounding box center [403, 312] width 7 height 6
radio input "true"
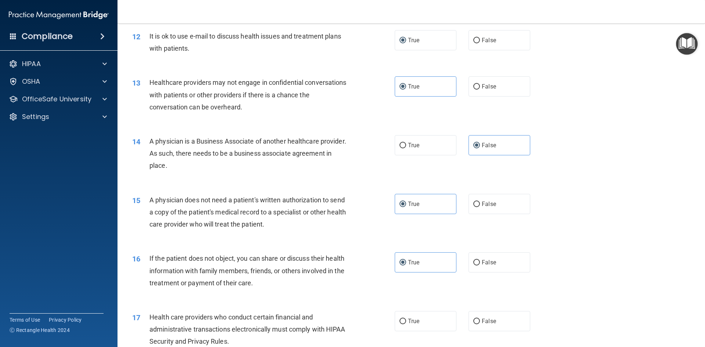
scroll to position [661, 0]
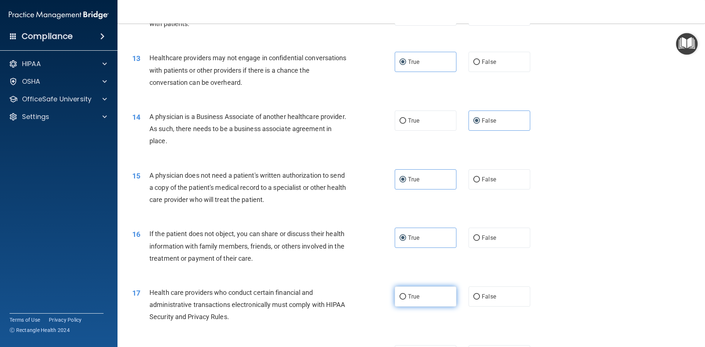
click at [420, 296] on label "True" at bounding box center [426, 297] width 62 height 20
click at [406, 296] on input "True" at bounding box center [403, 297] width 7 height 6
radio input "true"
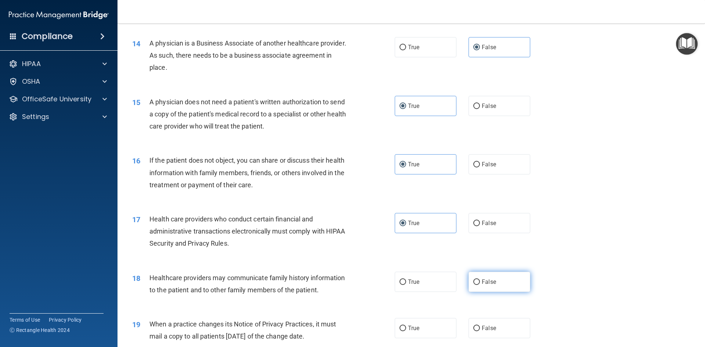
click at [478, 287] on label "False" at bounding box center [500, 282] width 62 height 20
click at [478, 285] on input "False" at bounding box center [477, 283] width 7 height 6
radio input "true"
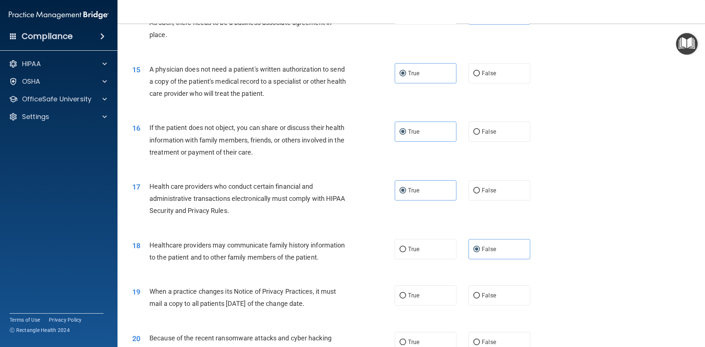
scroll to position [772, 0]
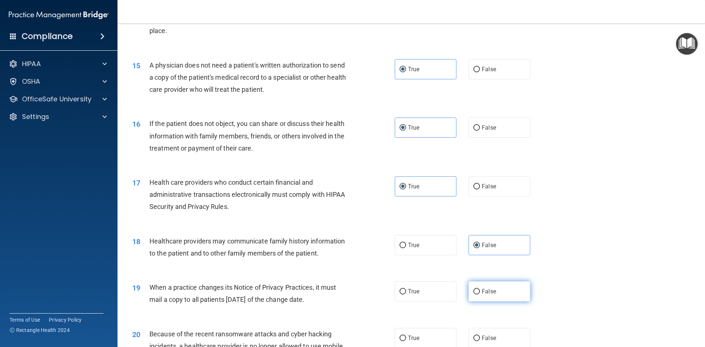
drag, startPoint x: 504, startPoint y: 300, endPoint x: 513, endPoint y: 299, distance: 9.6
click at [506, 299] on label "False" at bounding box center [500, 291] width 62 height 20
click at [480, 295] on input "False" at bounding box center [477, 292] width 7 height 6
radio input "true"
click at [411, 290] on span "True" at bounding box center [413, 291] width 11 height 7
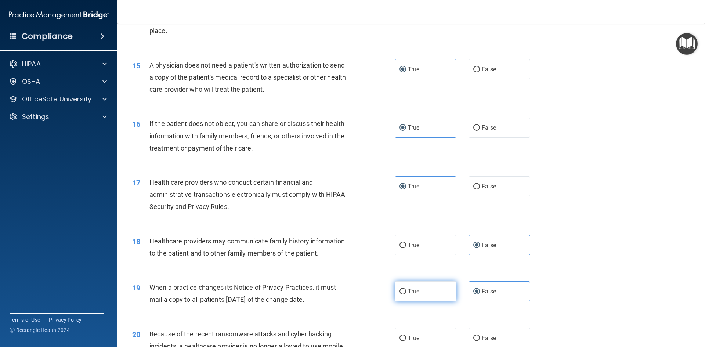
click at [406, 290] on input "True" at bounding box center [403, 292] width 7 height 6
radio input "true"
radio input "false"
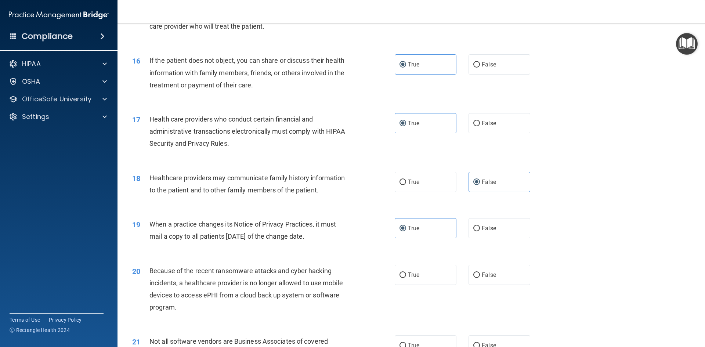
scroll to position [845, 0]
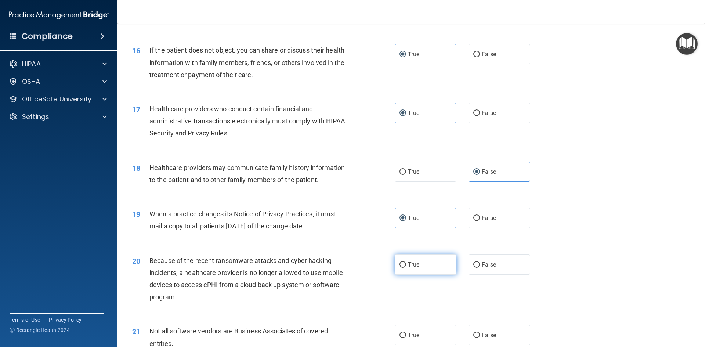
click at [407, 260] on label "True" at bounding box center [426, 265] width 62 height 20
click at [406, 262] on input "True" at bounding box center [403, 265] width 7 height 6
radio input "true"
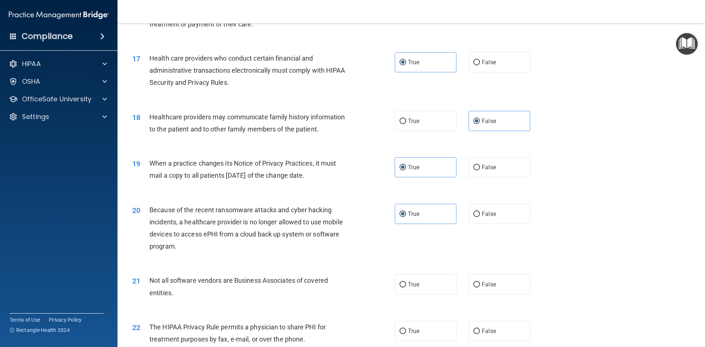
scroll to position [918, 0]
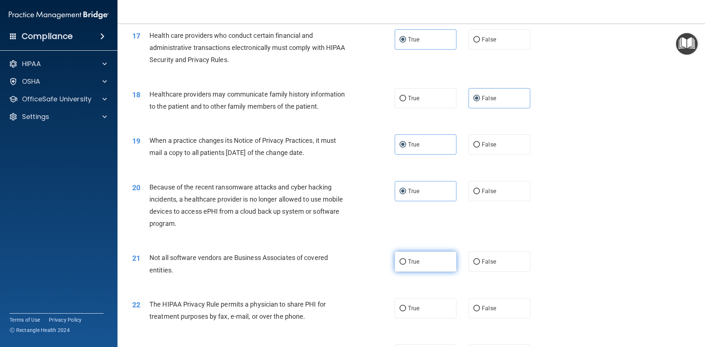
click at [406, 267] on label "True" at bounding box center [426, 262] width 62 height 20
click at [406, 265] on input "True" at bounding box center [403, 262] width 7 height 6
radio input "true"
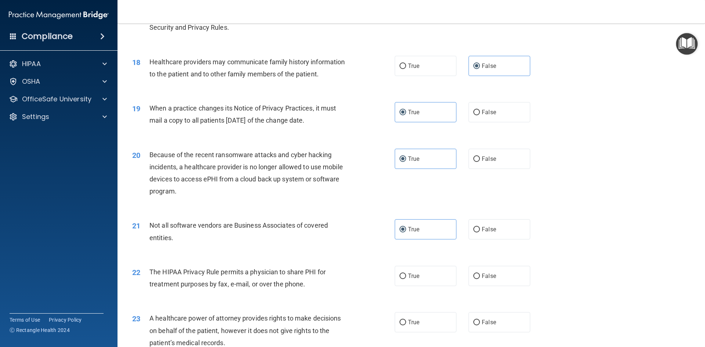
scroll to position [955, 0]
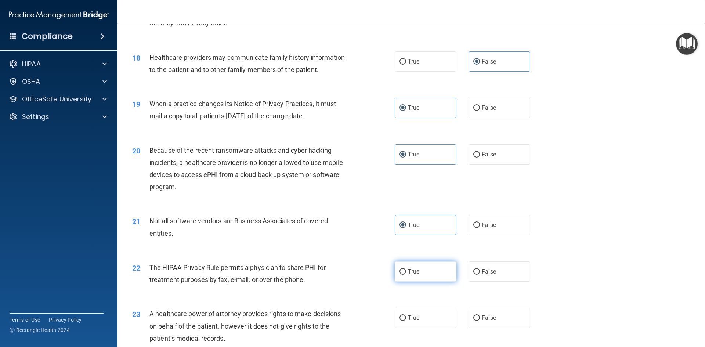
click at [423, 272] on label "True" at bounding box center [426, 272] width 62 height 20
click at [406, 272] on input "True" at bounding box center [403, 272] width 7 height 6
radio input "true"
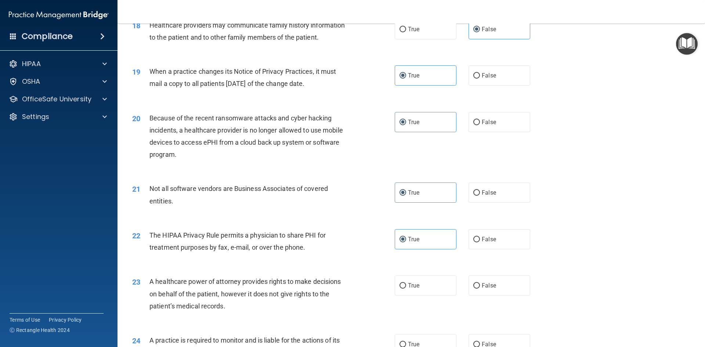
scroll to position [992, 0]
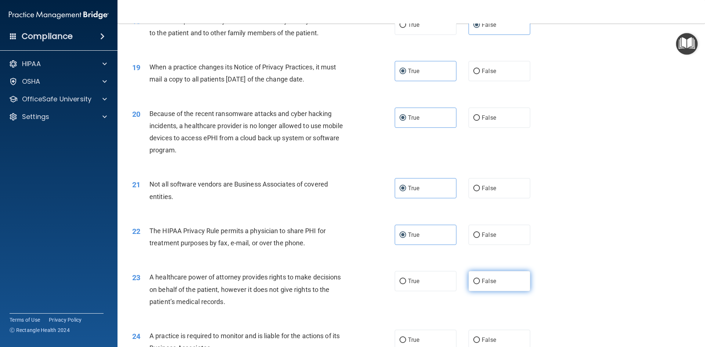
click at [492, 283] on span "False" at bounding box center [489, 281] width 14 height 7
click at [480, 283] on input "False" at bounding box center [477, 282] width 7 height 6
radio input "true"
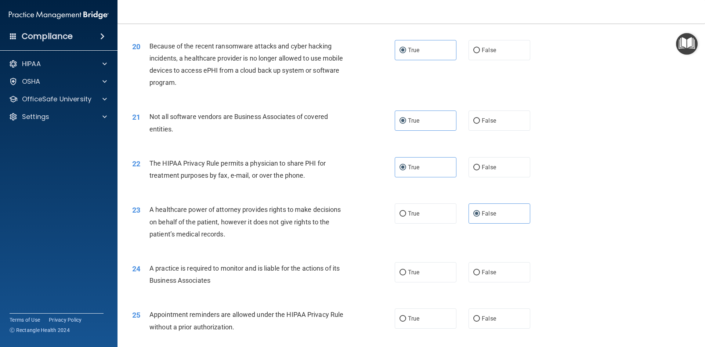
scroll to position [1065, 0]
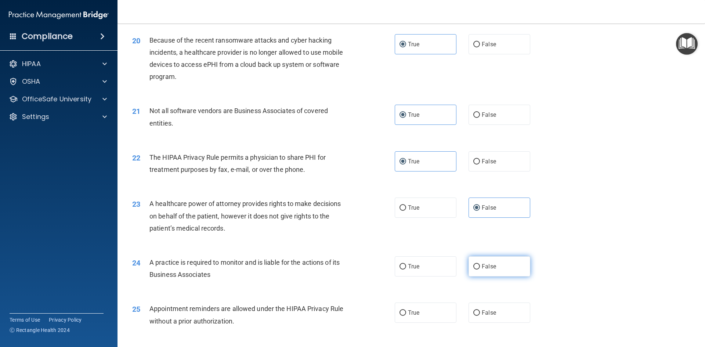
click at [487, 267] on span "False" at bounding box center [489, 266] width 14 height 7
click at [480, 267] on input "False" at bounding box center [477, 267] width 7 height 6
radio input "true"
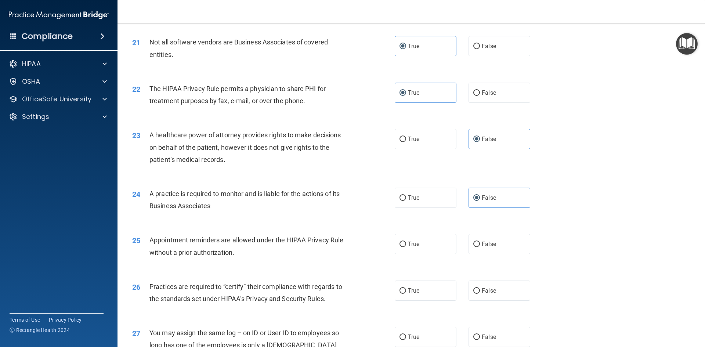
scroll to position [1139, 0]
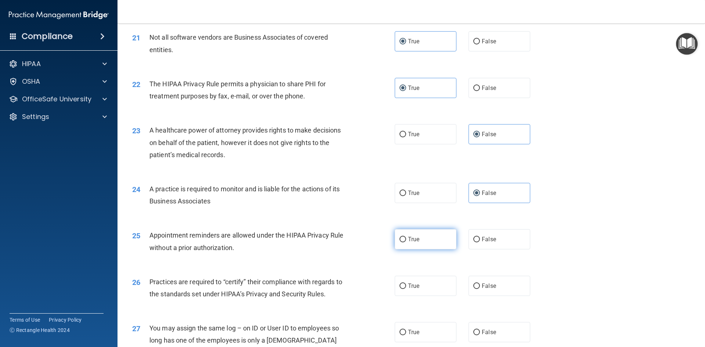
click at [421, 246] on label "True" at bounding box center [426, 239] width 62 height 20
click at [406, 242] on input "True" at bounding box center [403, 240] width 7 height 6
radio input "true"
click at [504, 290] on label "False" at bounding box center [500, 286] width 62 height 20
click at [480, 289] on input "False" at bounding box center [477, 287] width 7 height 6
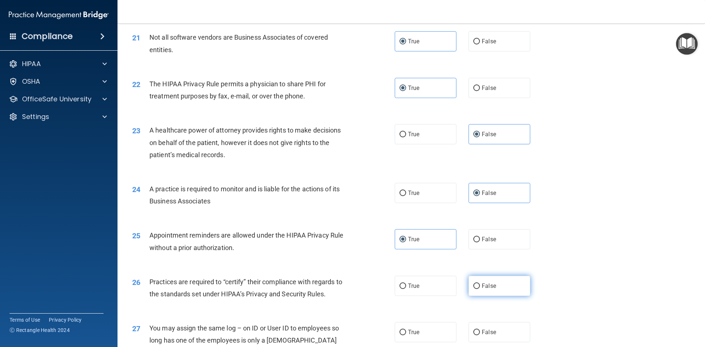
radio input "true"
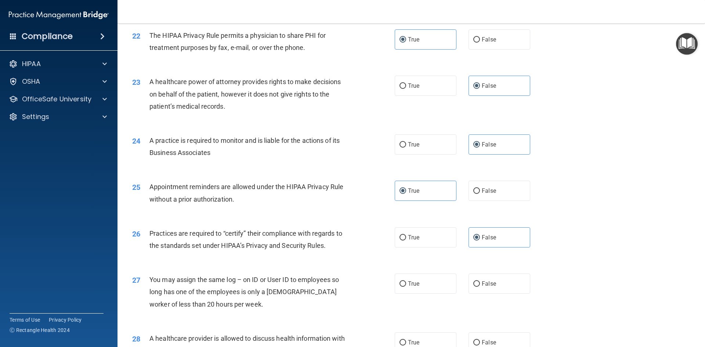
scroll to position [1212, 0]
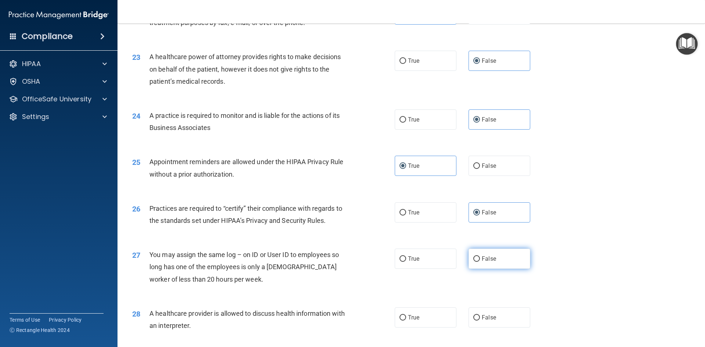
click at [504, 263] on label "False" at bounding box center [500, 259] width 62 height 20
click at [480, 262] on input "False" at bounding box center [477, 259] width 7 height 6
radio input "true"
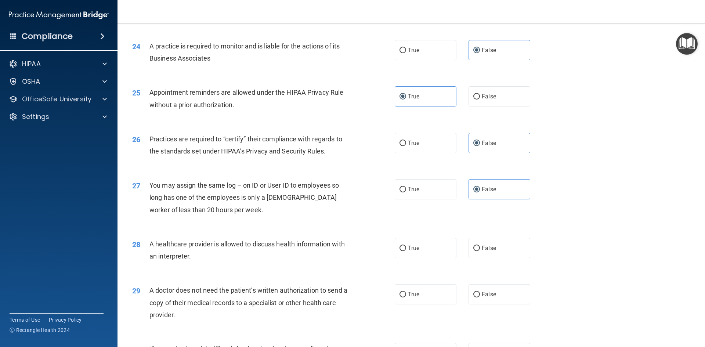
scroll to position [1286, 0]
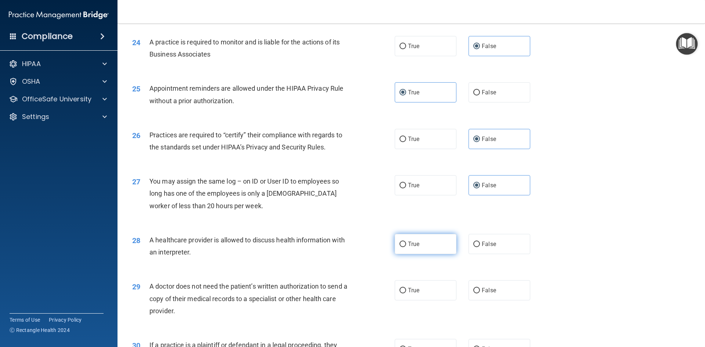
click at [427, 249] on label "True" at bounding box center [426, 244] width 62 height 20
click at [406, 247] on input "True" at bounding box center [403, 245] width 7 height 6
radio input "true"
click at [440, 290] on label "True" at bounding box center [426, 290] width 62 height 20
click at [406, 290] on input "True" at bounding box center [403, 291] width 7 height 6
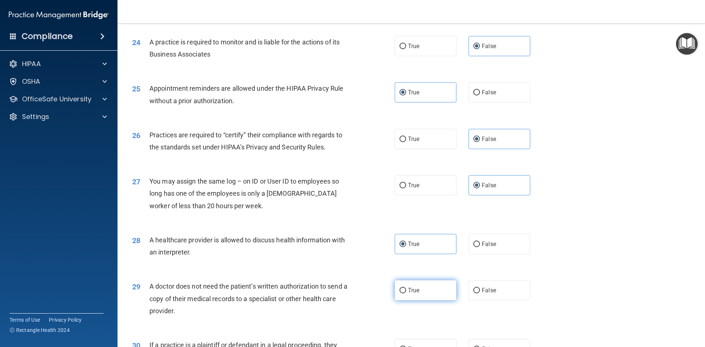
radio input "true"
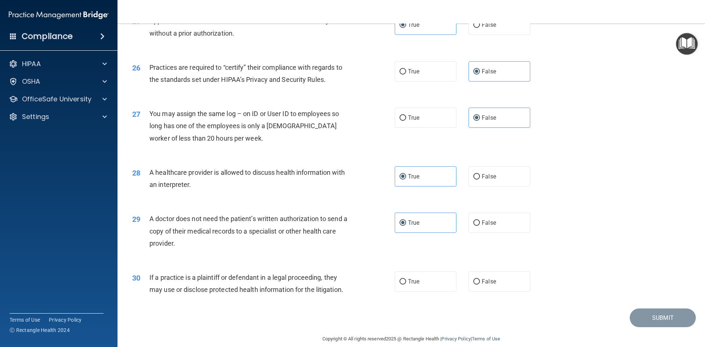
scroll to position [1359, 0]
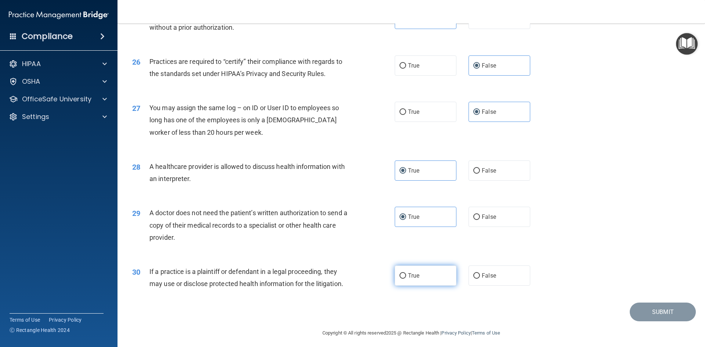
click at [395, 276] on label "True" at bounding box center [426, 276] width 62 height 20
click at [400, 276] on input "True" at bounding box center [403, 276] width 7 height 6
radio input "true"
click at [654, 319] on button "Submit" at bounding box center [663, 312] width 66 height 19
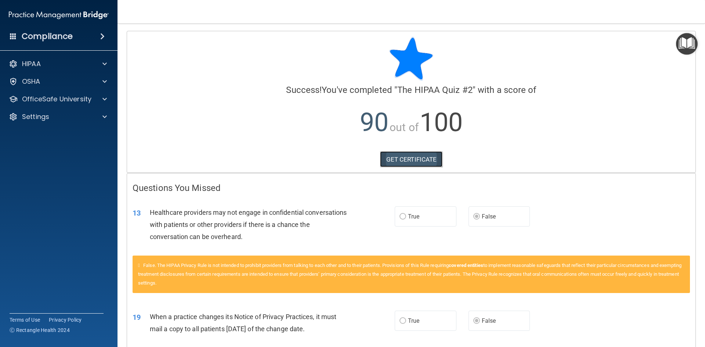
click at [394, 166] on link "GET CERTIFICATE" at bounding box center [411, 159] width 63 height 16
click at [101, 101] on div at bounding box center [103, 99] width 18 height 9
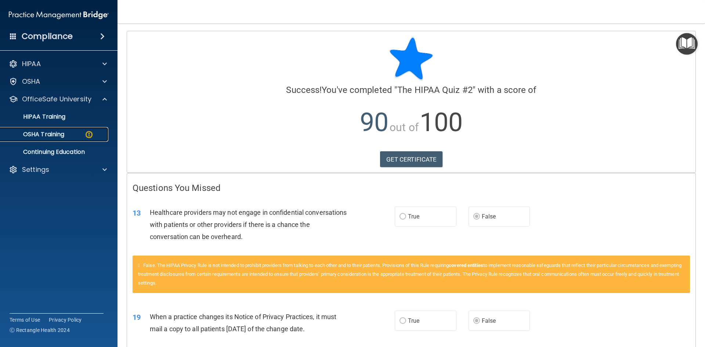
click at [62, 132] on p "OSHA Training" at bounding box center [35, 134] width 60 height 7
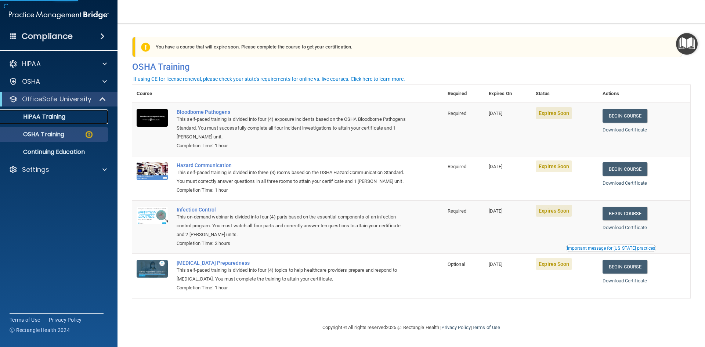
click at [87, 121] on link "HIPAA Training" at bounding box center [51, 116] width 116 height 15
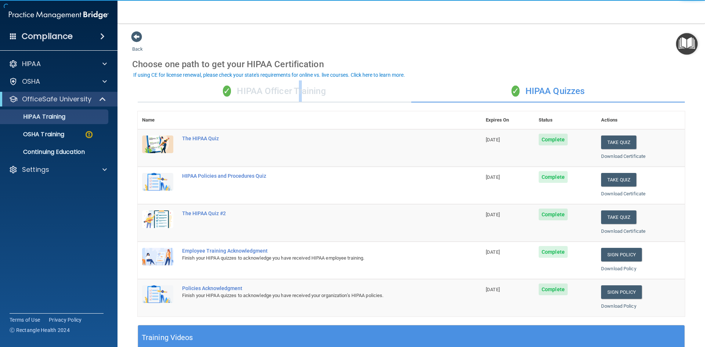
click at [299, 97] on div "✓ HIPAA Officer Training" at bounding box center [275, 91] width 274 height 22
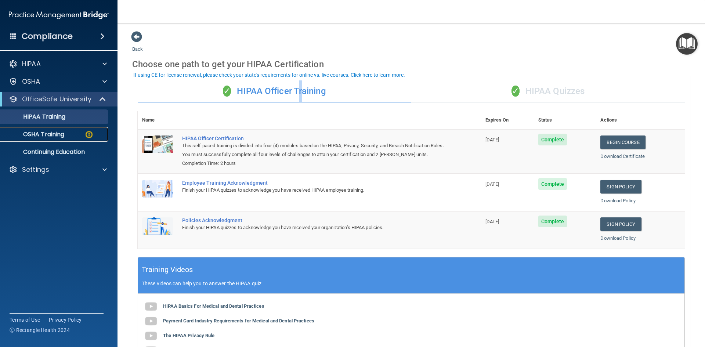
click at [73, 137] on div "OSHA Training" at bounding box center [55, 134] width 100 height 7
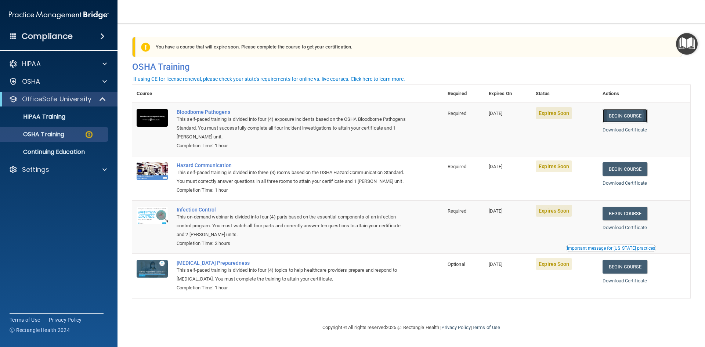
click at [619, 115] on link "Begin Course" at bounding box center [625, 116] width 45 height 14
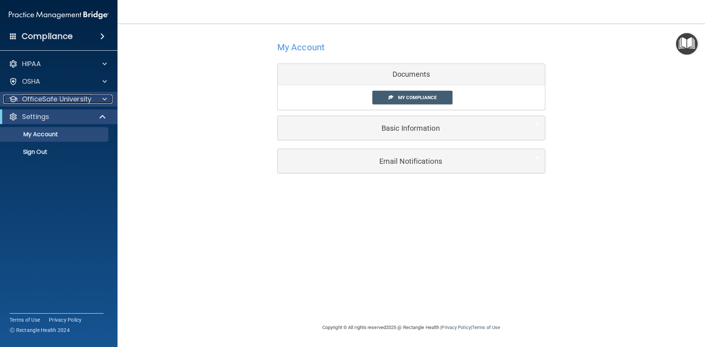
click at [100, 101] on div at bounding box center [103, 99] width 18 height 9
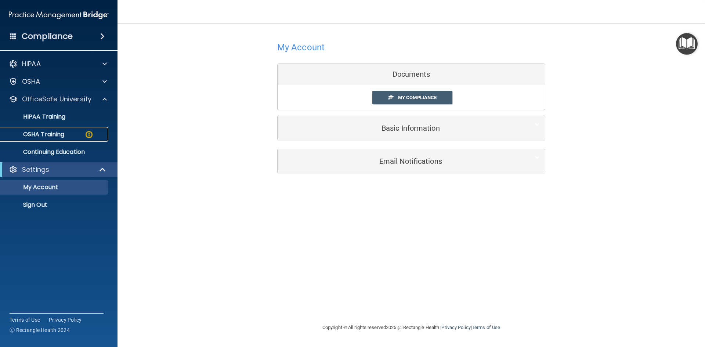
click at [63, 133] on p "OSHA Training" at bounding box center [35, 134] width 60 height 7
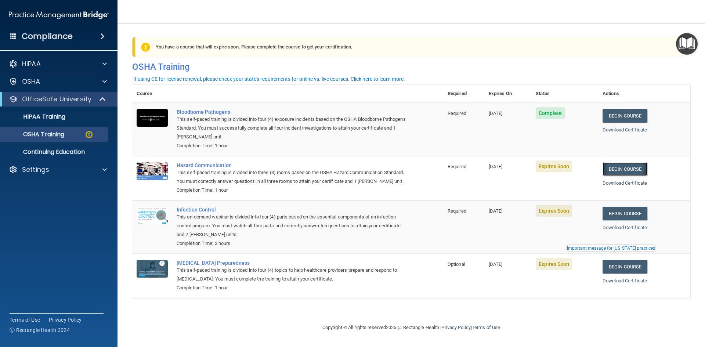
click at [628, 169] on link "Begin Course" at bounding box center [625, 169] width 45 height 14
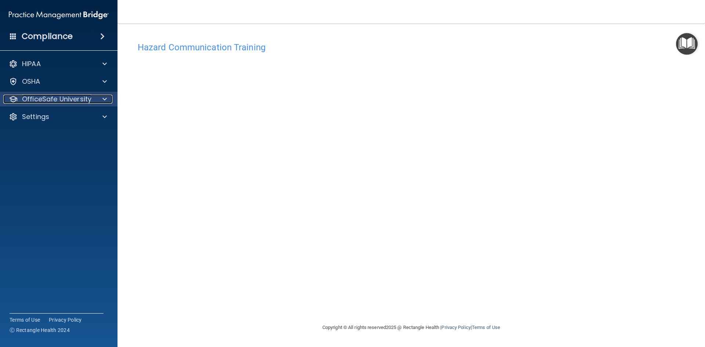
click at [82, 103] on p "OfficeSafe University" at bounding box center [56, 99] width 69 height 9
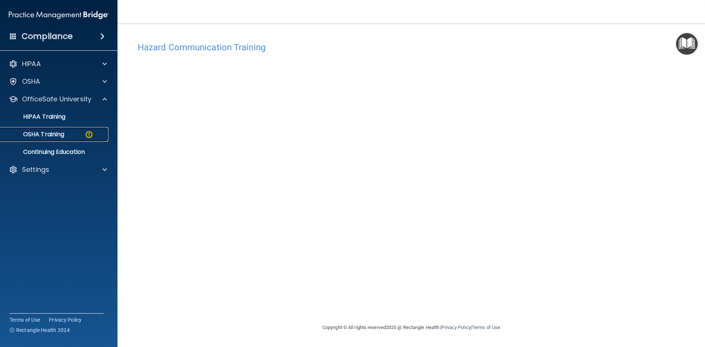
click at [50, 135] on p "OSHA Training" at bounding box center [35, 134] width 60 height 7
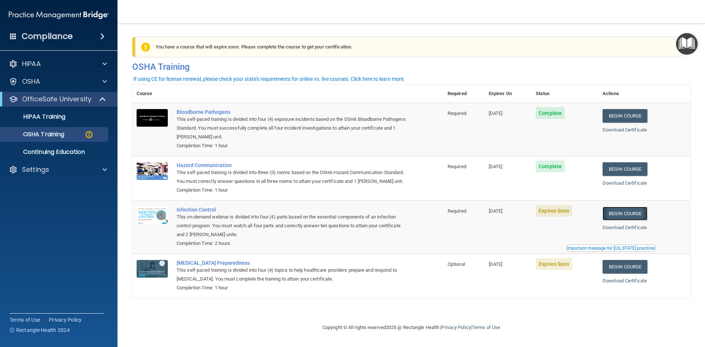
click at [642, 220] on link "Begin Course" at bounding box center [625, 214] width 45 height 14
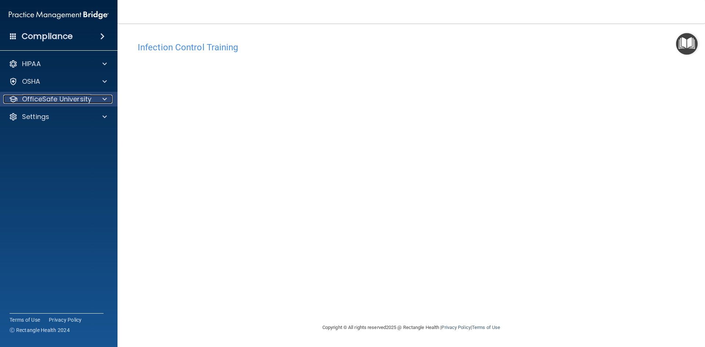
click at [67, 98] on p "OfficeSafe University" at bounding box center [56, 99] width 69 height 9
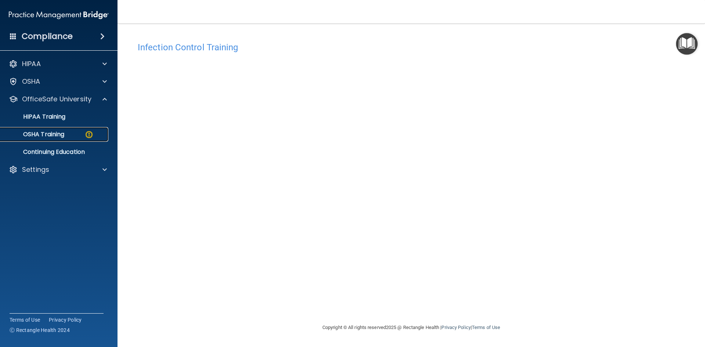
click at [75, 139] on link "OSHA Training" at bounding box center [51, 134] width 116 height 15
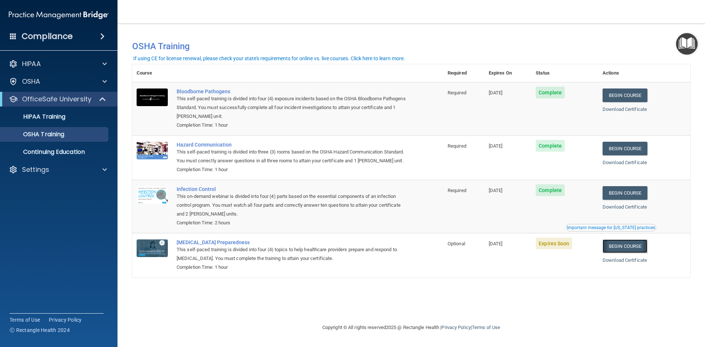
click at [632, 253] on link "Begin Course" at bounding box center [625, 247] width 45 height 14
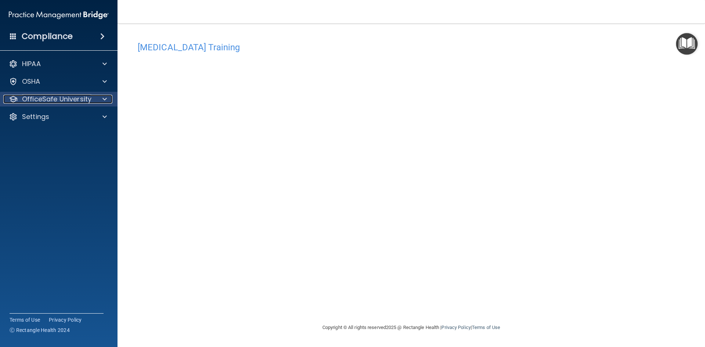
click at [66, 101] on p "OfficeSafe University" at bounding box center [56, 99] width 69 height 9
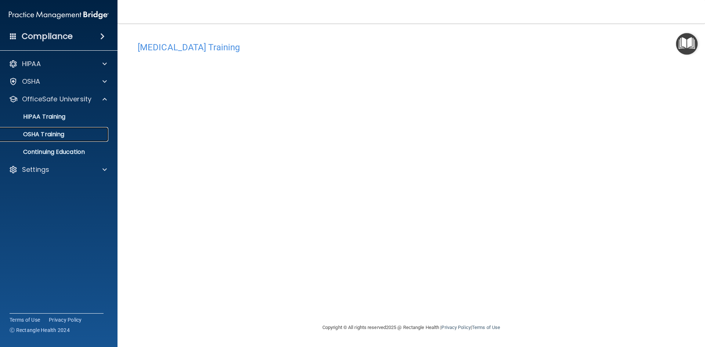
click at [70, 134] on div "OSHA Training" at bounding box center [55, 134] width 100 height 7
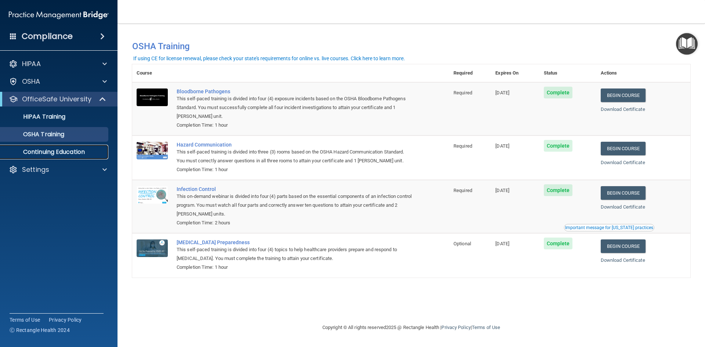
click at [61, 154] on p "Continuing Education" at bounding box center [55, 151] width 100 height 7
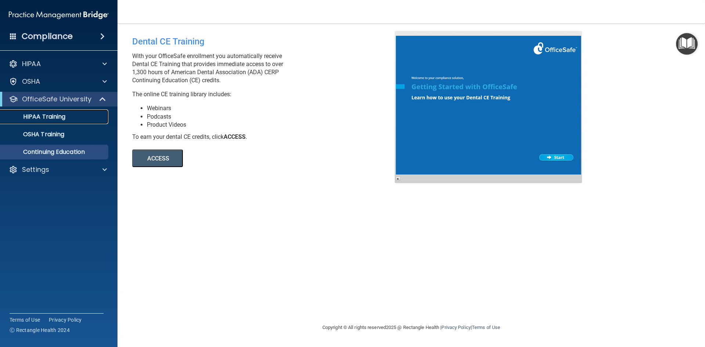
click at [61, 119] on p "HIPAA Training" at bounding box center [35, 116] width 61 height 7
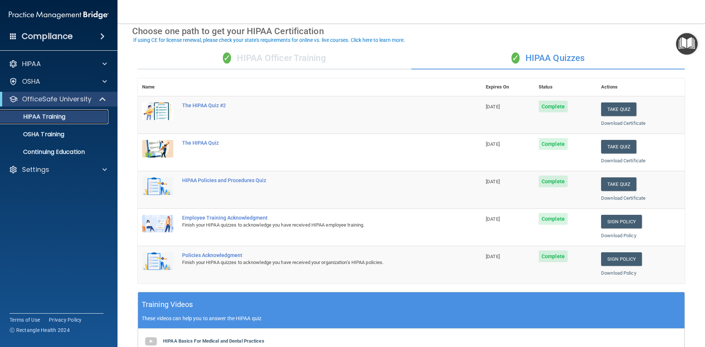
scroll to position [37, 0]
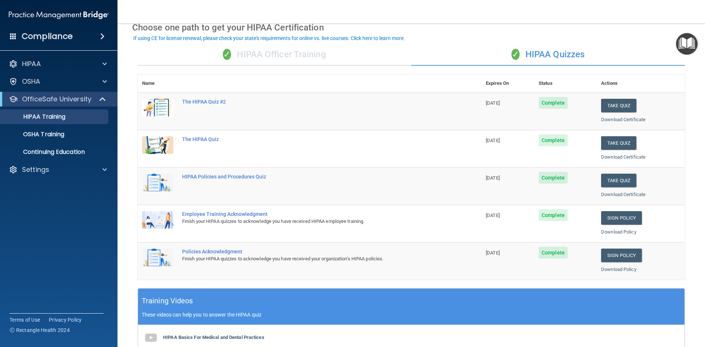
click at [320, 57] on div "✓ HIPAA Officer Training" at bounding box center [275, 55] width 274 height 22
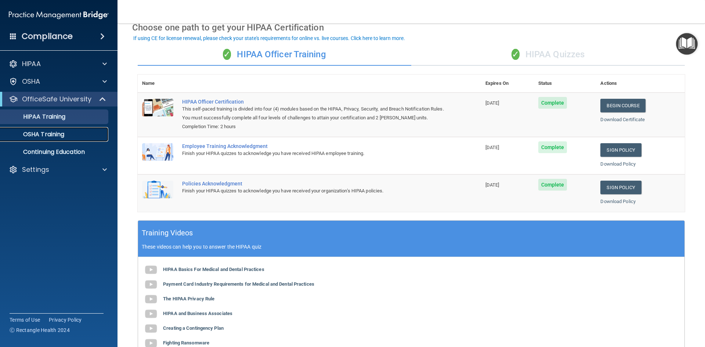
click at [53, 141] on link "OSHA Training" at bounding box center [51, 134] width 116 height 15
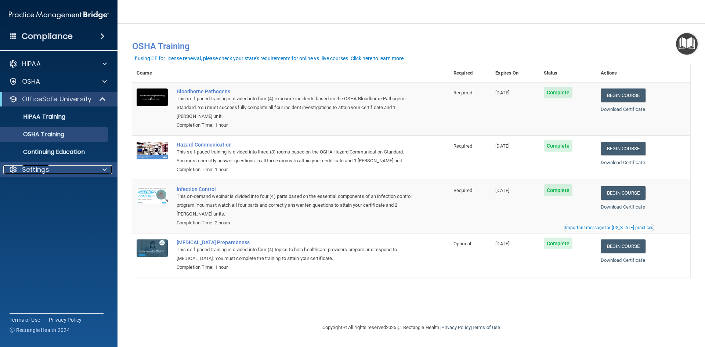
click at [96, 172] on div at bounding box center [103, 169] width 18 height 9
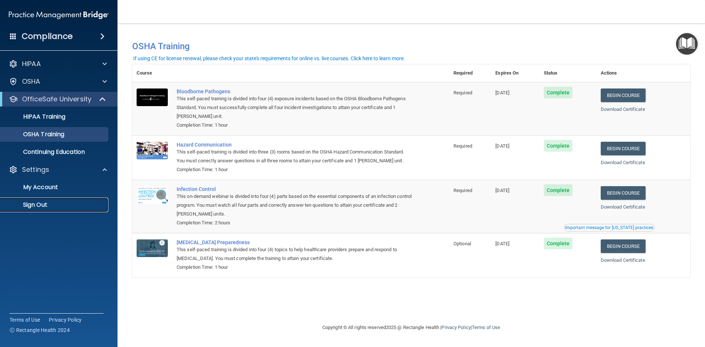
click at [47, 208] on p "Sign Out" at bounding box center [55, 204] width 100 height 7
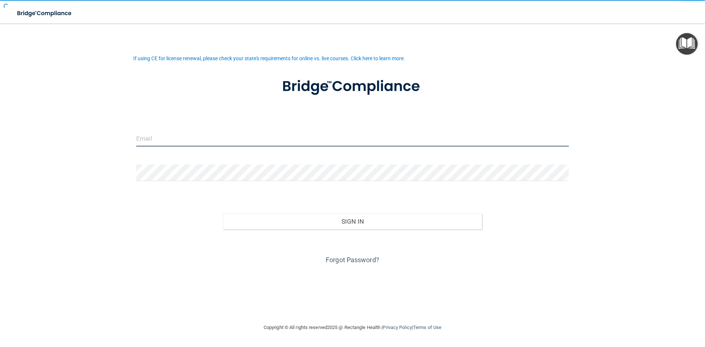
type input "[EMAIL_ADDRESS][DOMAIN_NAME]"
